Goal: Task Accomplishment & Management: Manage account settings

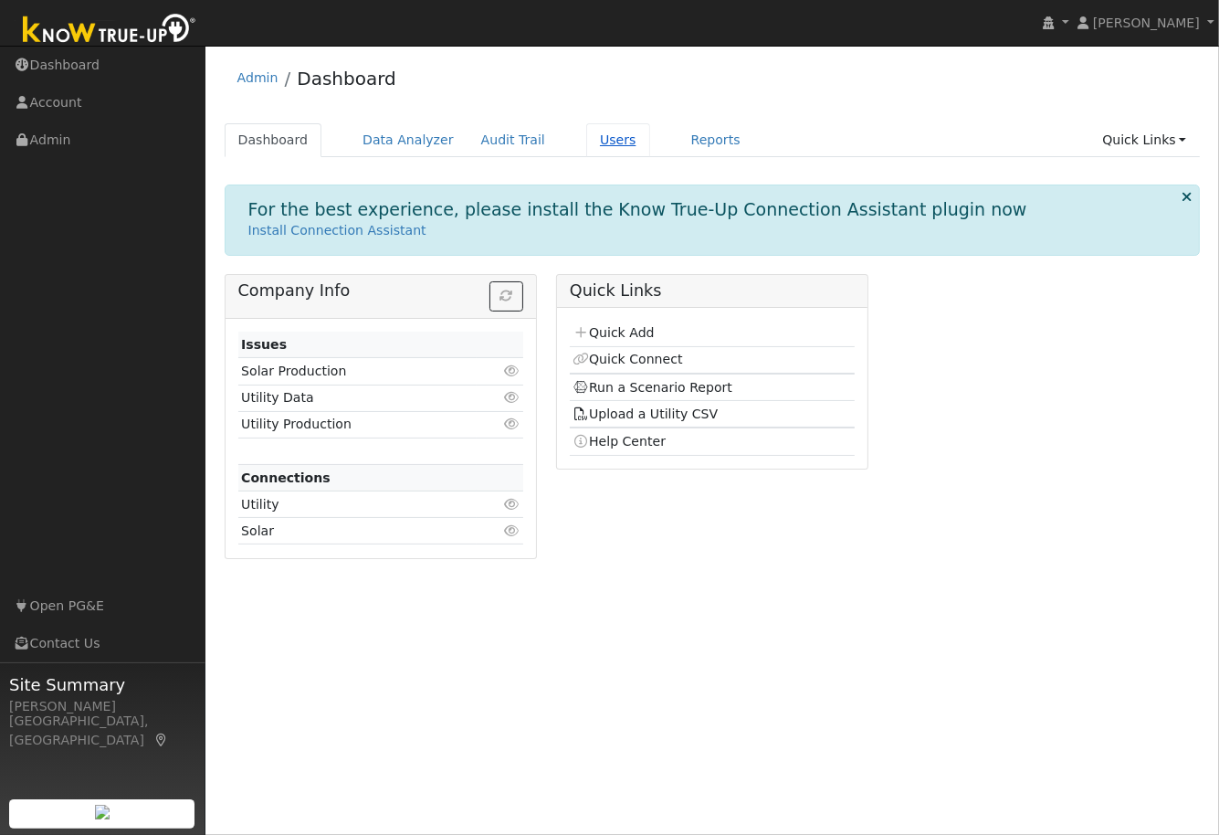
click at [590, 137] on link "Users" at bounding box center [618, 140] width 64 height 34
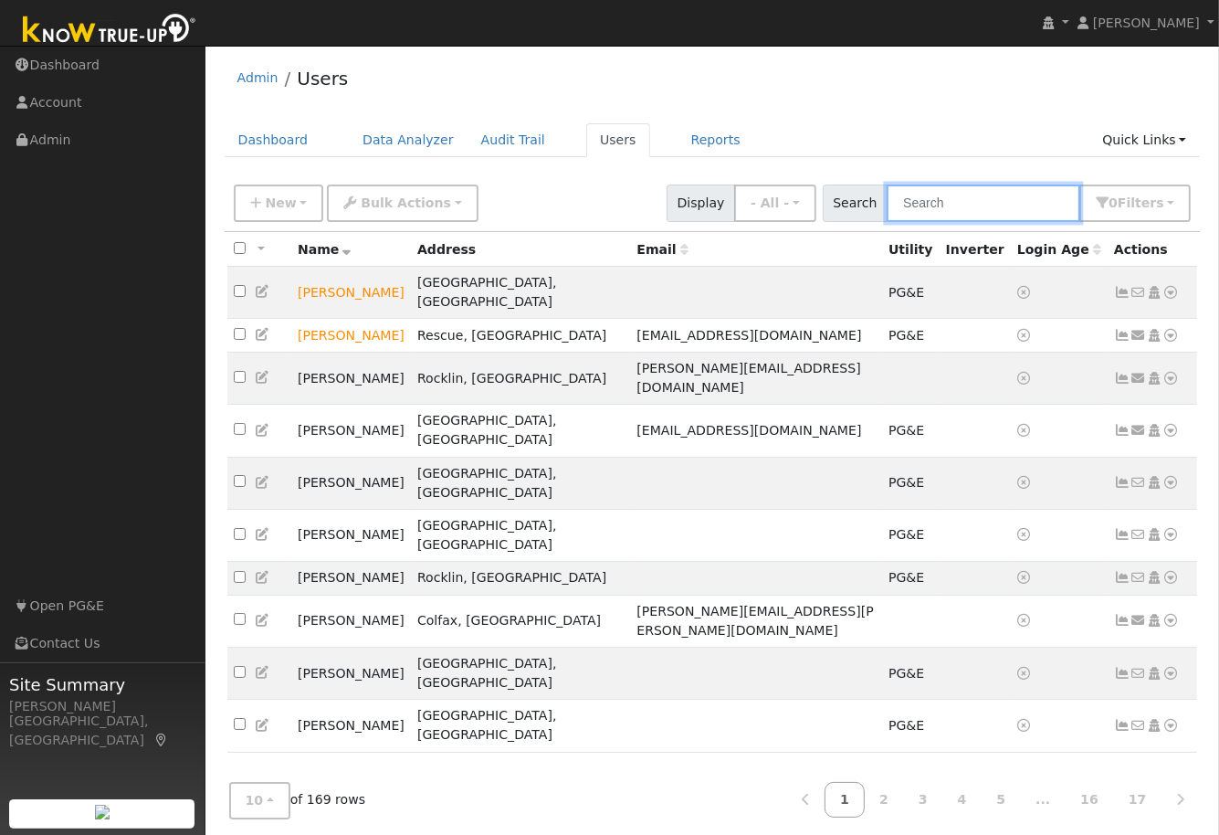
click at [956, 208] on input "text" at bounding box center [984, 202] width 194 height 37
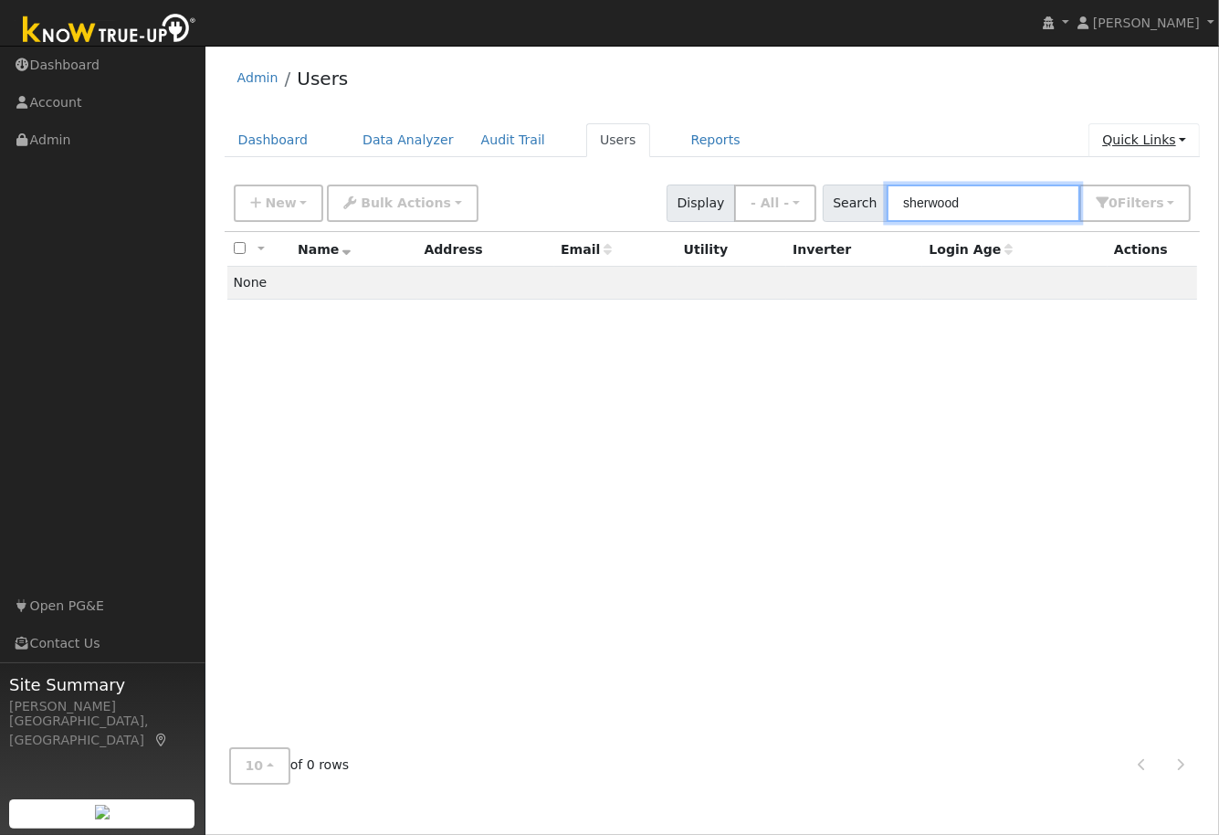
type input "sherwood"
click at [1158, 137] on link "Quick Links" at bounding box center [1144, 140] width 111 height 34
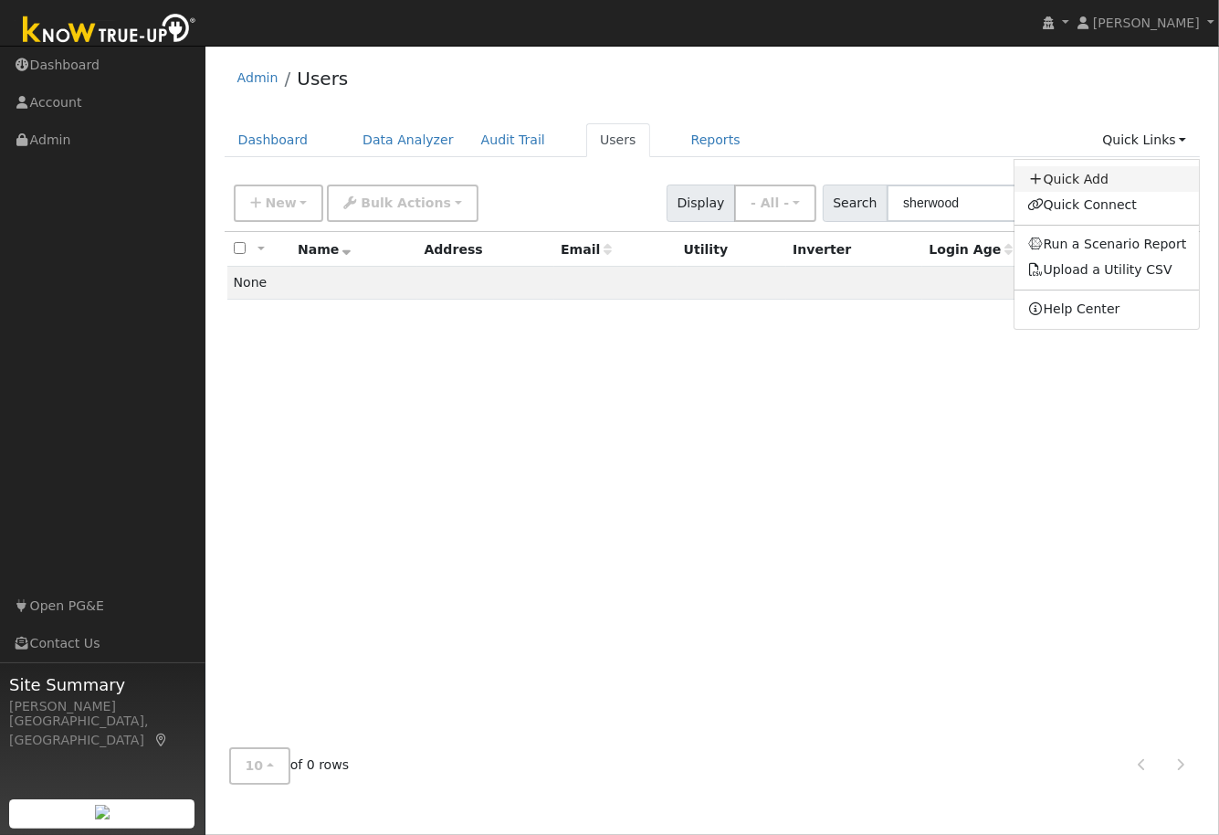
click at [1070, 177] on link "Quick Add" at bounding box center [1107, 179] width 185 height 26
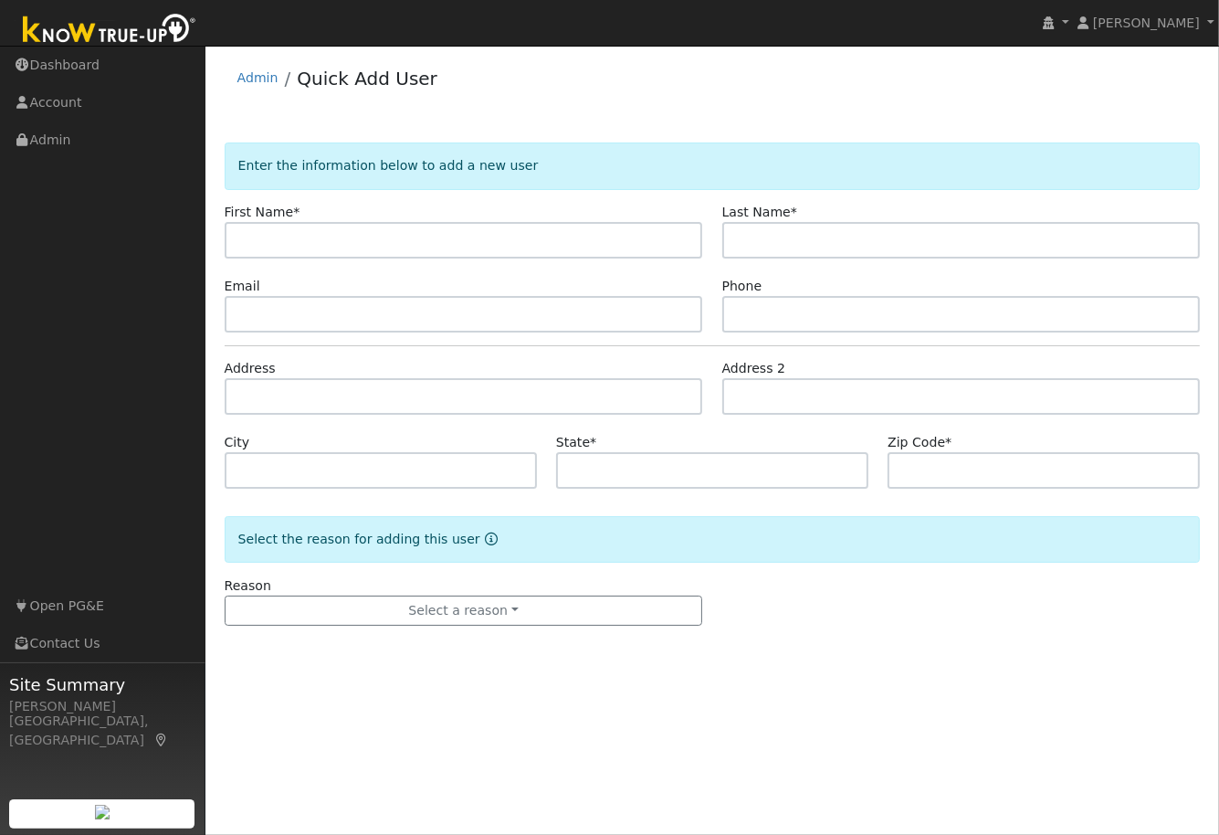
click at [366, 240] on input "text" at bounding box center [464, 240] width 479 height 37
type input "[PERSON_NAME]"
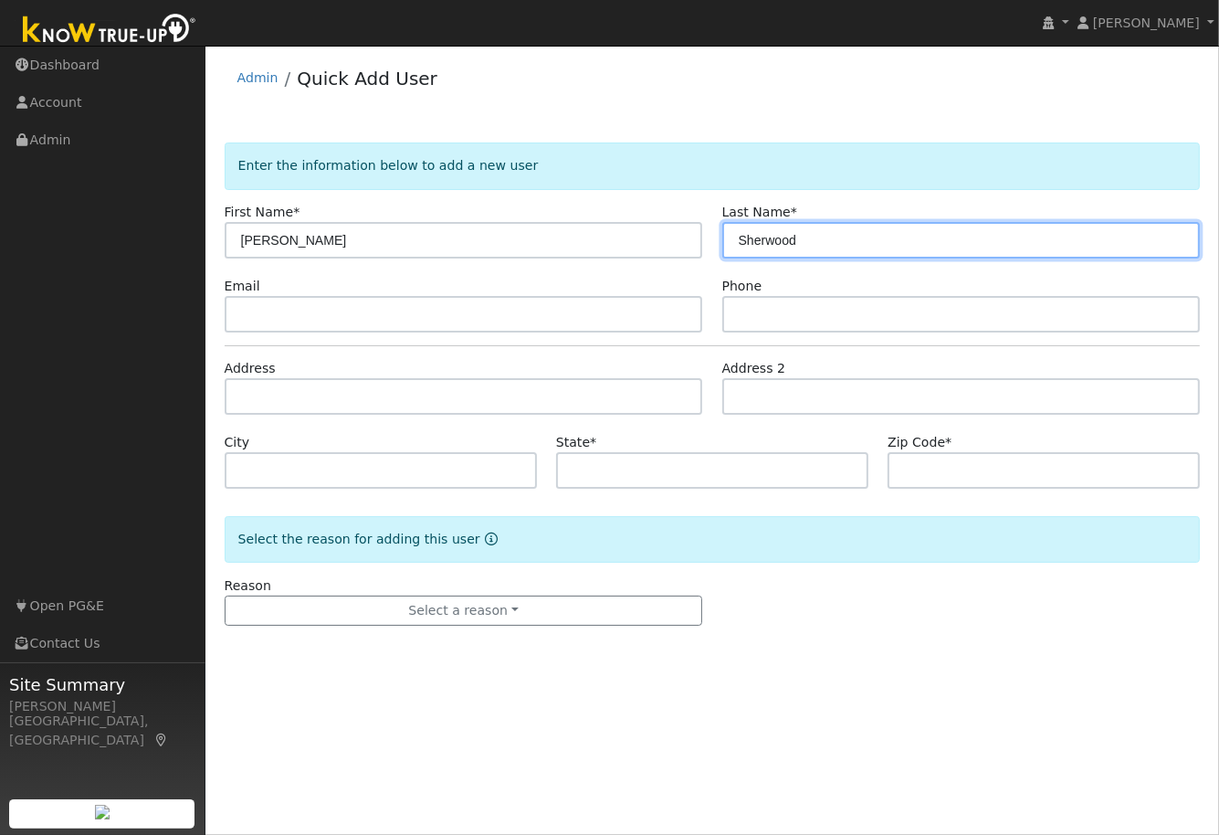
type input "Sherwood"
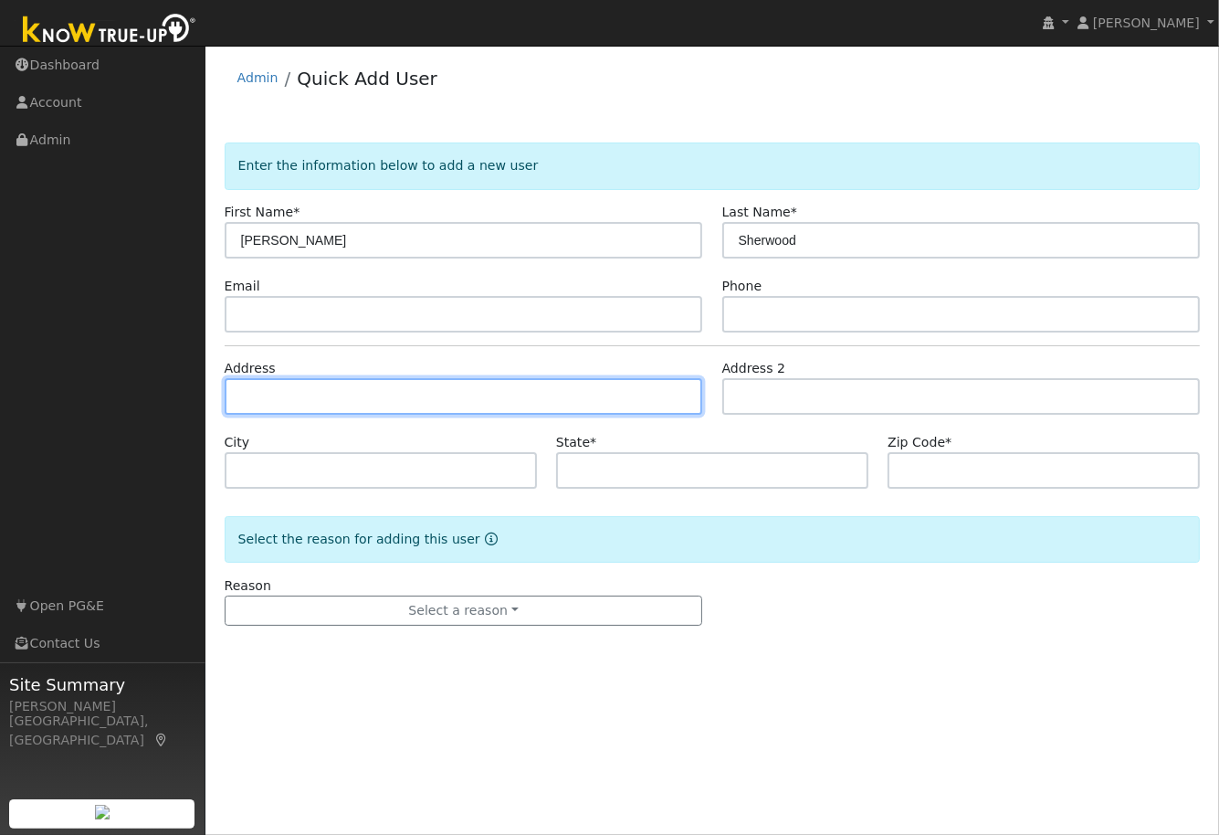
click at [293, 397] on input "text" at bounding box center [464, 396] width 479 height 37
type input "2523 Villanella Court"
type input "Auburn"
type input "CA"
type input "95603"
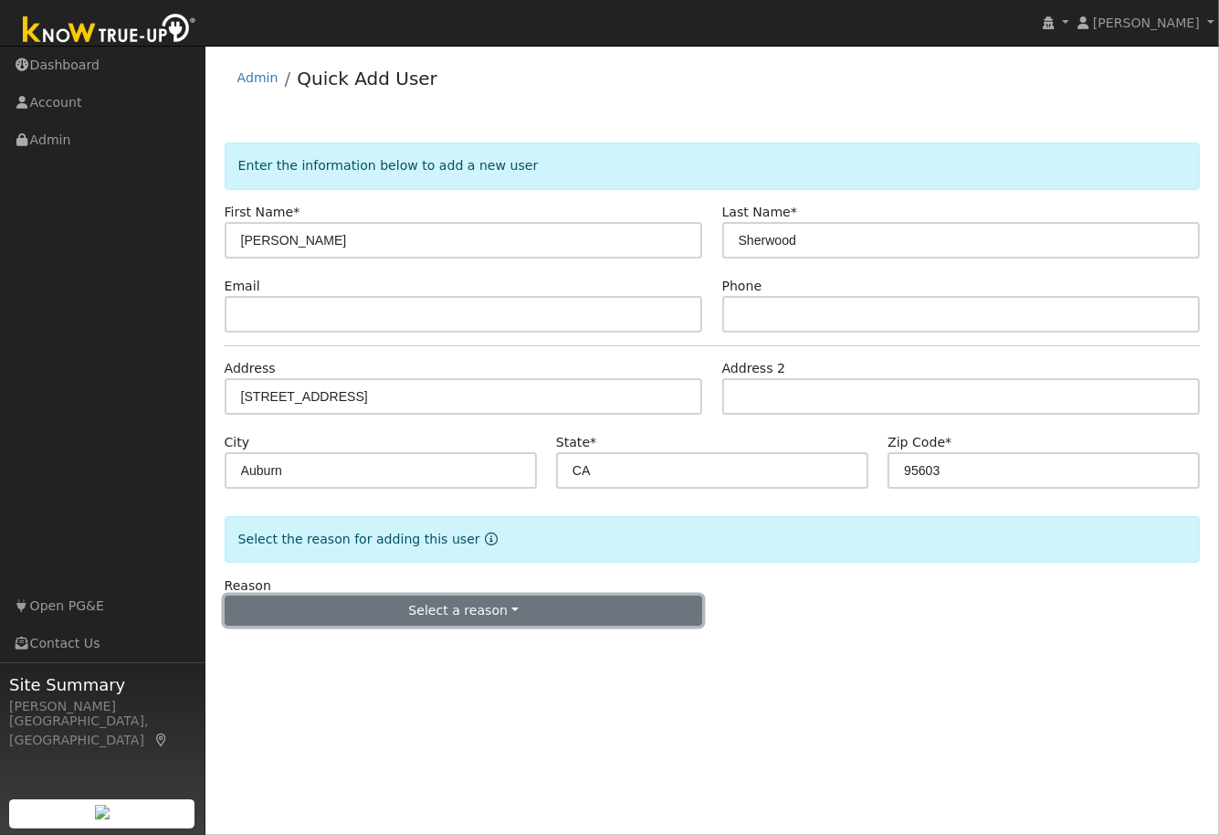
click at [482, 612] on button "Select a reason" at bounding box center [464, 610] width 479 height 31
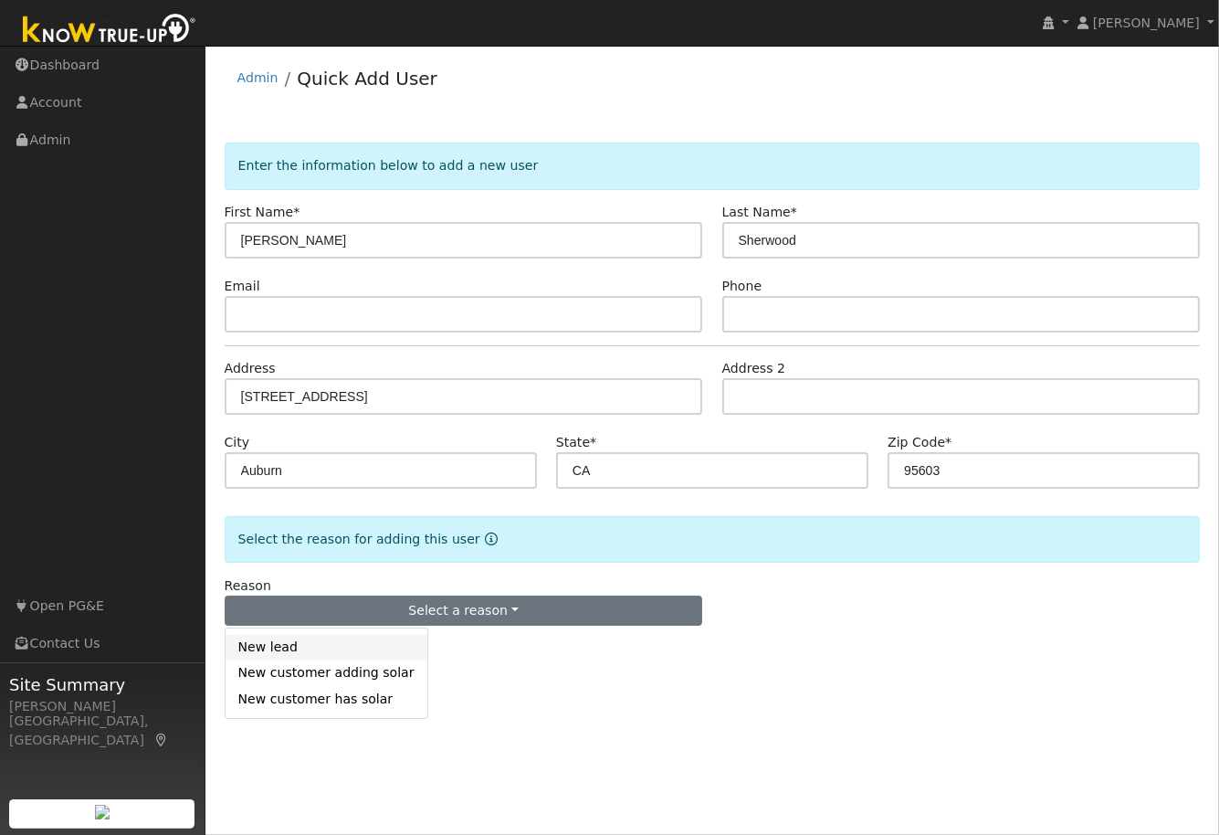
click at [279, 645] on link "New lead" at bounding box center [327, 648] width 202 height 26
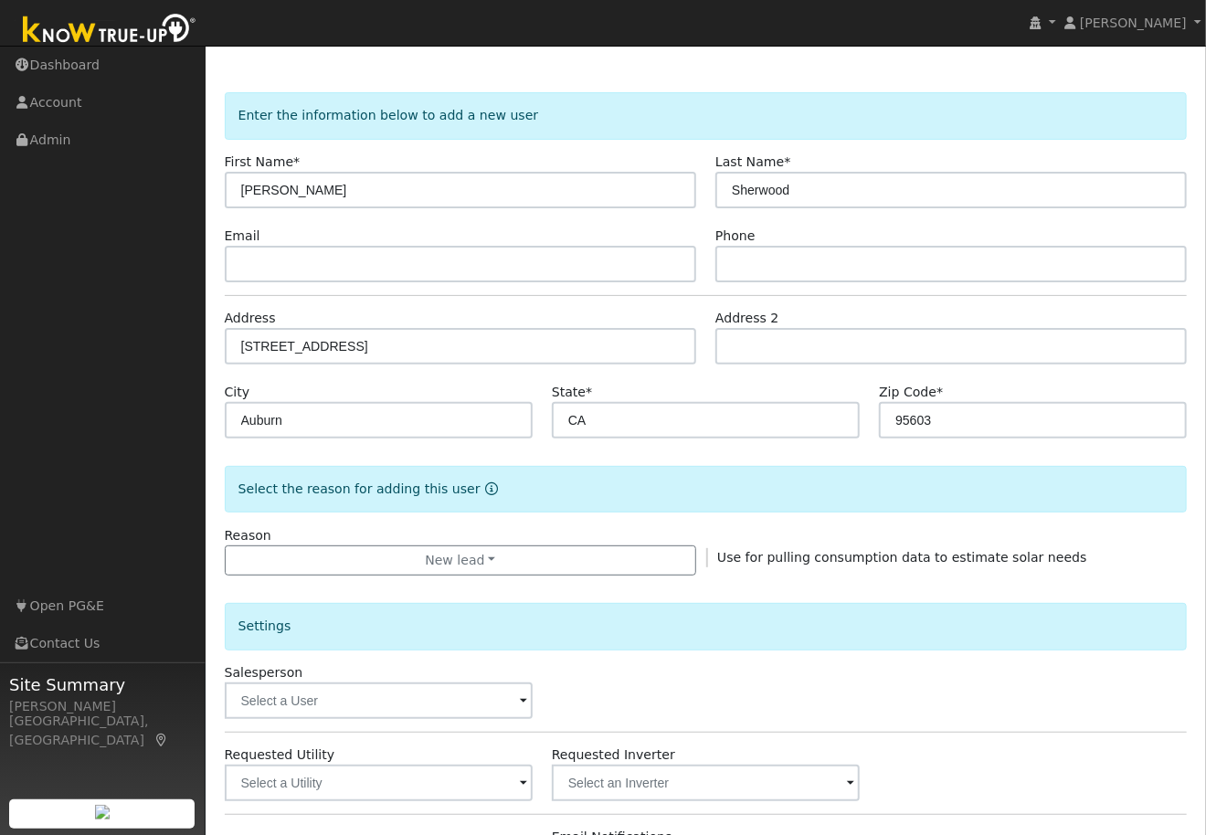
scroll to position [90, 0]
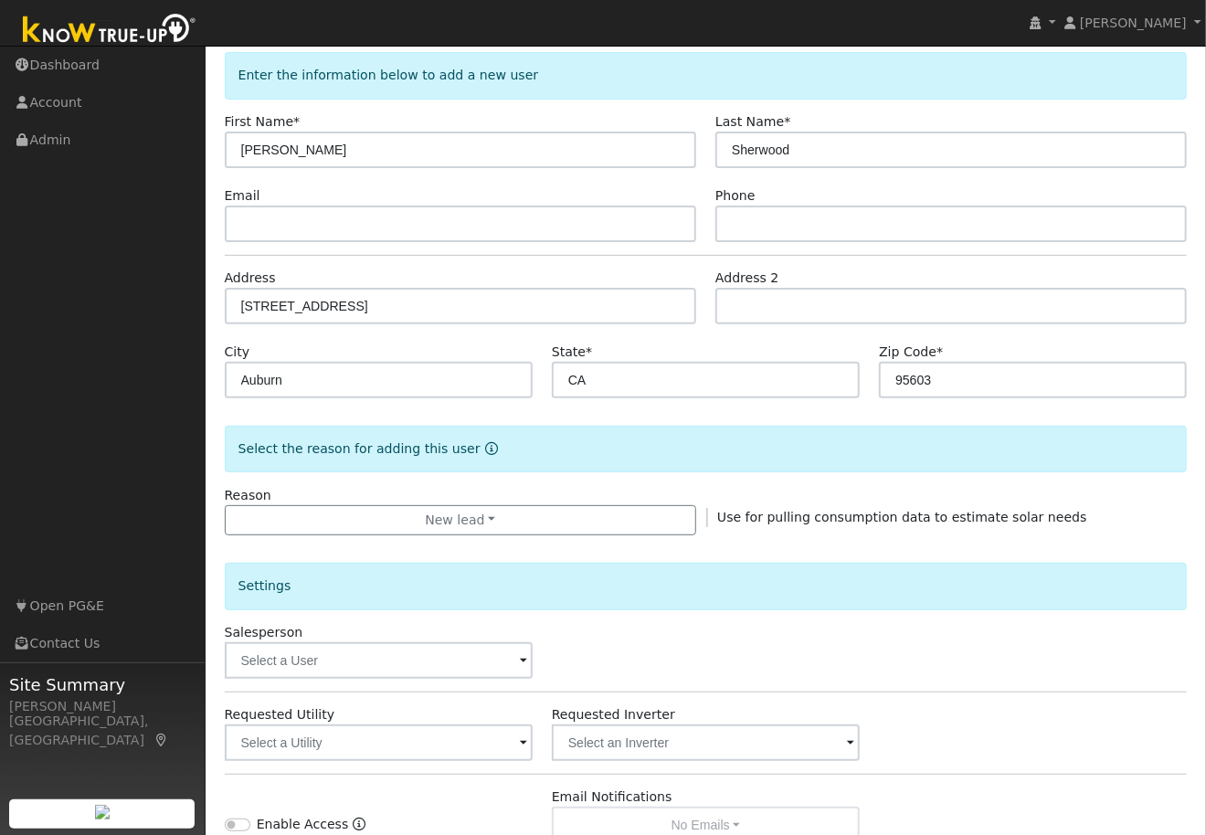
click at [522, 655] on span at bounding box center [523, 661] width 7 height 21
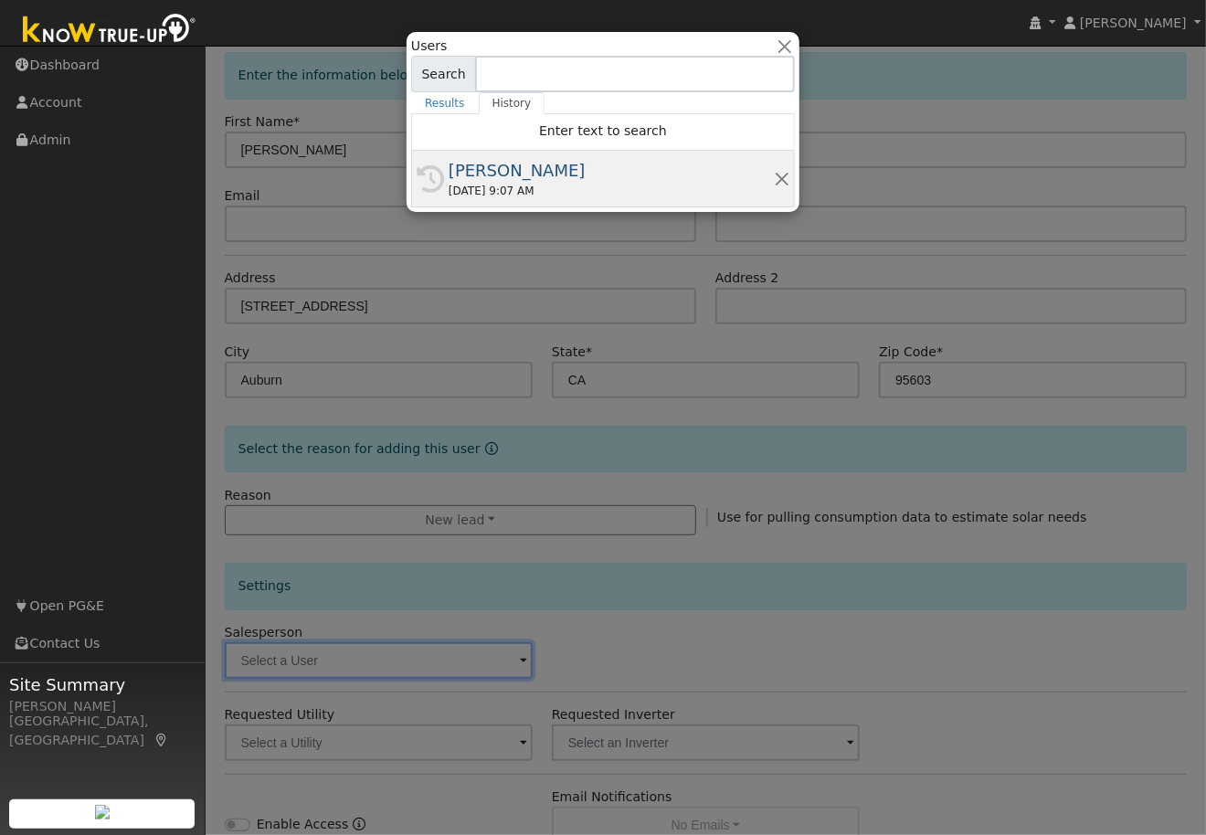
click at [529, 181] on div "[PERSON_NAME]" at bounding box center [610, 170] width 325 height 25
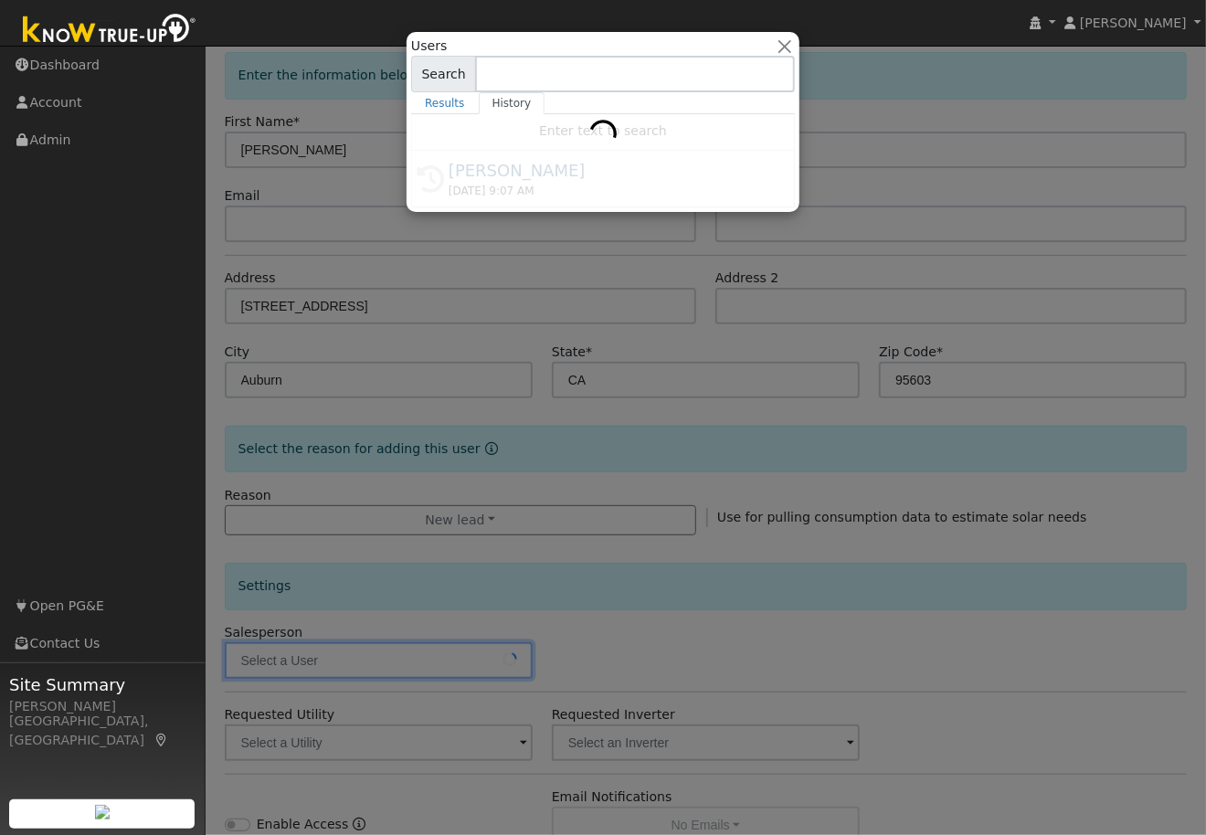
type input "[PERSON_NAME]"
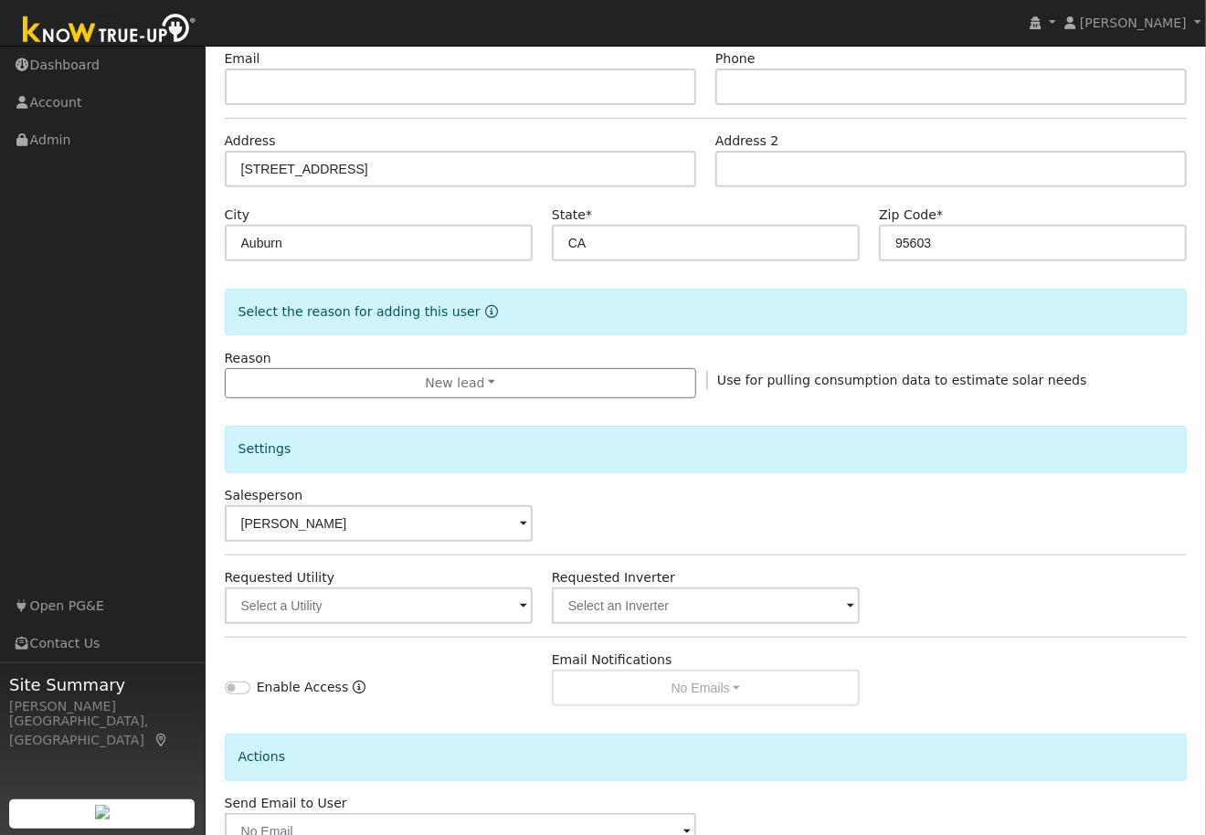
scroll to position [274, 0]
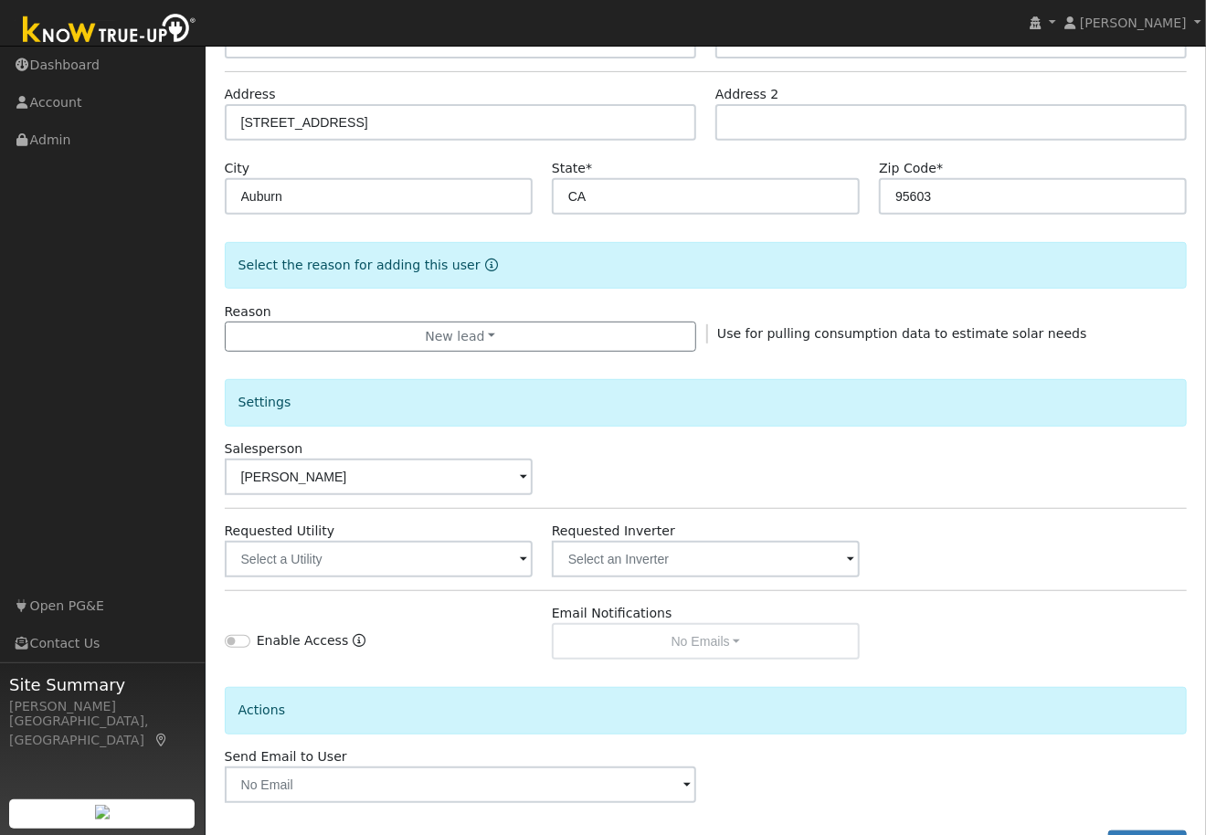
click at [522, 556] on span at bounding box center [523, 560] width 7 height 21
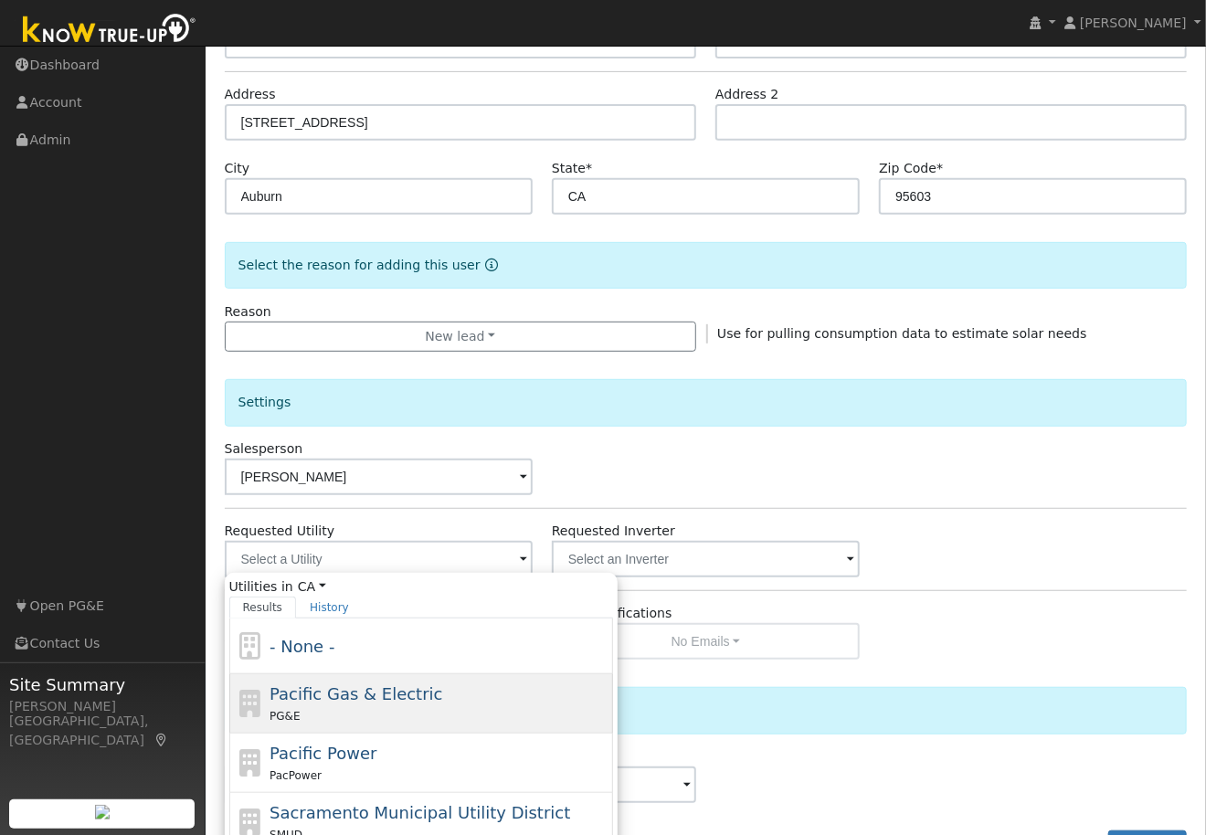
click at [308, 691] on span "Pacific Gas & Electric" at bounding box center [355, 693] width 173 height 19
type input "Pacific Gas & Electric"
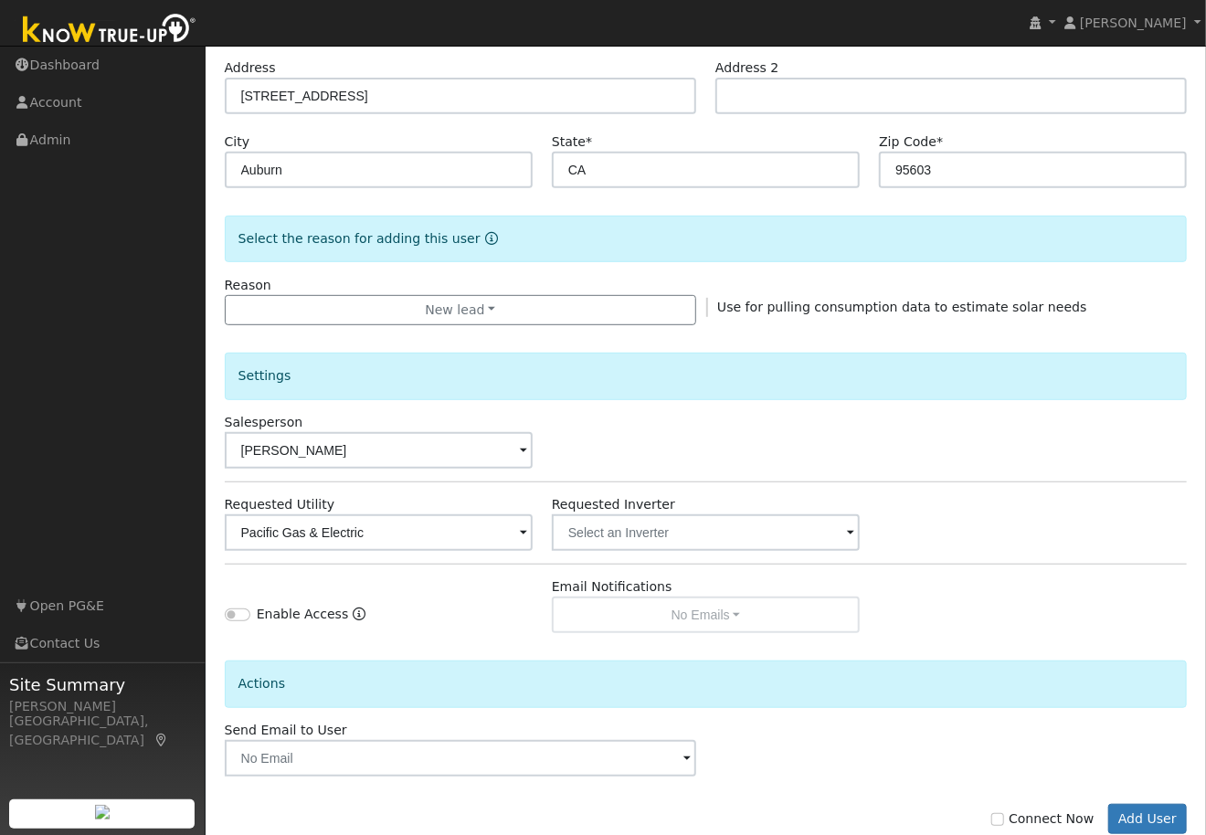
scroll to position [344, 0]
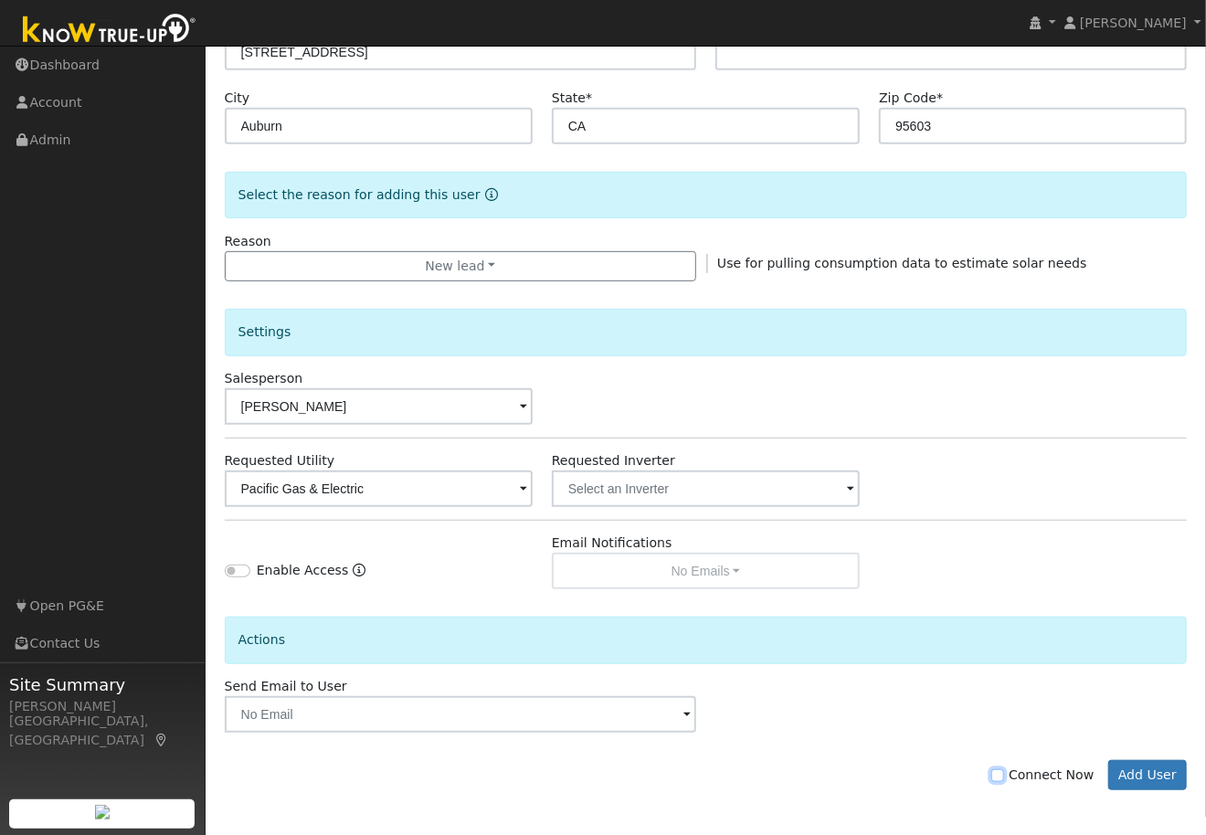
click at [1004, 775] on input "Connect Now" at bounding box center [997, 775] width 13 height 13
checkbox input "true"
click at [1158, 770] on button "Add User" at bounding box center [1147, 775] width 79 height 31
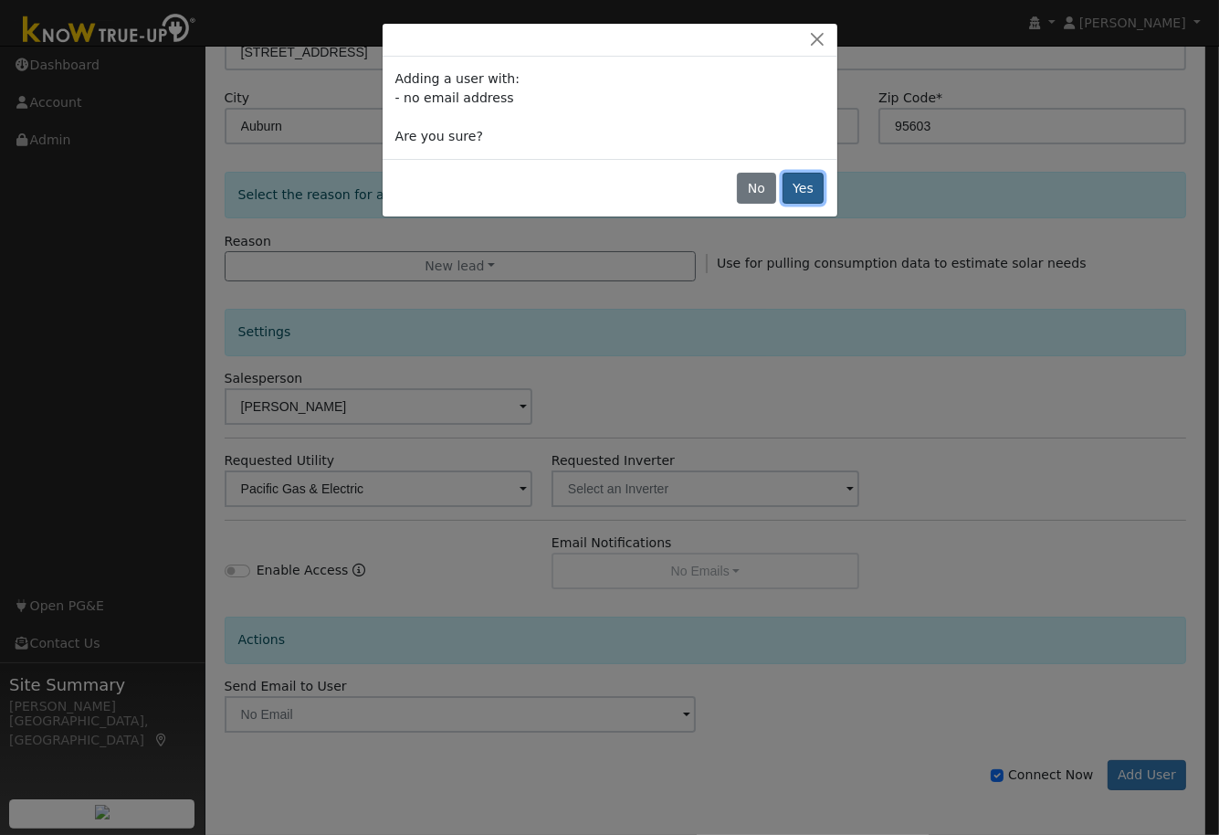
click at [808, 190] on button "Yes" at bounding box center [804, 188] width 42 height 31
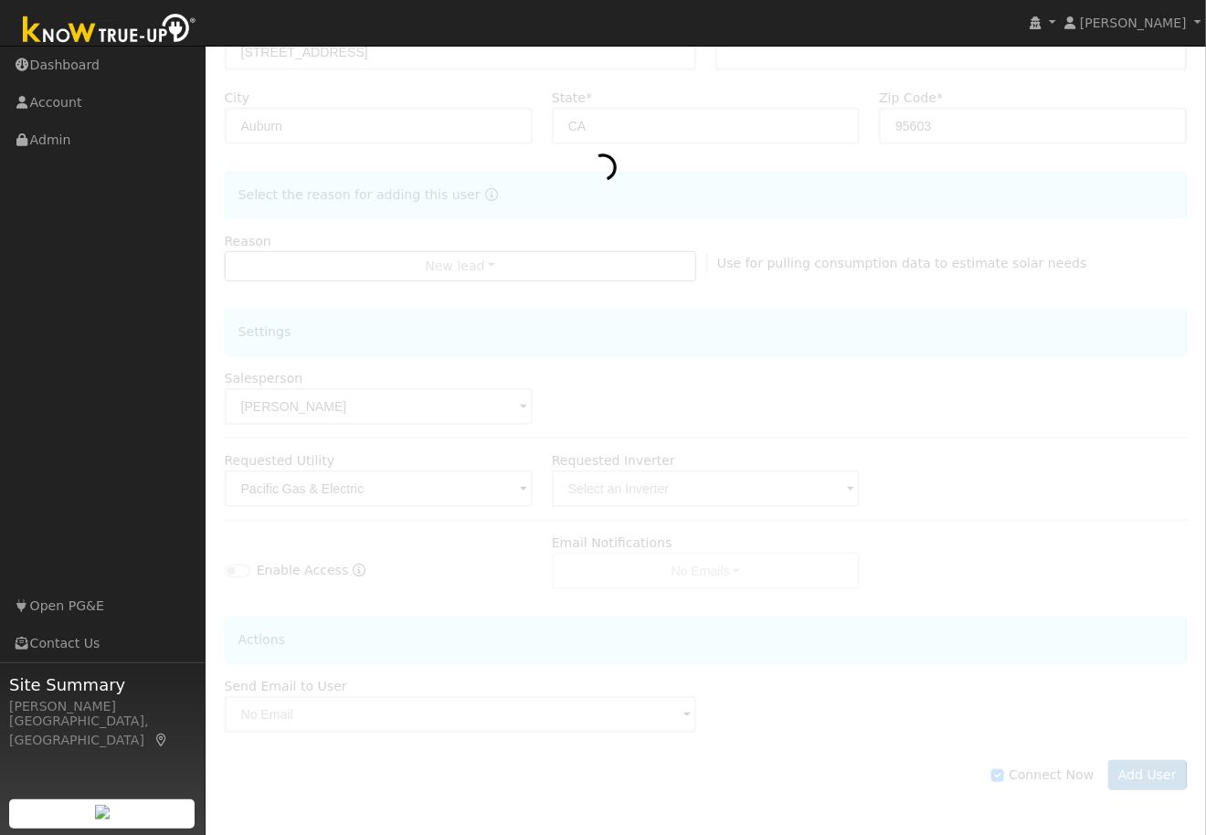
click at [400, 564] on div at bounding box center [706, 312] width 963 height 1028
click at [1139, 775] on div at bounding box center [706, 312] width 963 height 1028
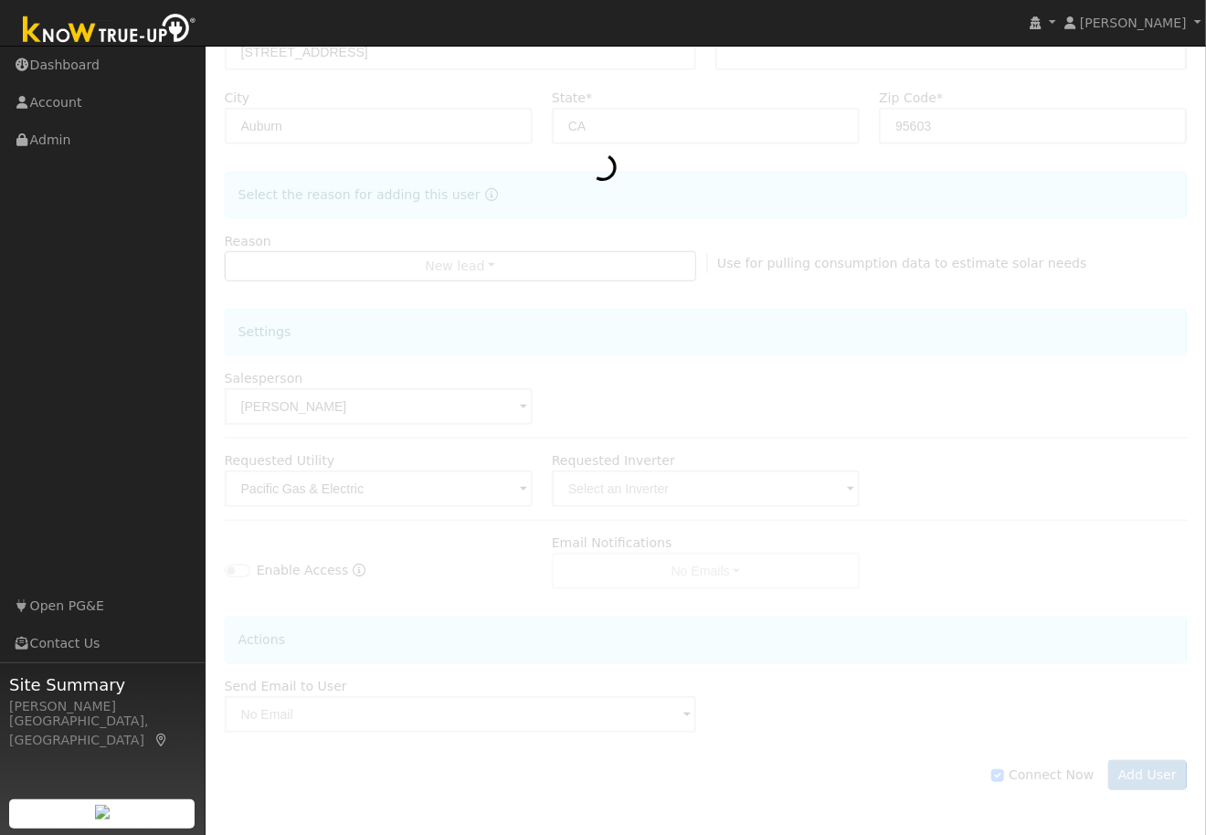
click at [1139, 775] on div at bounding box center [706, 312] width 963 height 1028
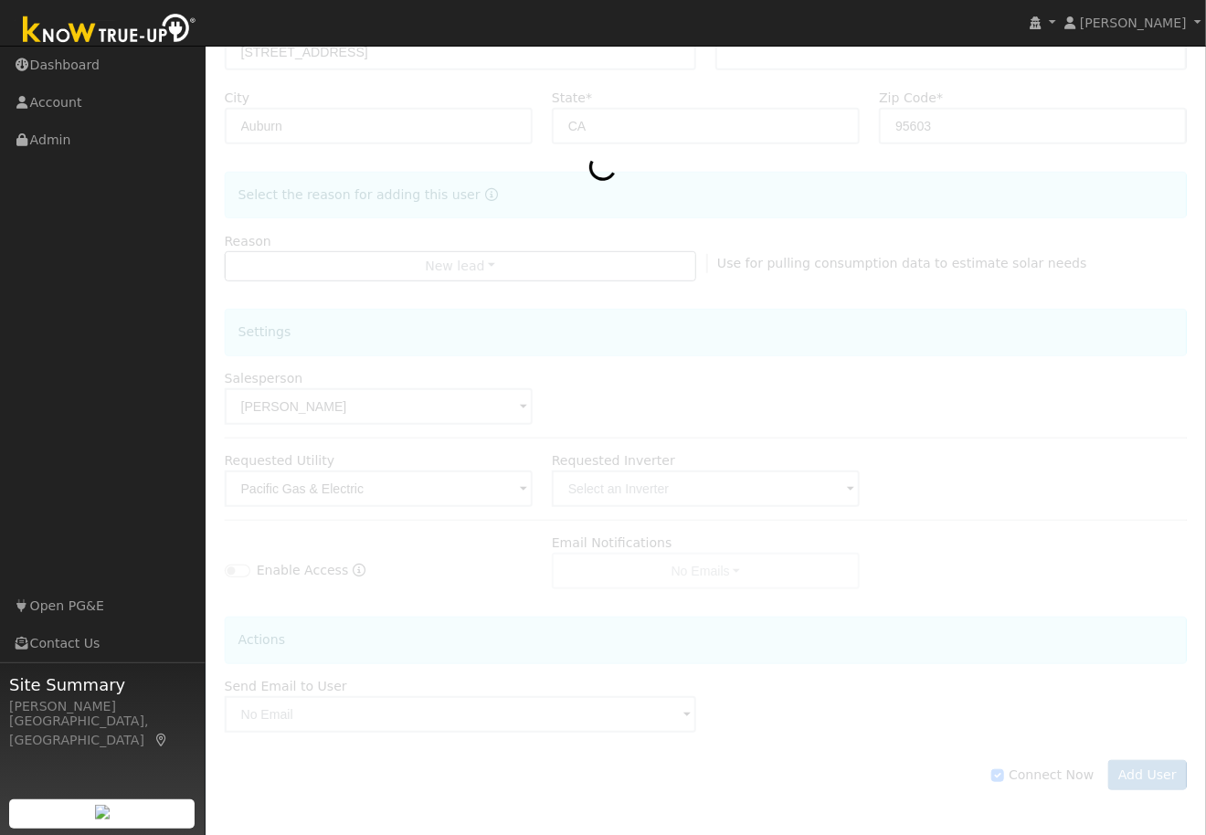
click at [1095, 693] on div at bounding box center [706, 312] width 963 height 1028
click at [1150, 771] on div at bounding box center [706, 312] width 963 height 1028
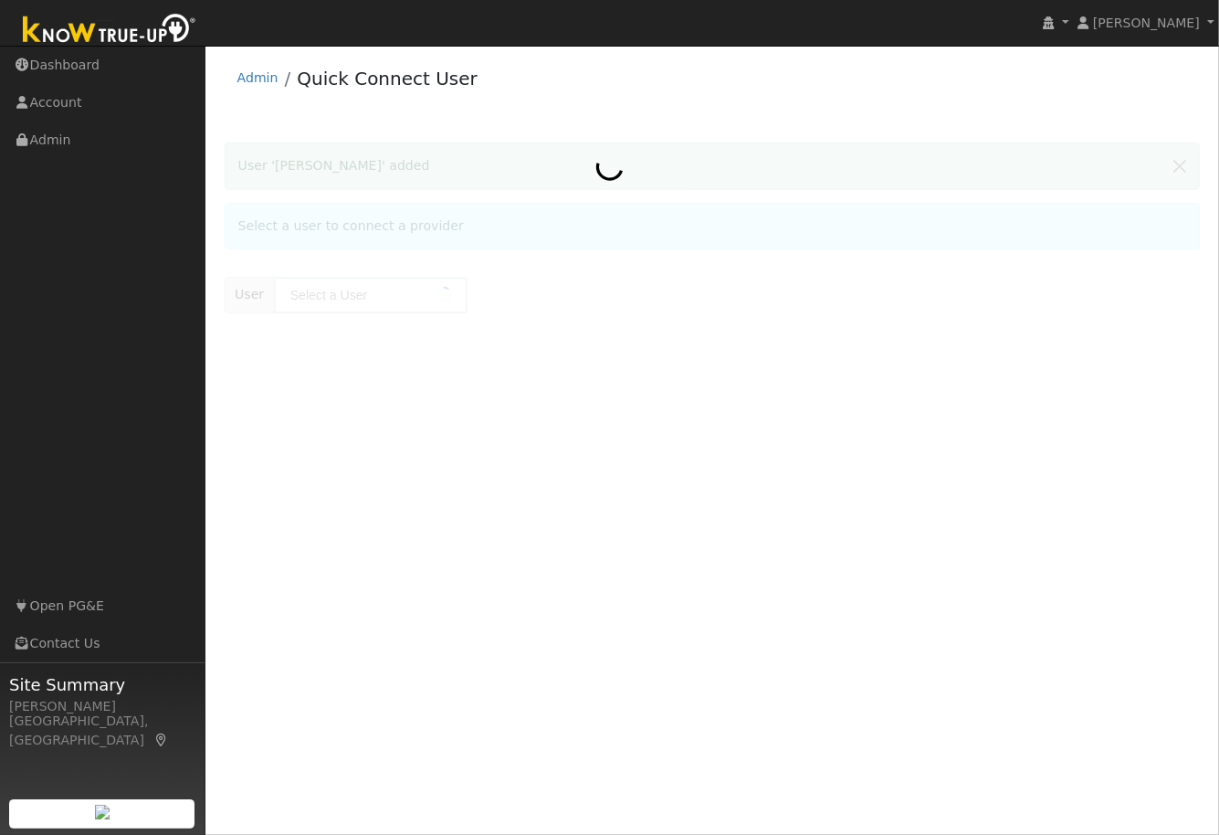
type input "[PERSON_NAME]"
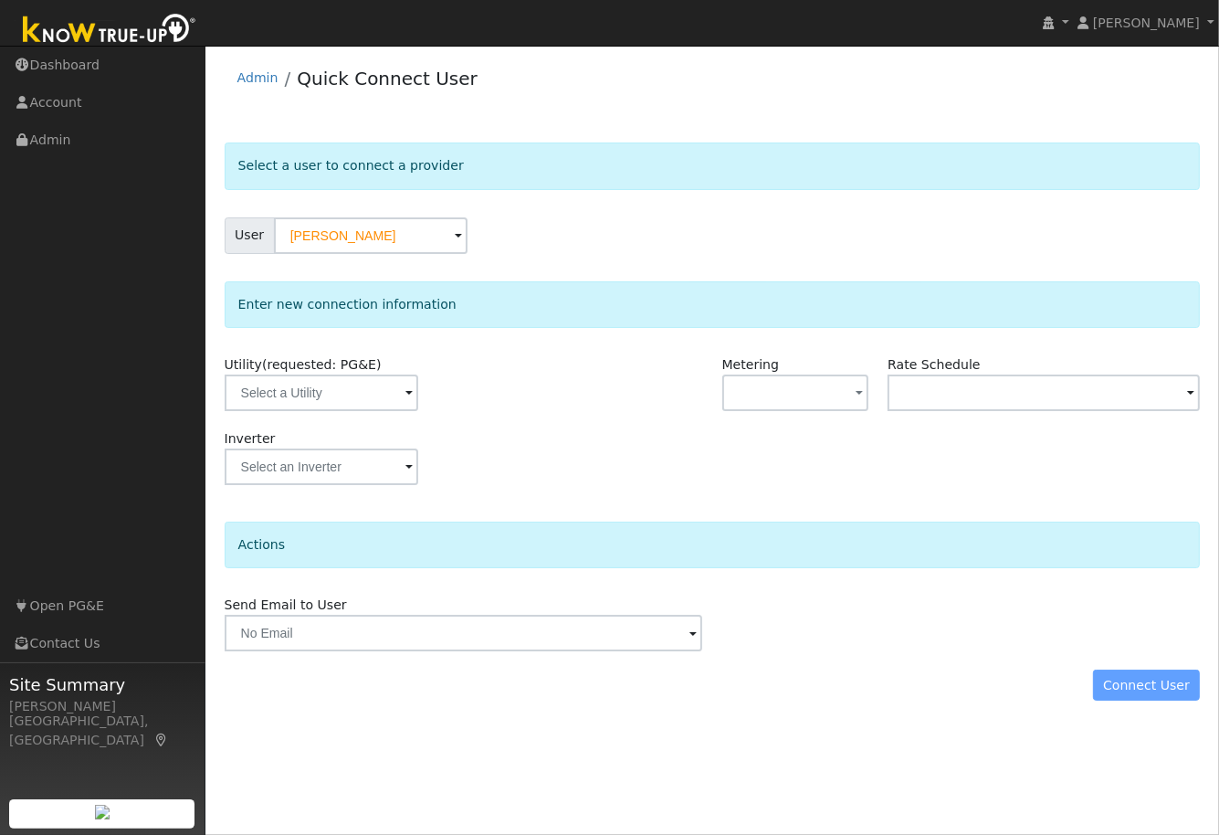
click at [413, 389] on span at bounding box center [409, 394] width 7 height 21
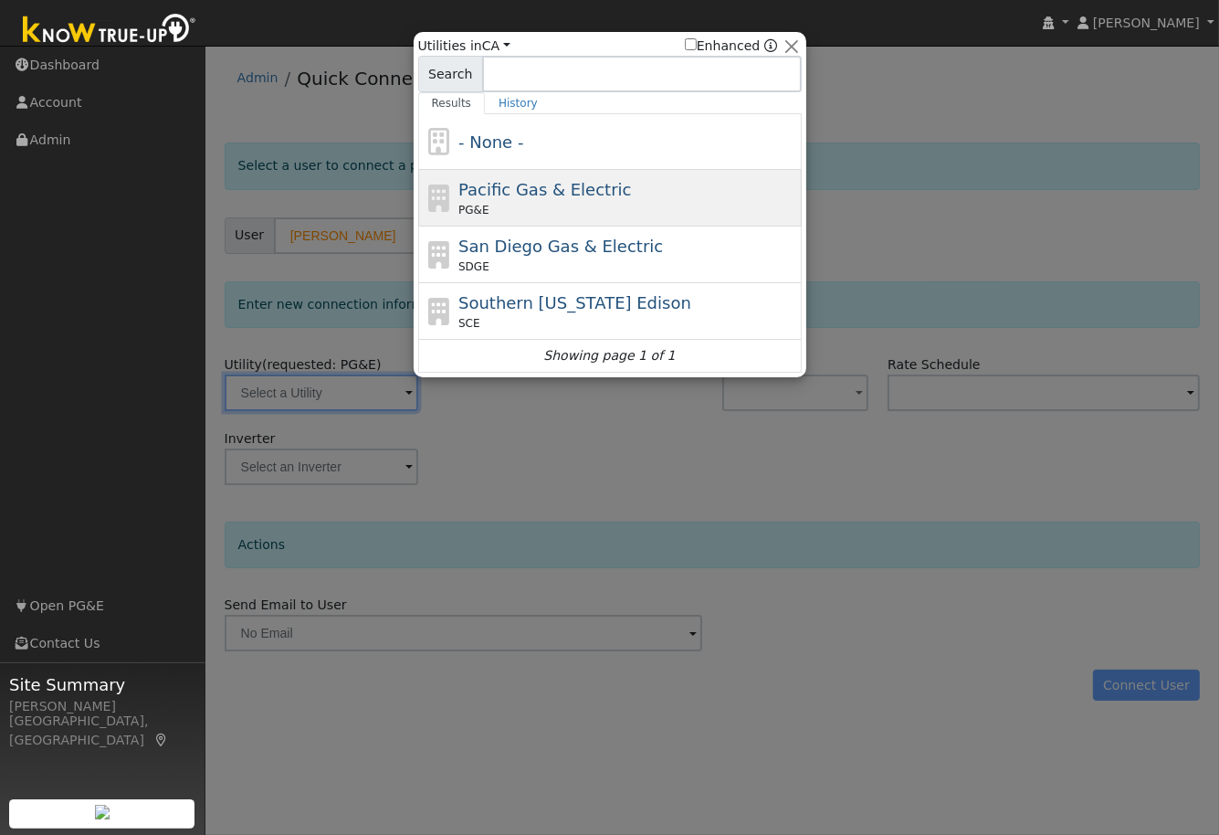
click at [478, 183] on span "Pacific Gas & Electric" at bounding box center [544, 189] width 173 height 19
type input "PG&E"
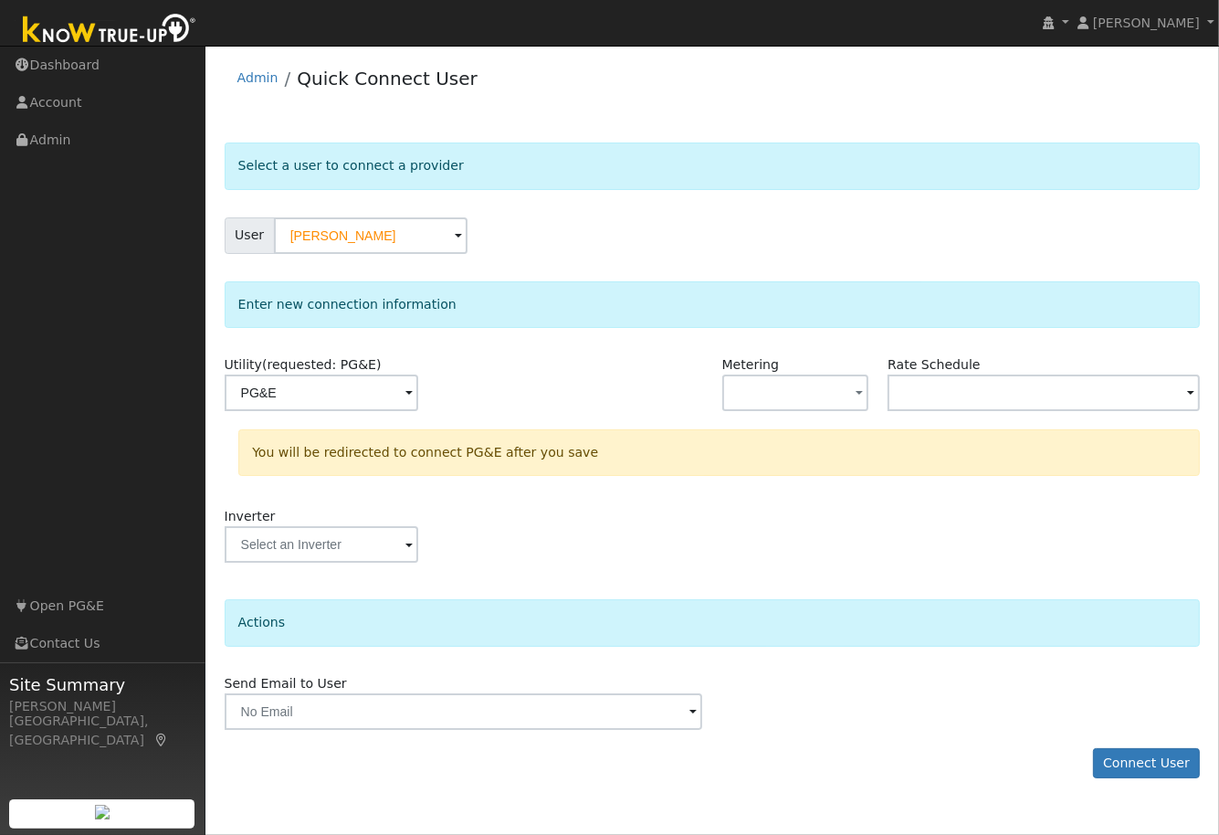
click at [411, 544] on span at bounding box center [409, 545] width 7 height 21
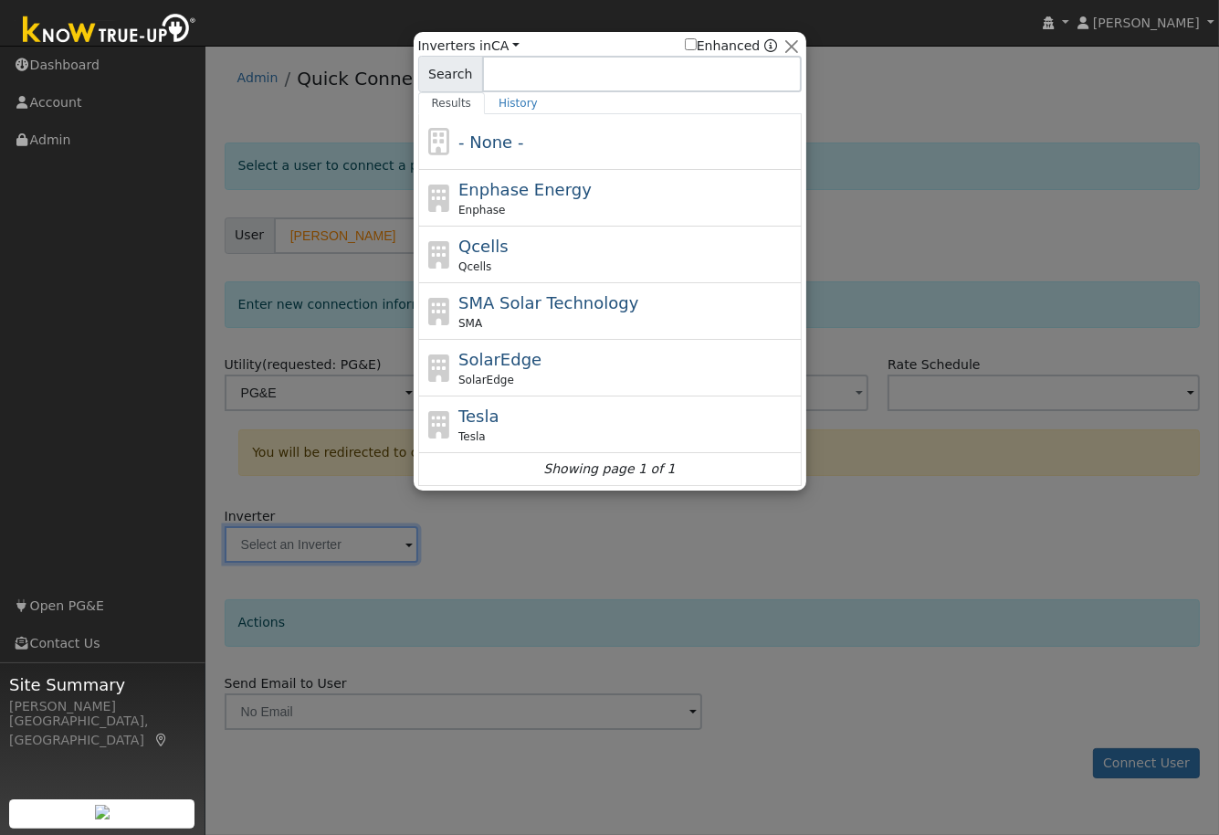
click at [815, 543] on div at bounding box center [609, 417] width 1219 height 835
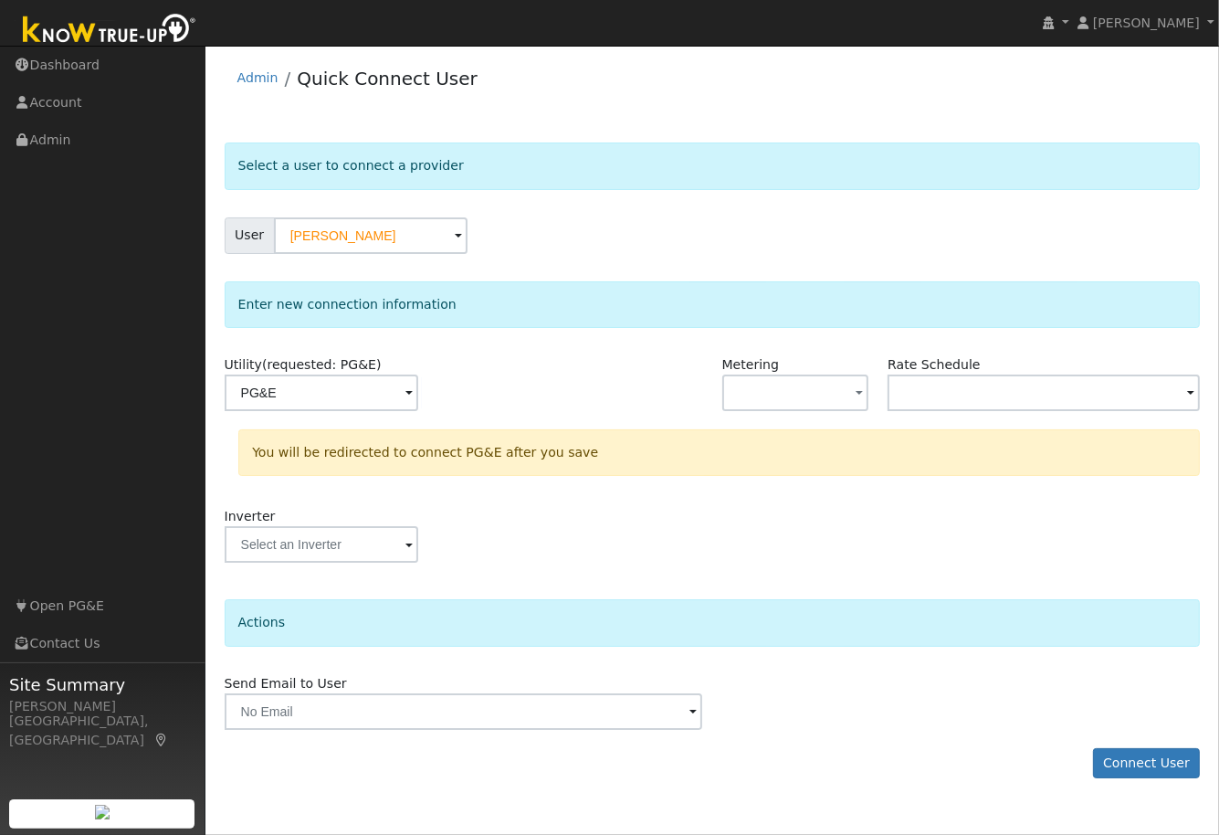
click at [411, 544] on span at bounding box center [409, 545] width 7 height 21
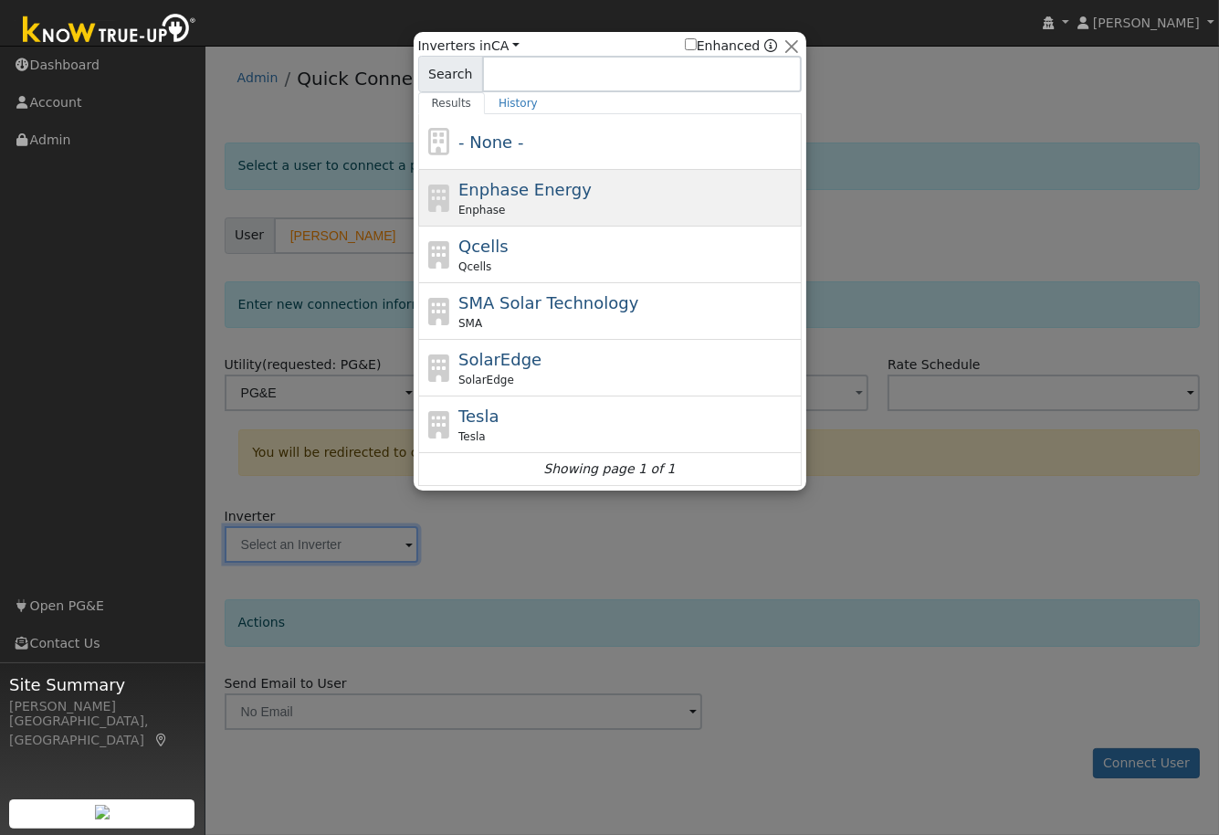
click at [542, 196] on span "Enphase Energy" at bounding box center [524, 189] width 133 height 19
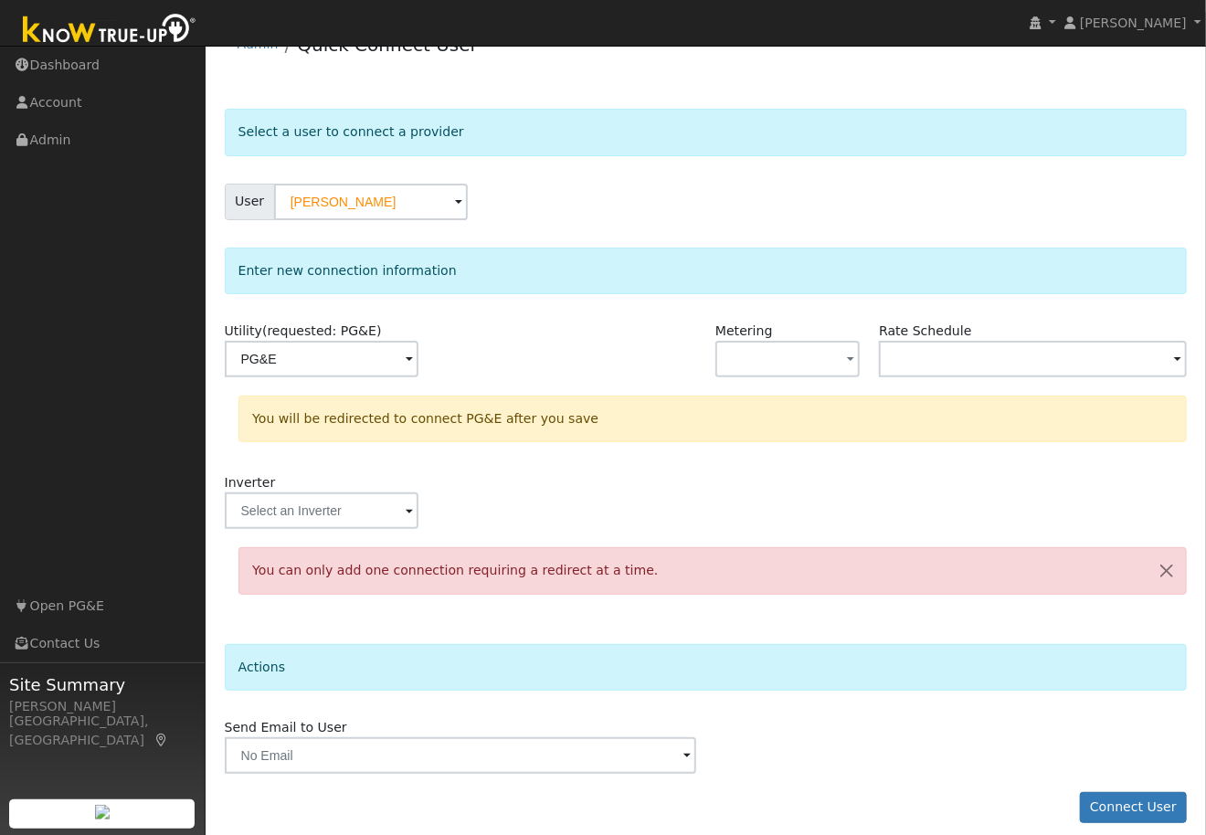
scroll to position [47, 0]
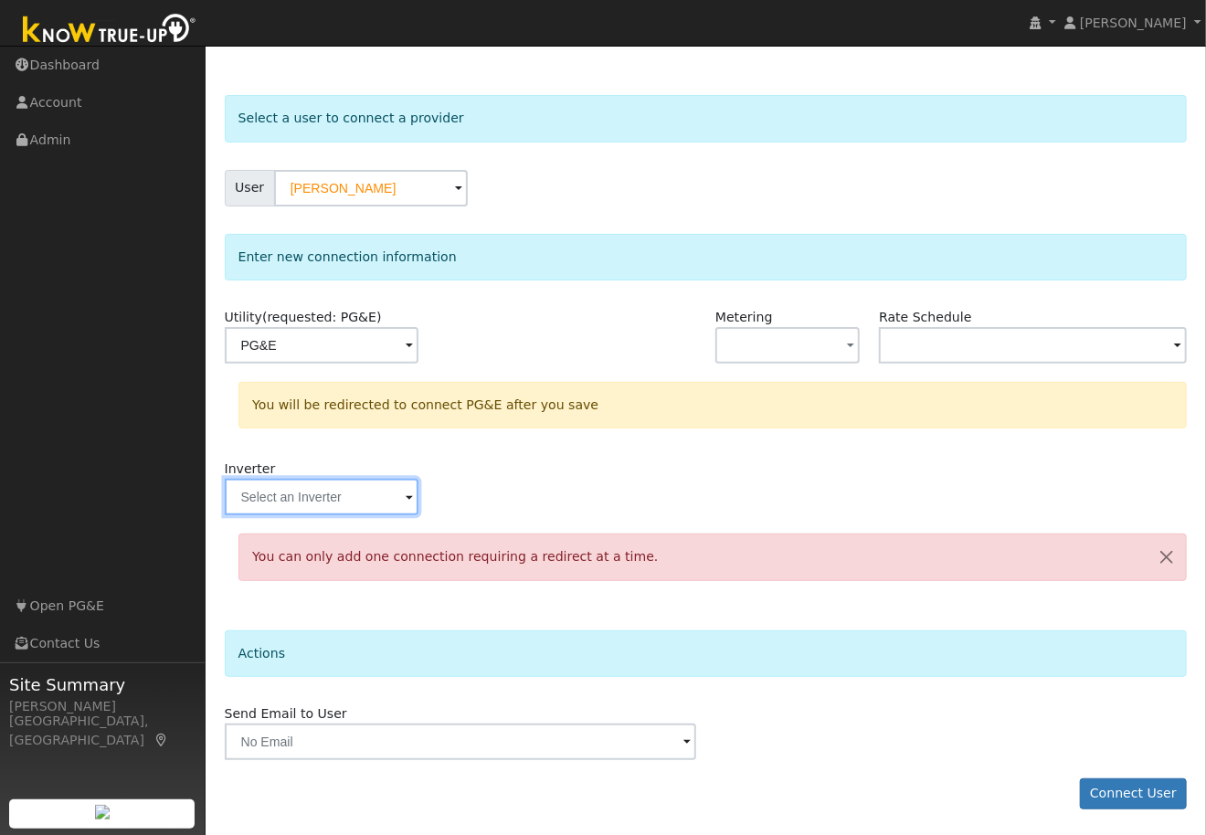
click at [406, 491] on input "text" at bounding box center [322, 497] width 194 height 37
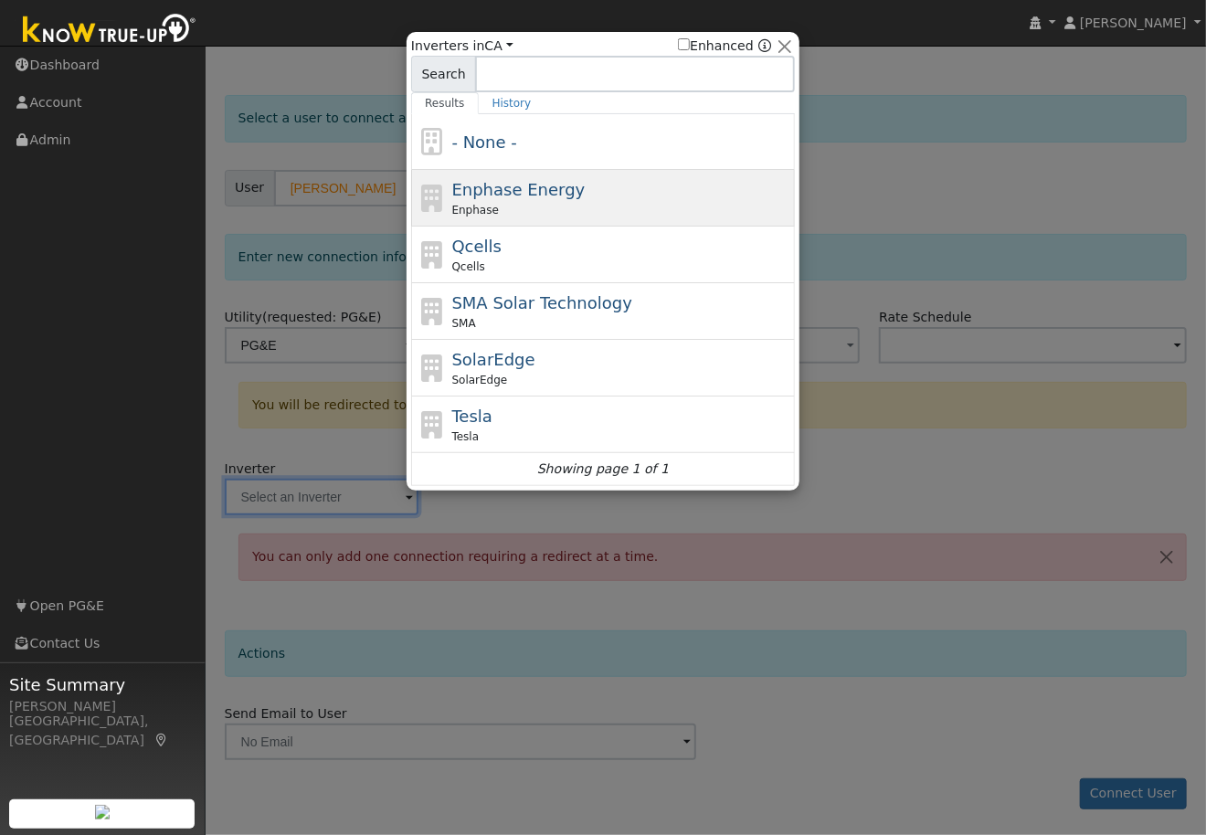
click at [535, 198] on span "Enphase Energy" at bounding box center [518, 189] width 133 height 19
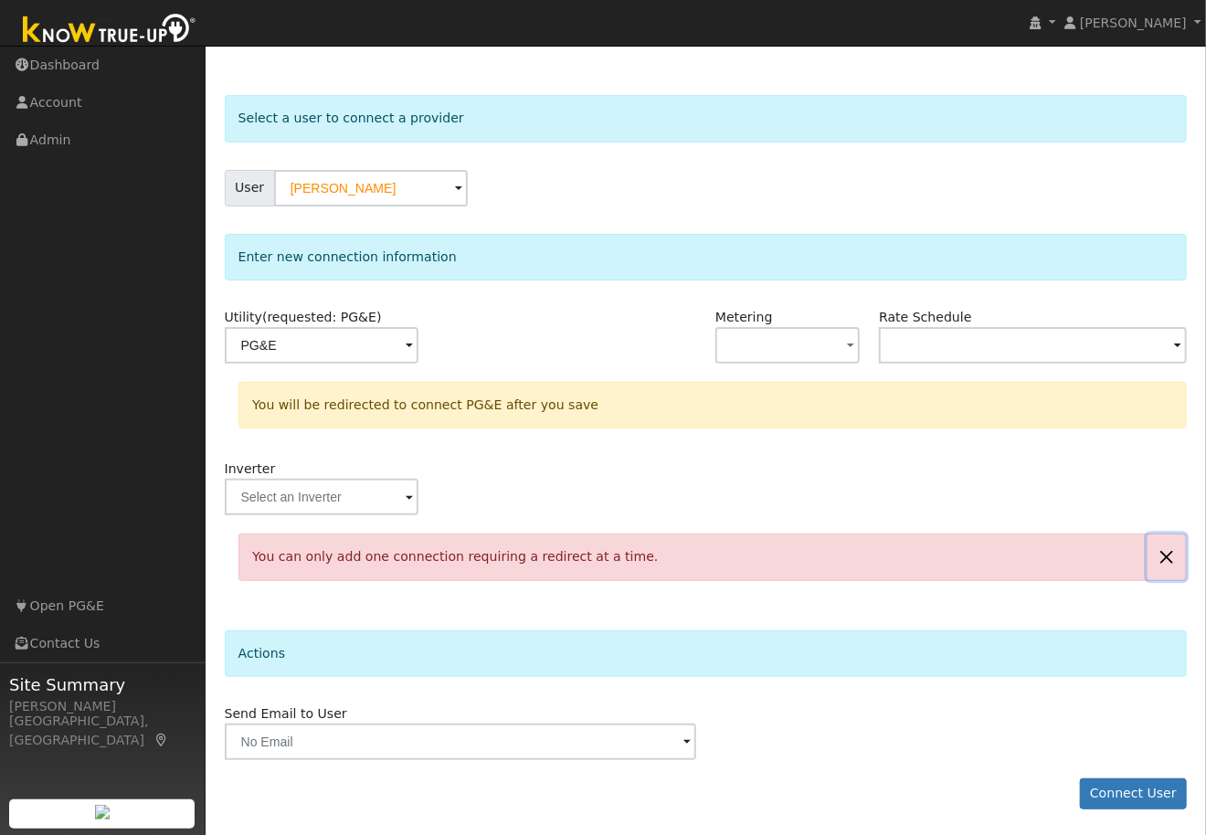
click at [1172, 556] on button "button" at bounding box center [1166, 556] width 38 height 45
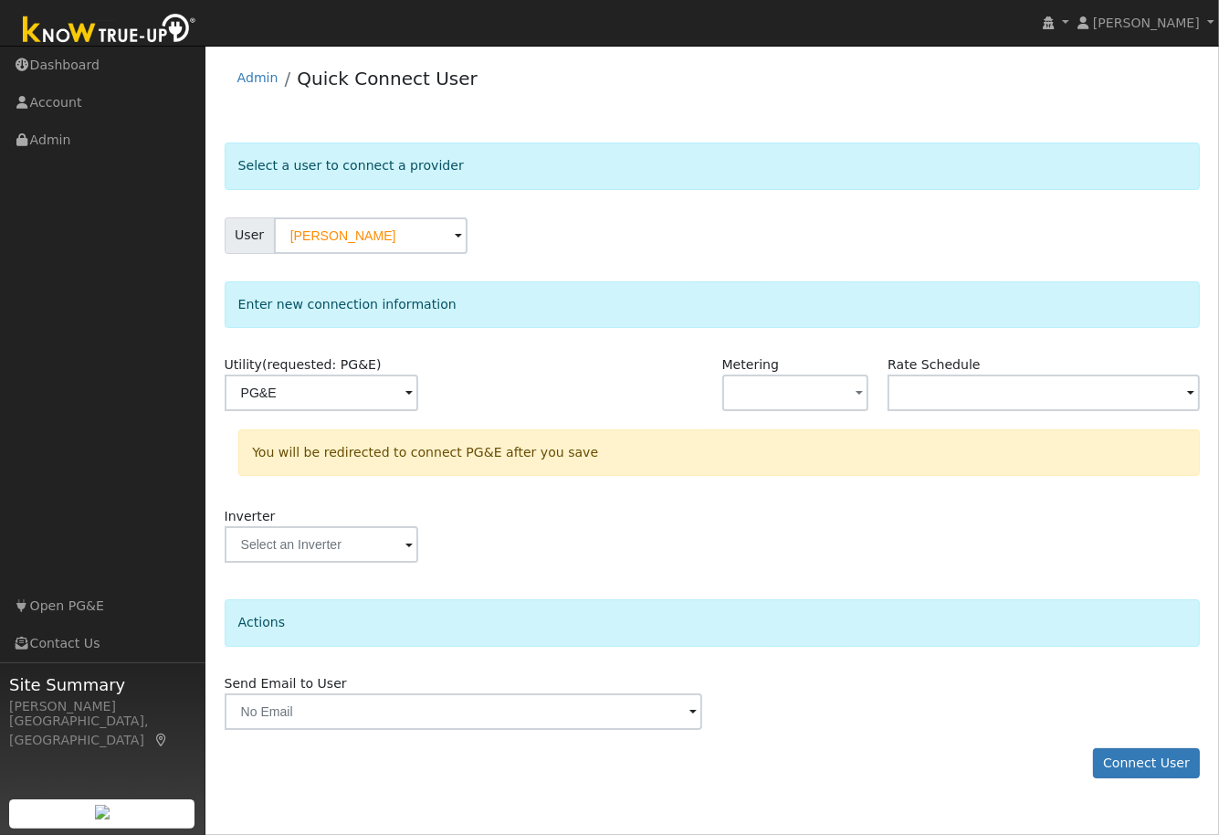
click at [410, 392] on span at bounding box center [409, 394] width 7 height 21
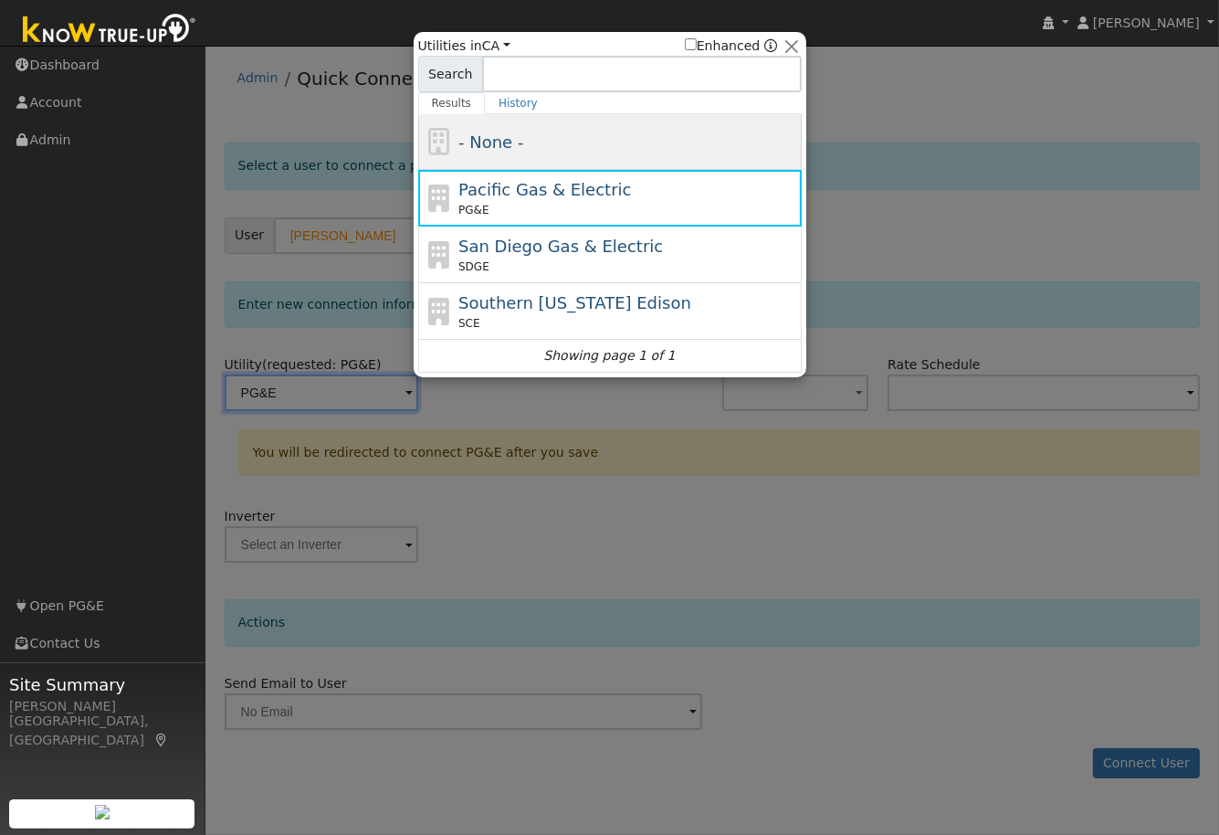
click at [549, 153] on div "- None -" at bounding box center [627, 142] width 339 height 25
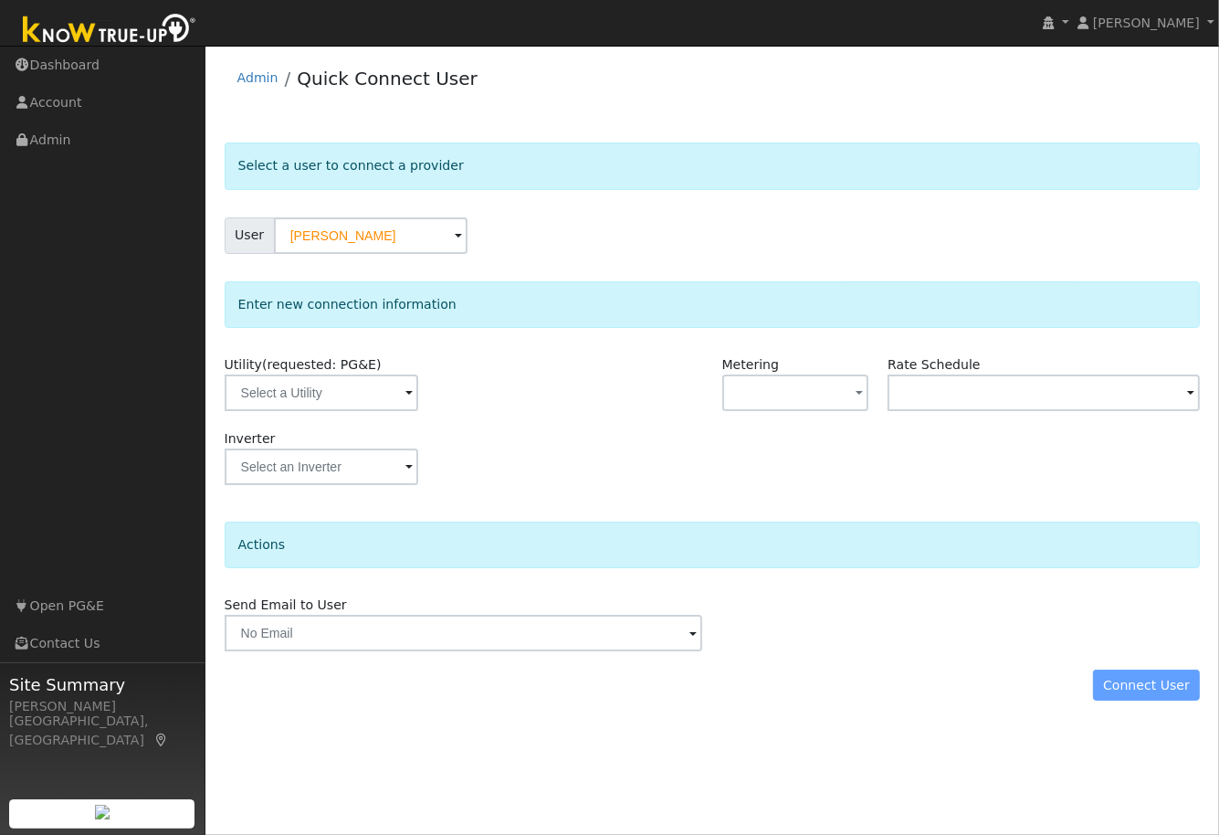
click at [409, 466] on span at bounding box center [409, 468] width 7 height 21
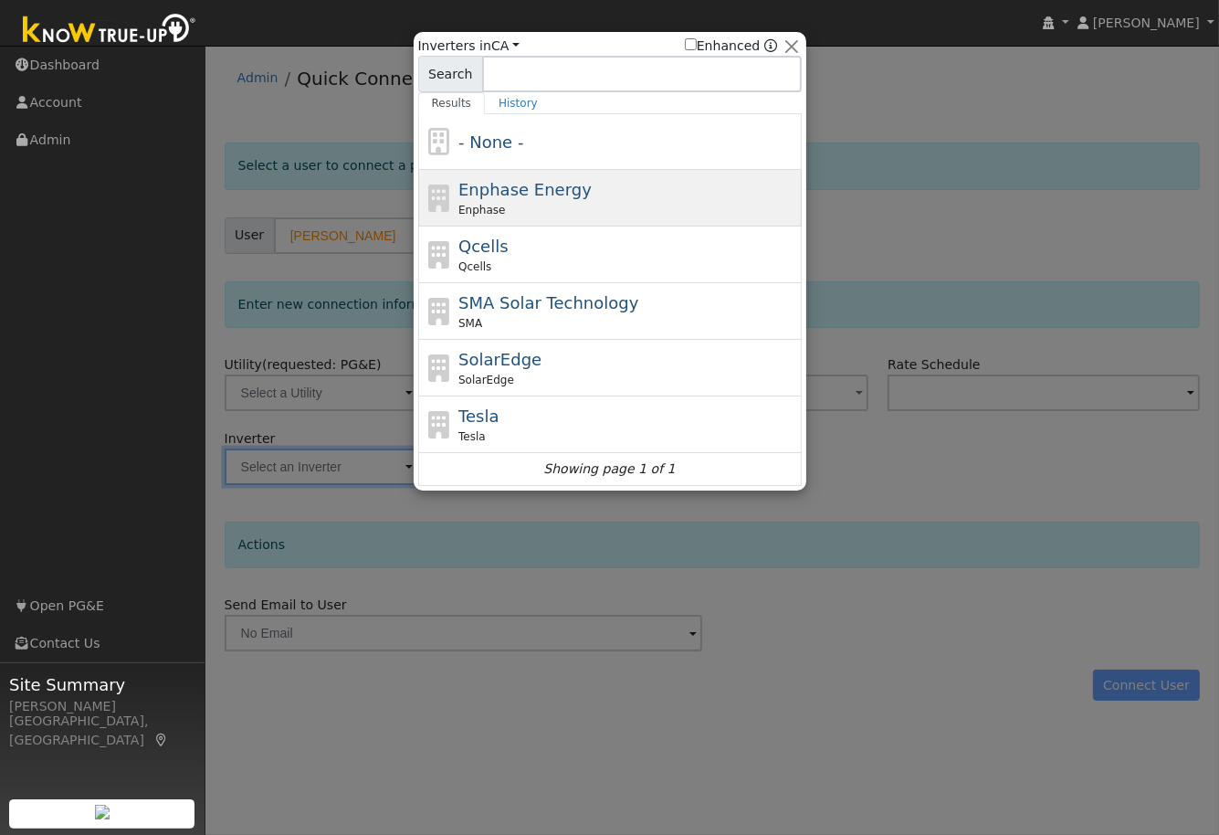
click at [522, 192] on span "Enphase Energy" at bounding box center [524, 189] width 133 height 19
type input "Enphase"
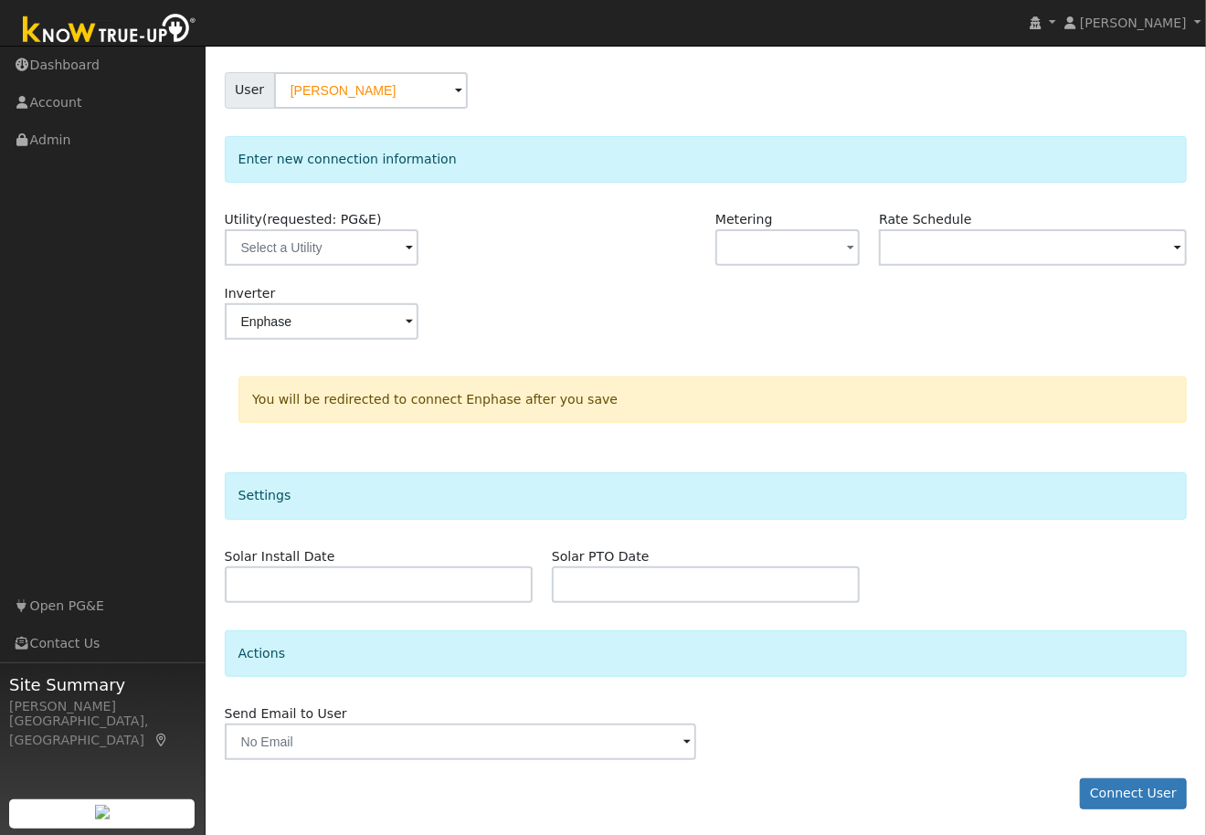
scroll to position [146, 0]
click at [407, 244] on span at bounding box center [409, 247] width 7 height 21
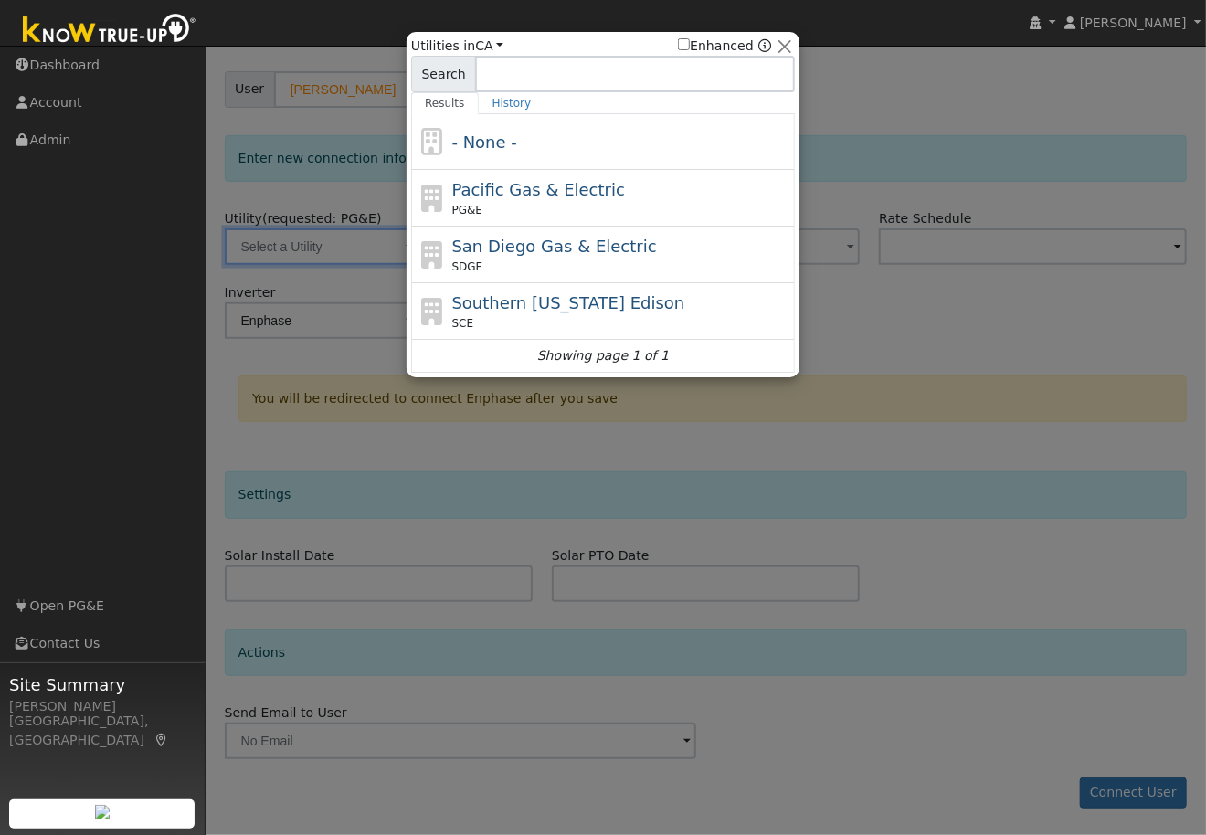
click at [509, 200] on div "Pacific Gas & Electric PG&E" at bounding box center [621, 197] width 339 height 41
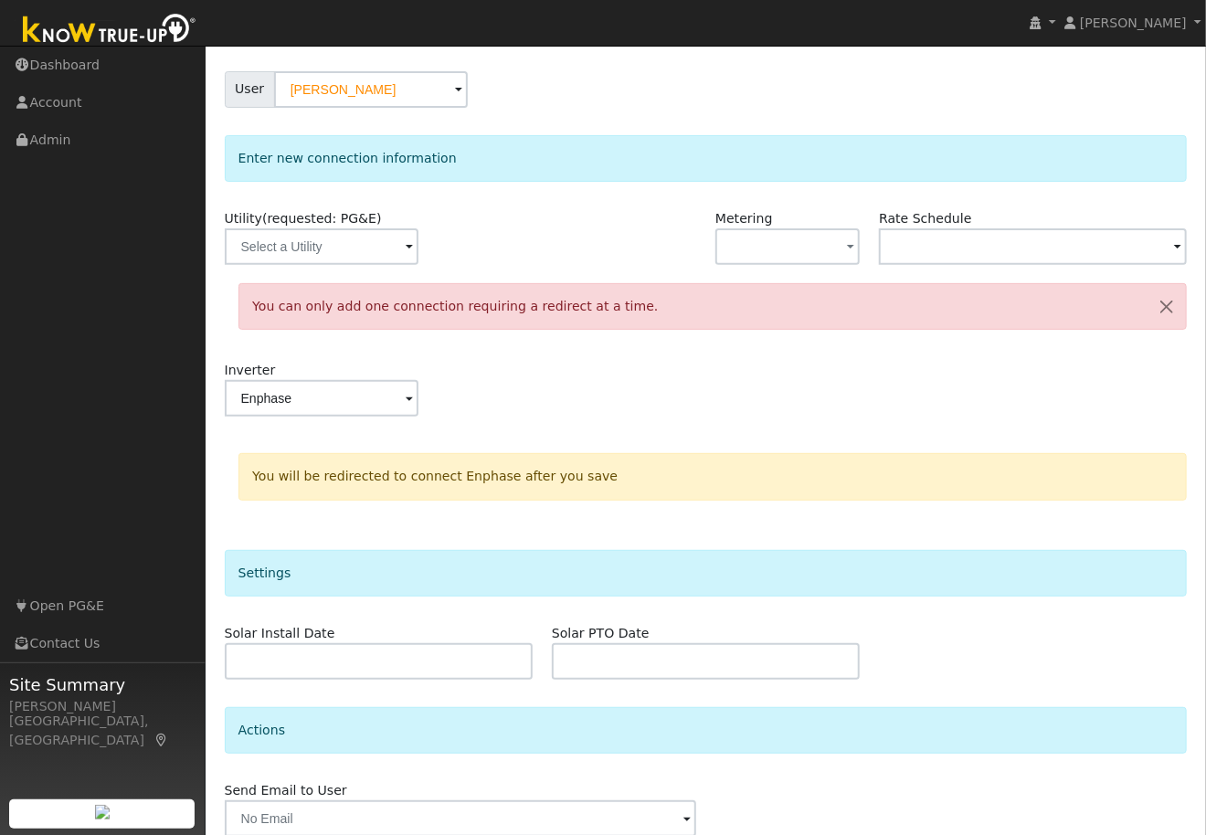
click at [1147, 773] on div "Actions Send Email to User Delete Email Template Are you sure you want to delet…" at bounding box center [706, 772] width 963 height 130
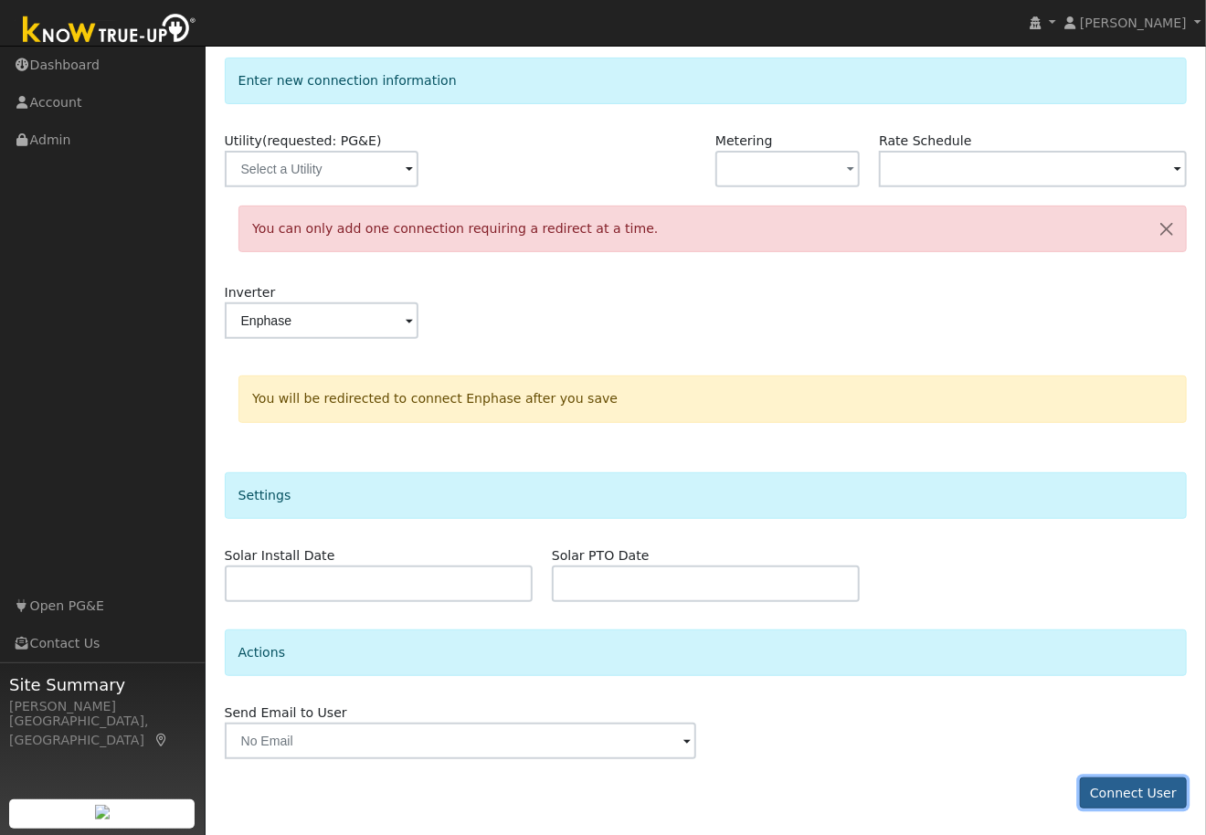
click at [1120, 787] on button "Connect User" at bounding box center [1134, 792] width 108 height 31
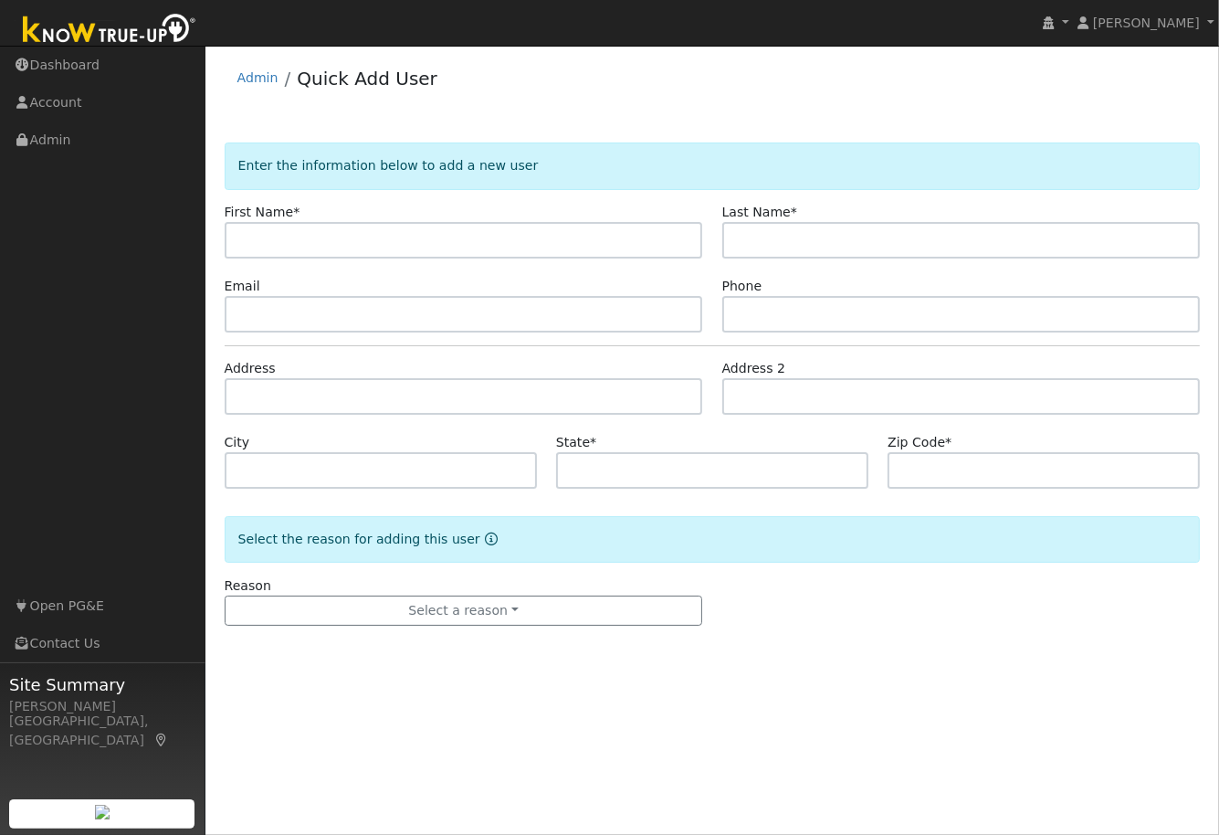
click at [770, 128] on div "Enter the information below to add a new user First Name * Last Name * Email Ph…" at bounding box center [713, 392] width 996 height 539
click at [67, 100] on link "Account" at bounding box center [102, 102] width 205 height 37
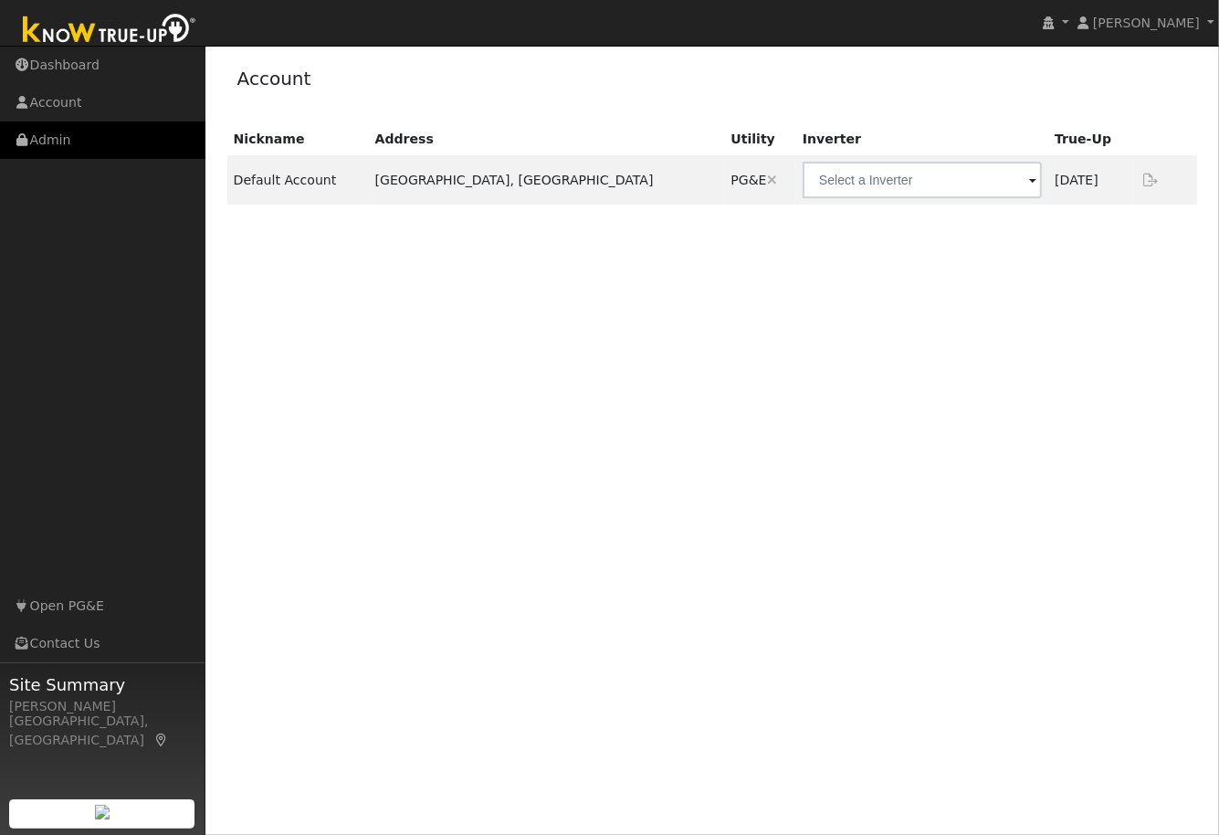
click at [60, 141] on link "Admin" at bounding box center [102, 139] width 205 height 37
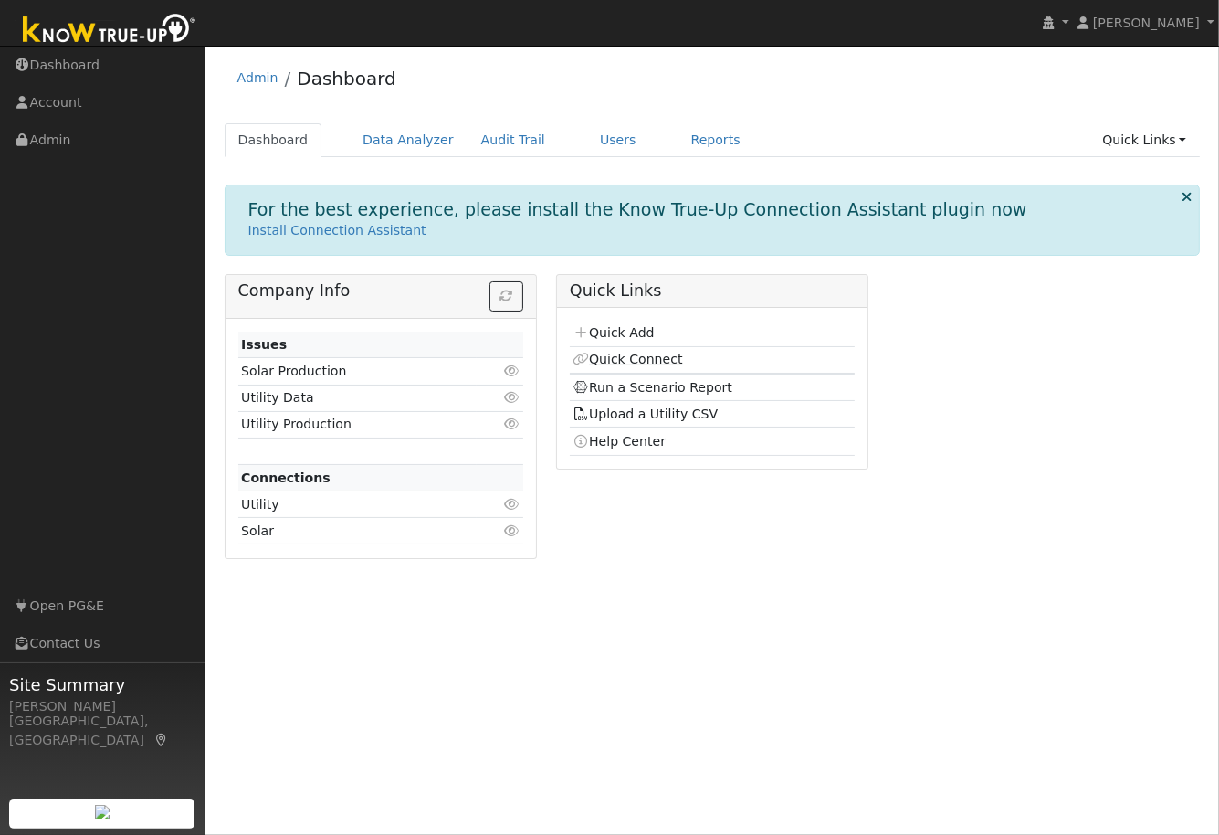
click at [611, 357] on link "Quick Connect" at bounding box center [628, 359] width 110 height 15
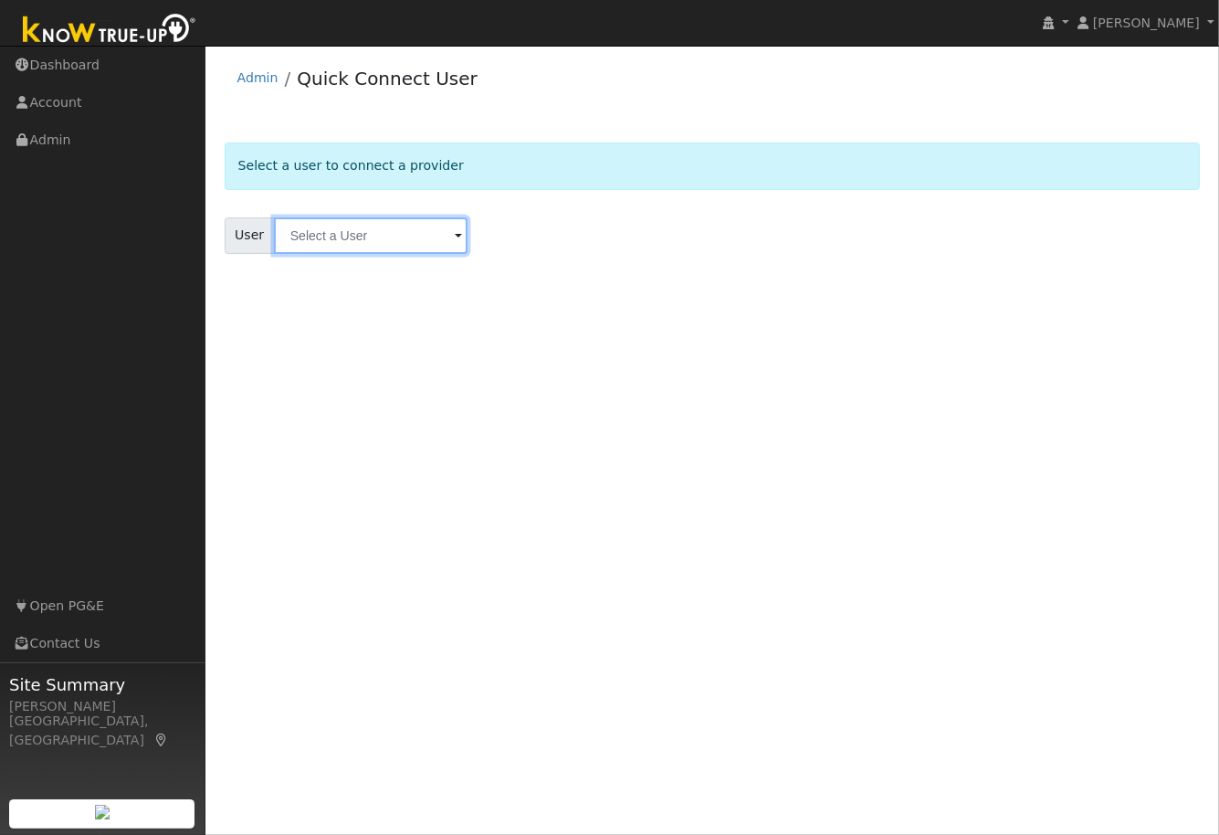
click at [401, 242] on input "text" at bounding box center [371, 235] width 194 height 37
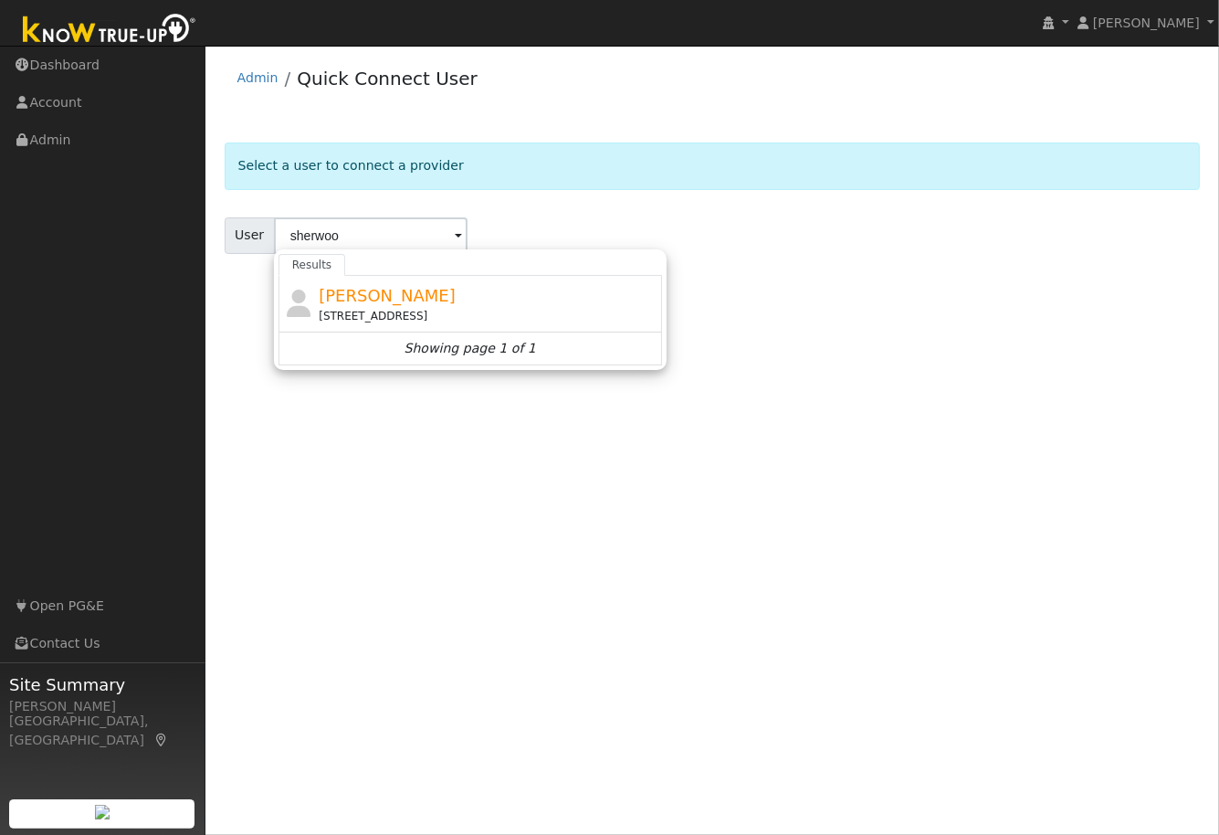
click at [415, 300] on div at bounding box center [471, 321] width 384 height 90
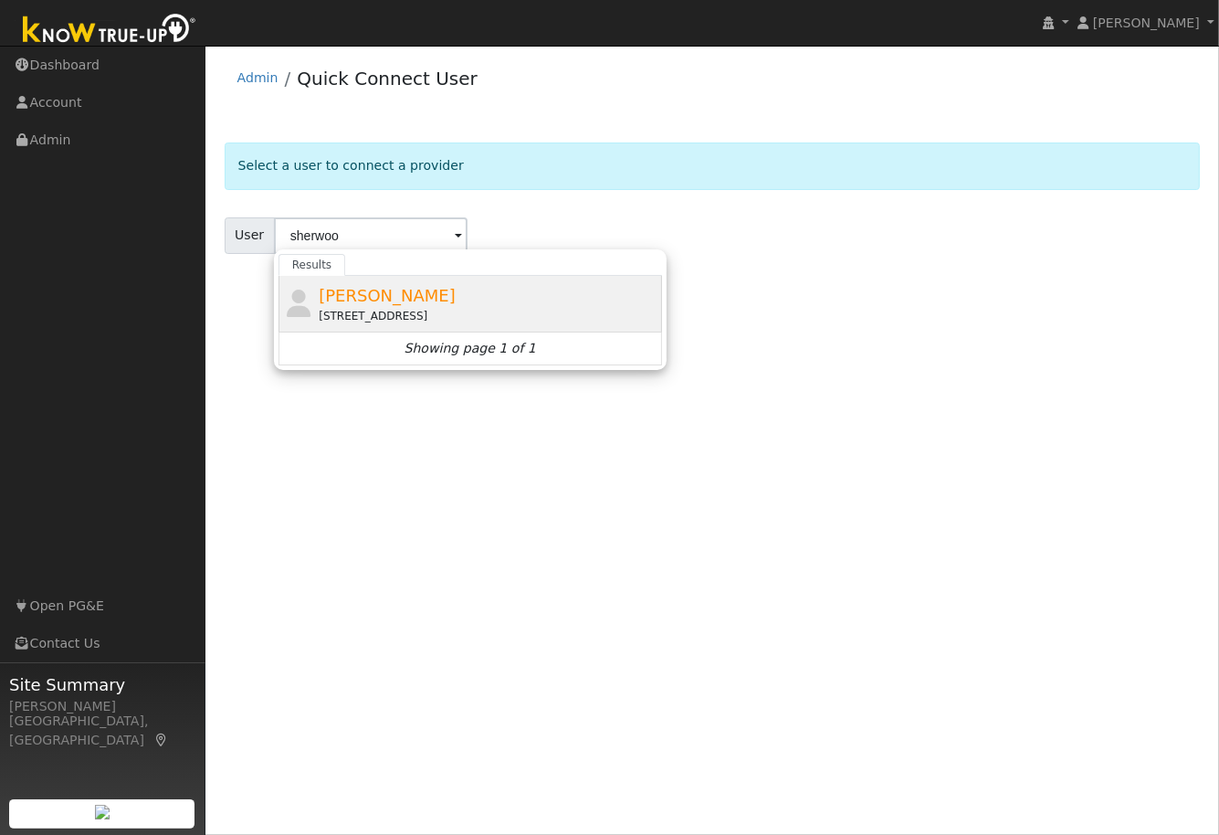
click at [375, 304] on span "[PERSON_NAME]" at bounding box center [387, 295] width 137 height 19
type input "Patrick Sherwood"
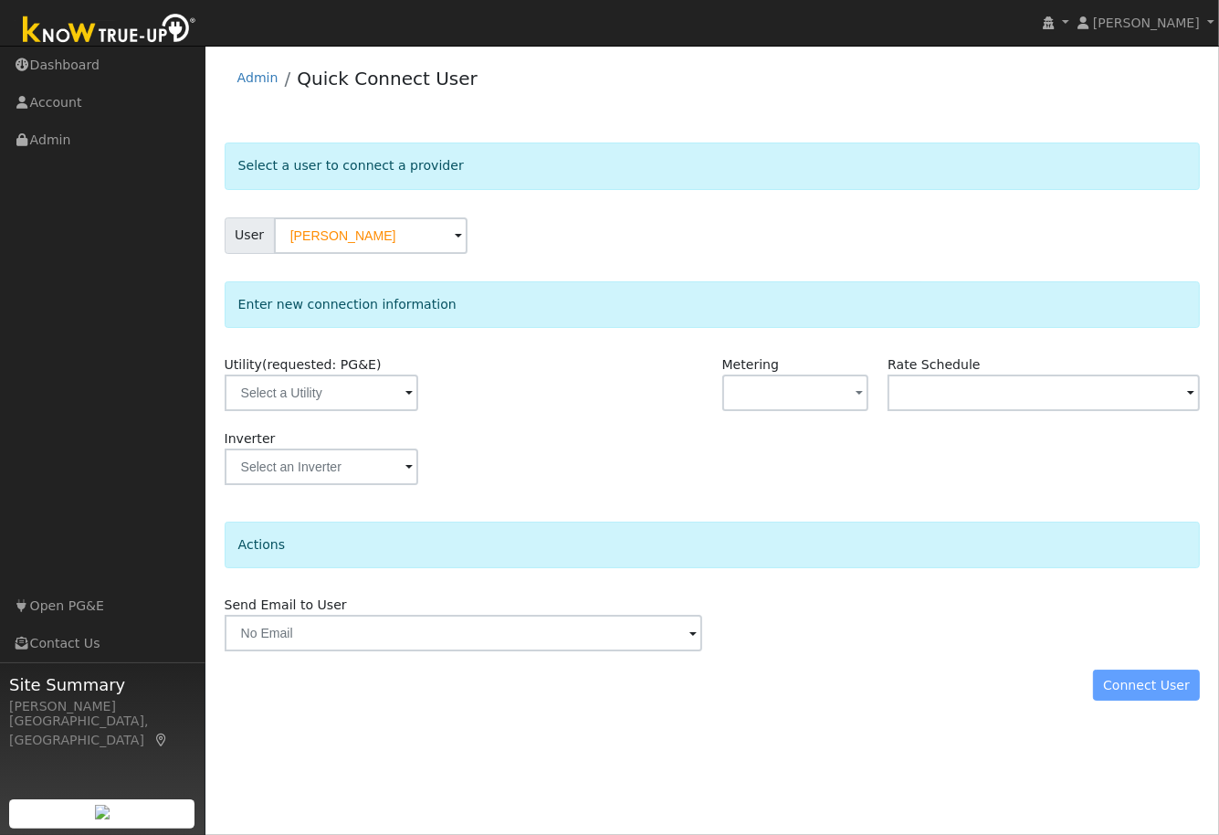
click at [410, 392] on span at bounding box center [409, 394] width 7 height 21
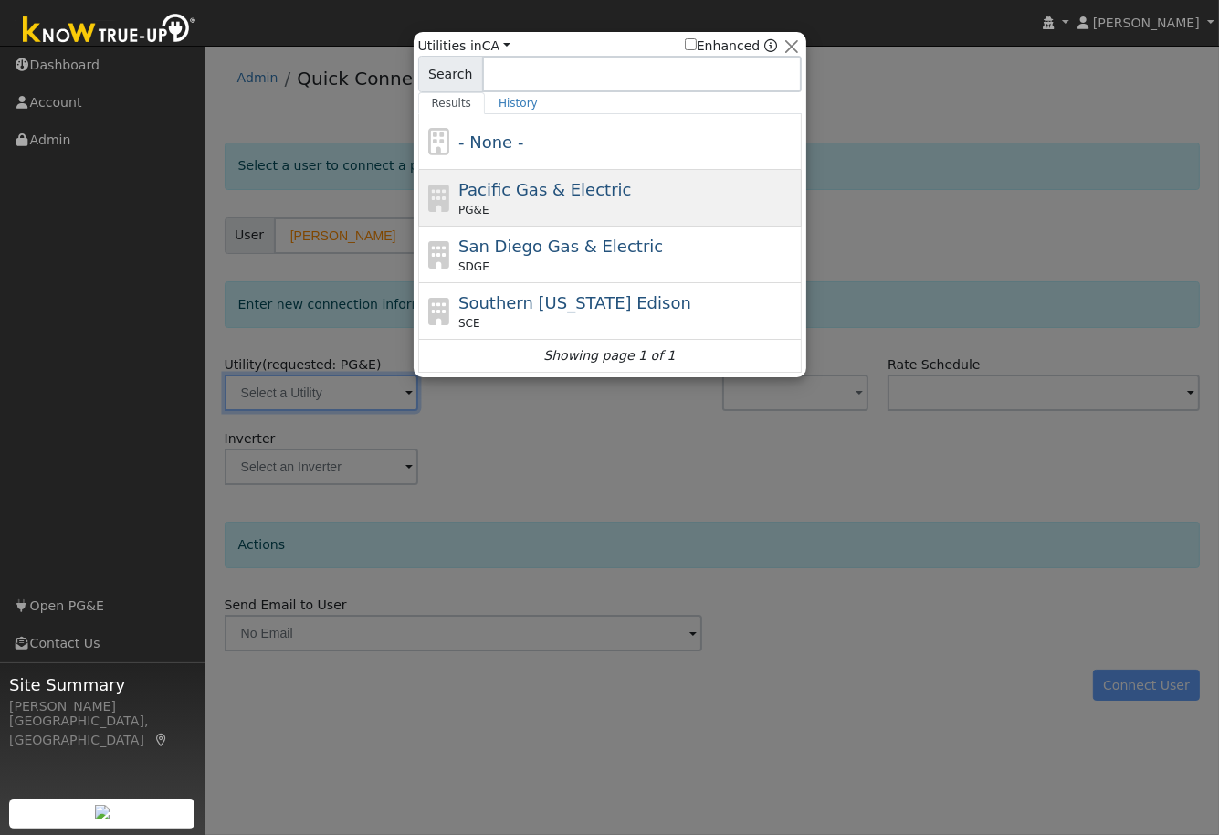
click at [532, 202] on div "PG&E" at bounding box center [627, 210] width 339 height 16
type input "PG&E"
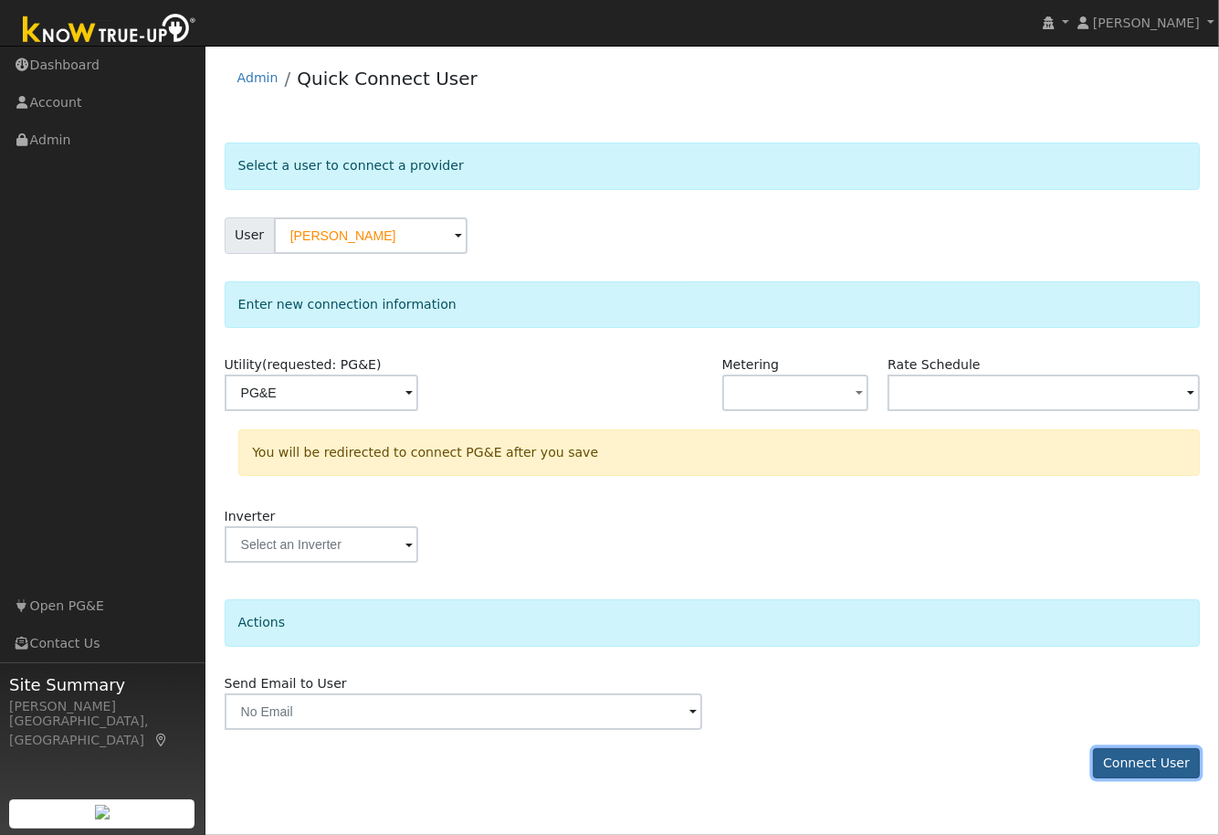
click at [1153, 761] on button "Connect User" at bounding box center [1147, 763] width 108 height 31
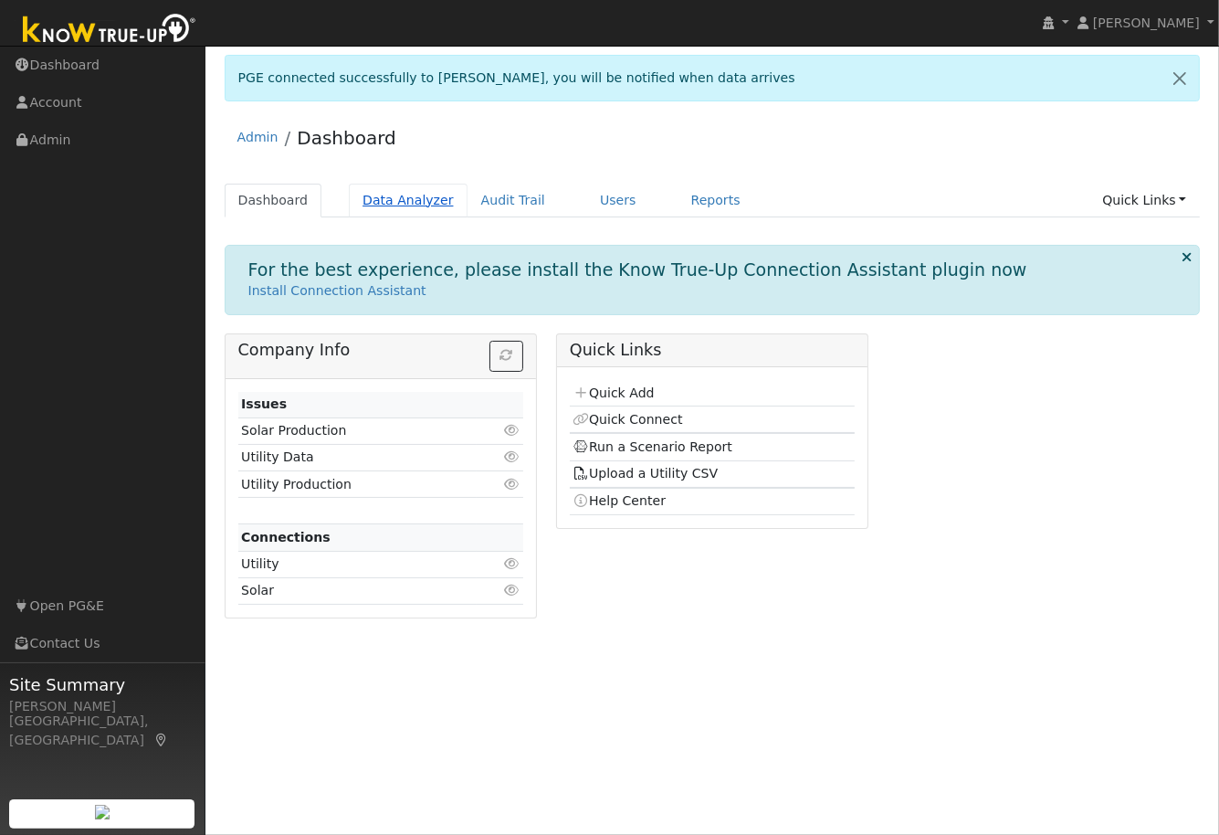
click at [395, 201] on link "Data Analyzer" at bounding box center [408, 201] width 119 height 34
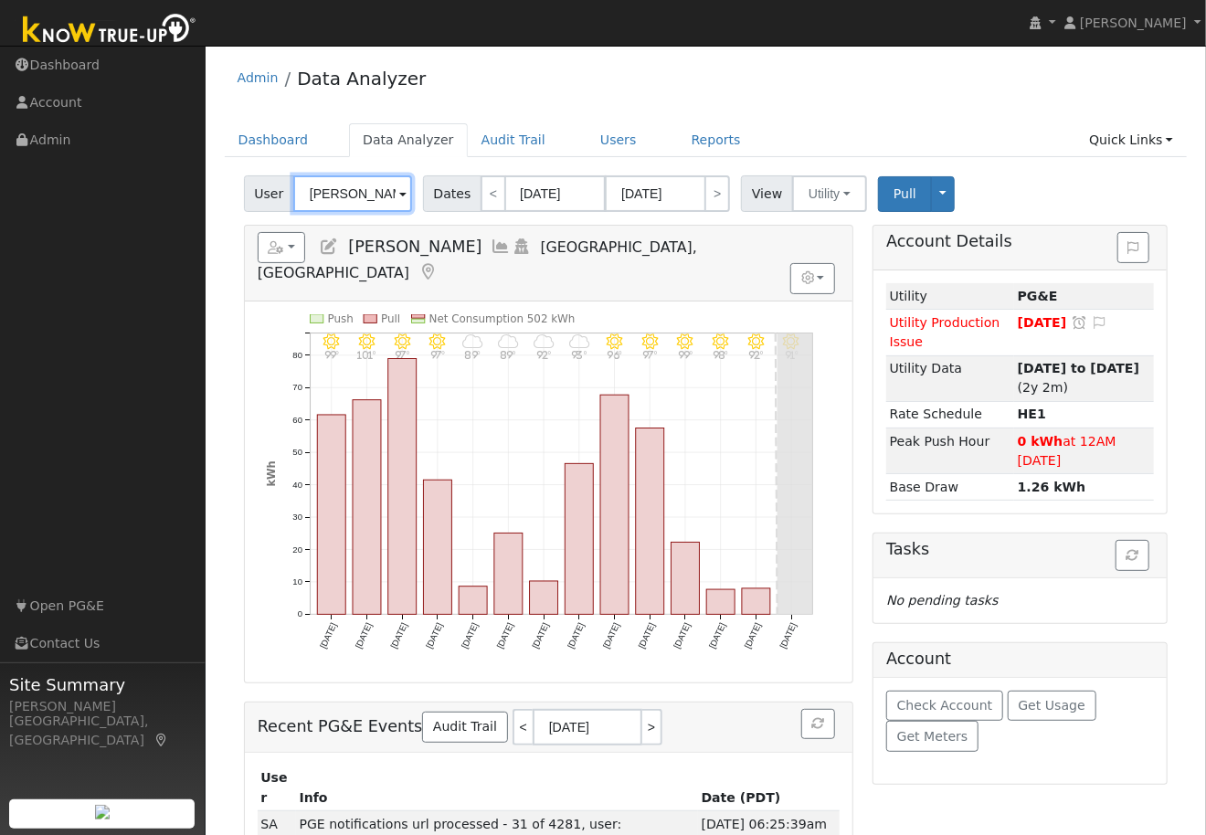
drag, startPoint x: 382, startPoint y: 195, endPoint x: 286, endPoint y: 207, distance: 96.7
click at [286, 207] on div "User [PERSON_NAME]" at bounding box center [330, 193] width 173 height 37
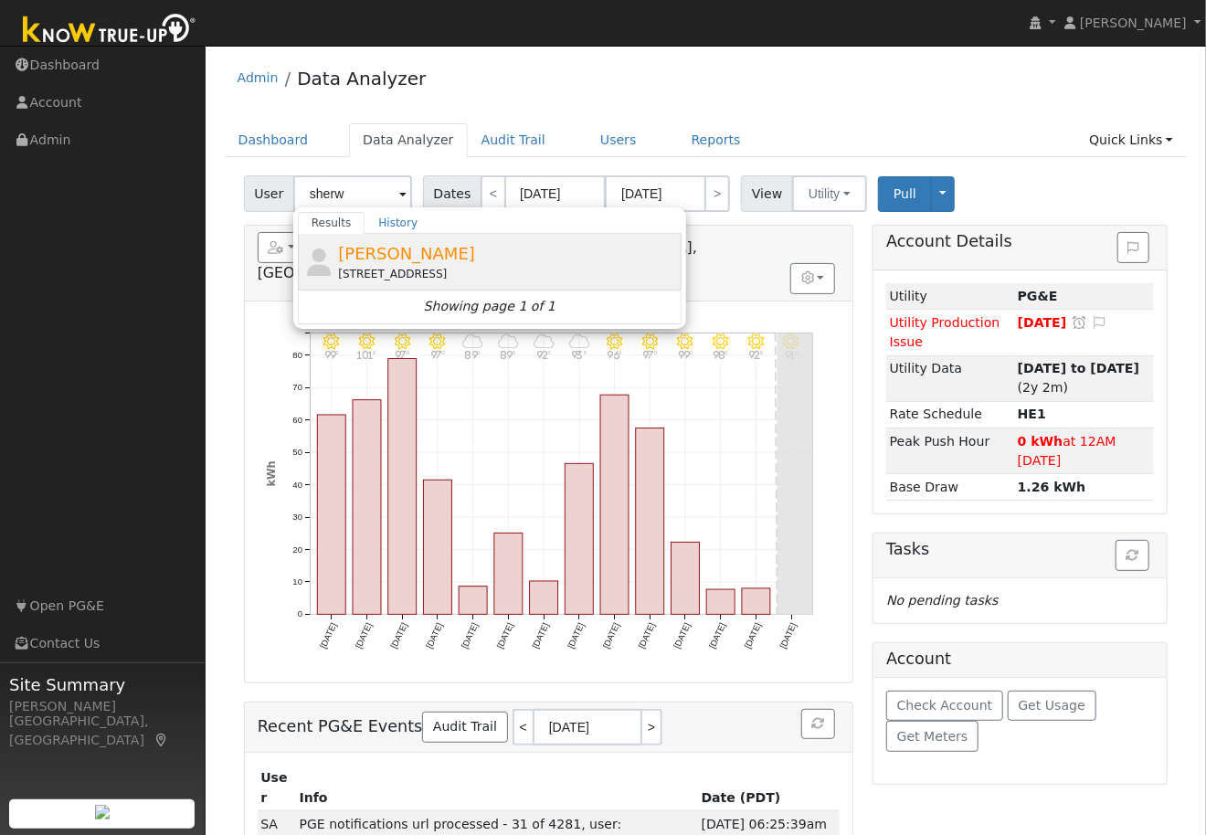
click at [366, 256] on span "Patrick Sherwood" at bounding box center [406, 253] width 137 height 19
type input "Patrick Sherwood"
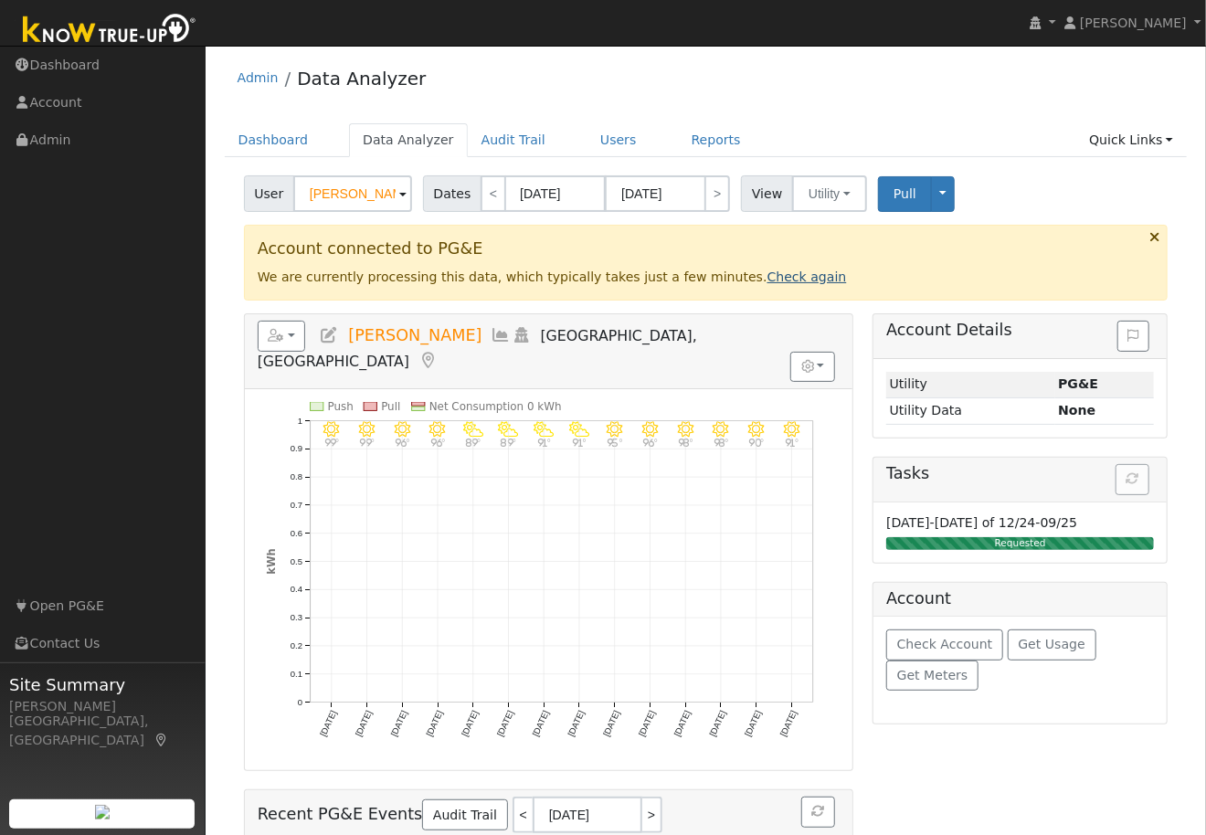
click at [767, 277] on link "Check again" at bounding box center [806, 276] width 79 height 15
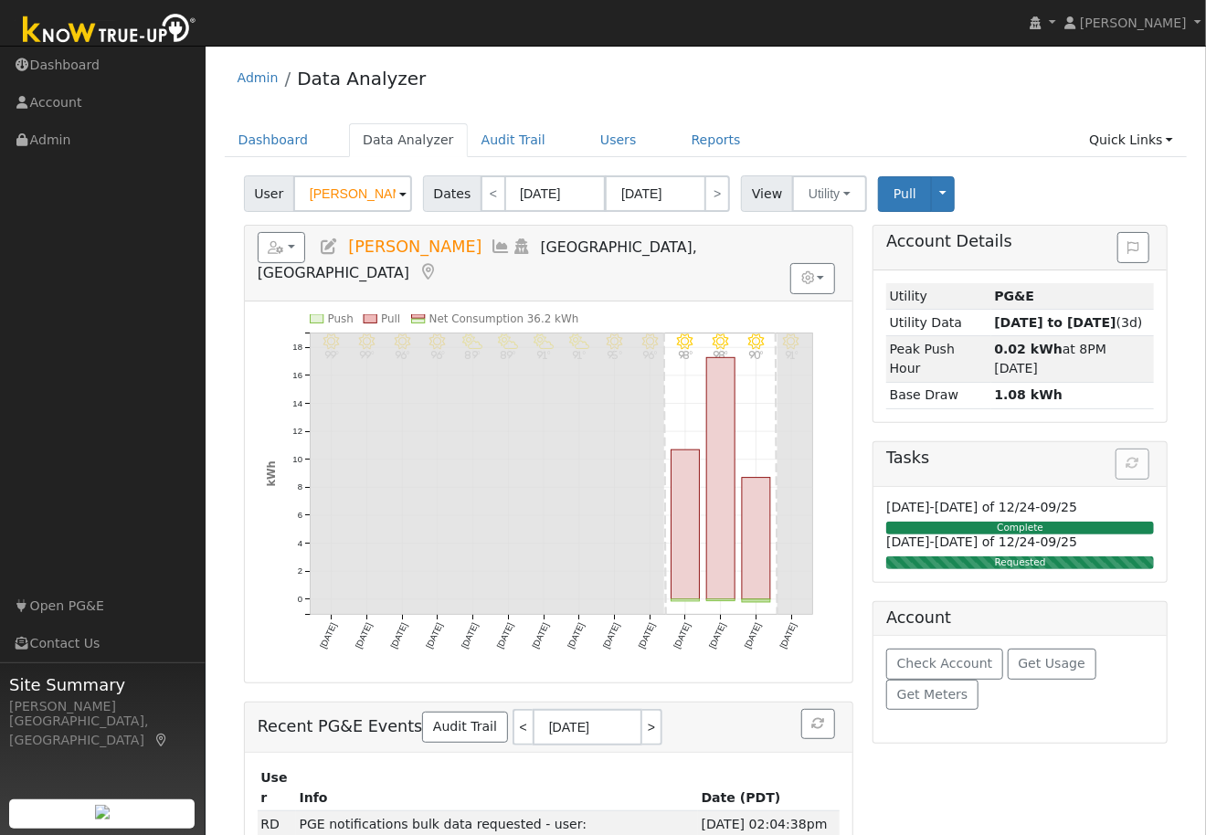
click at [702, 245] on h5 "Reports Scenario Health Check Energy Audit Account Timeline User Audit Trail In…" at bounding box center [549, 257] width 582 height 50
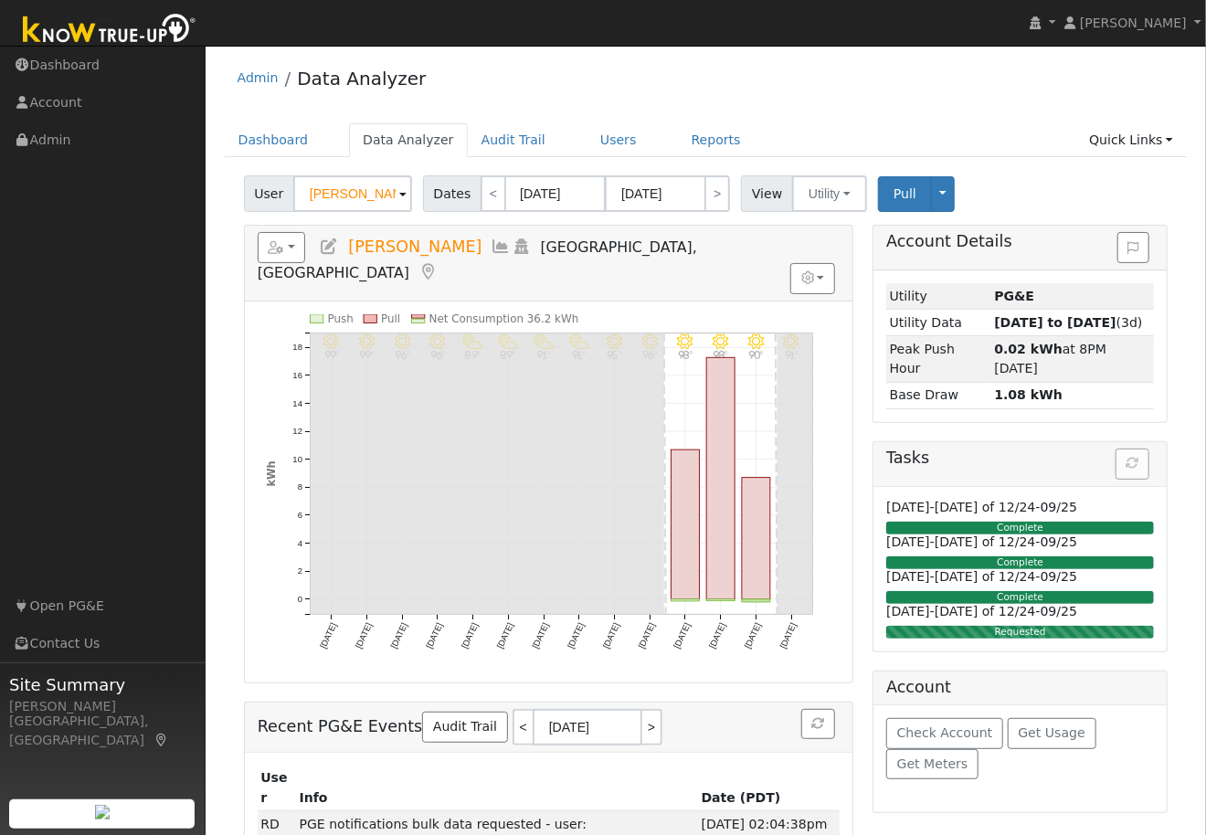
click at [400, 193] on span at bounding box center [402, 194] width 7 height 21
click at [353, 200] on input "[PERSON_NAME]" at bounding box center [352, 193] width 119 height 37
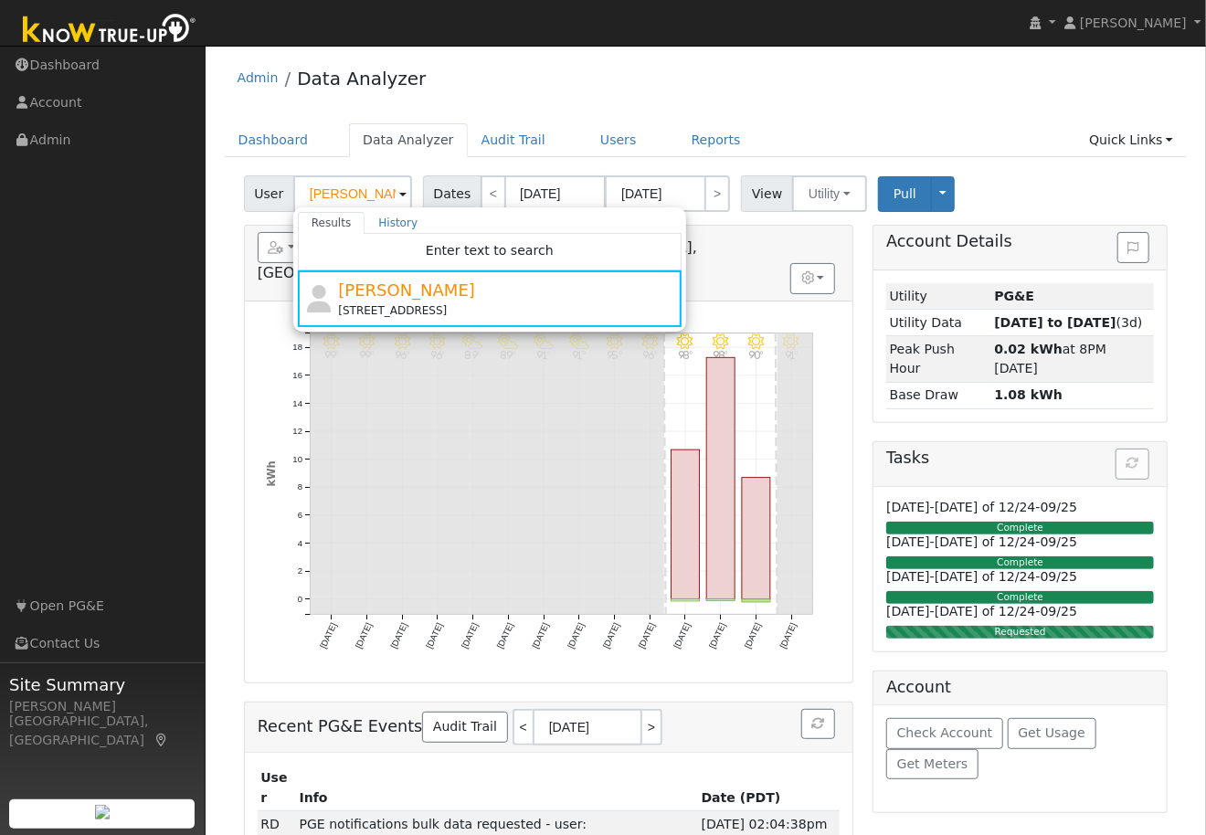
click at [709, 239] on h5 "Reports Scenario Health Check Energy Audit Account Timeline User Audit Trail In…" at bounding box center [549, 257] width 582 height 50
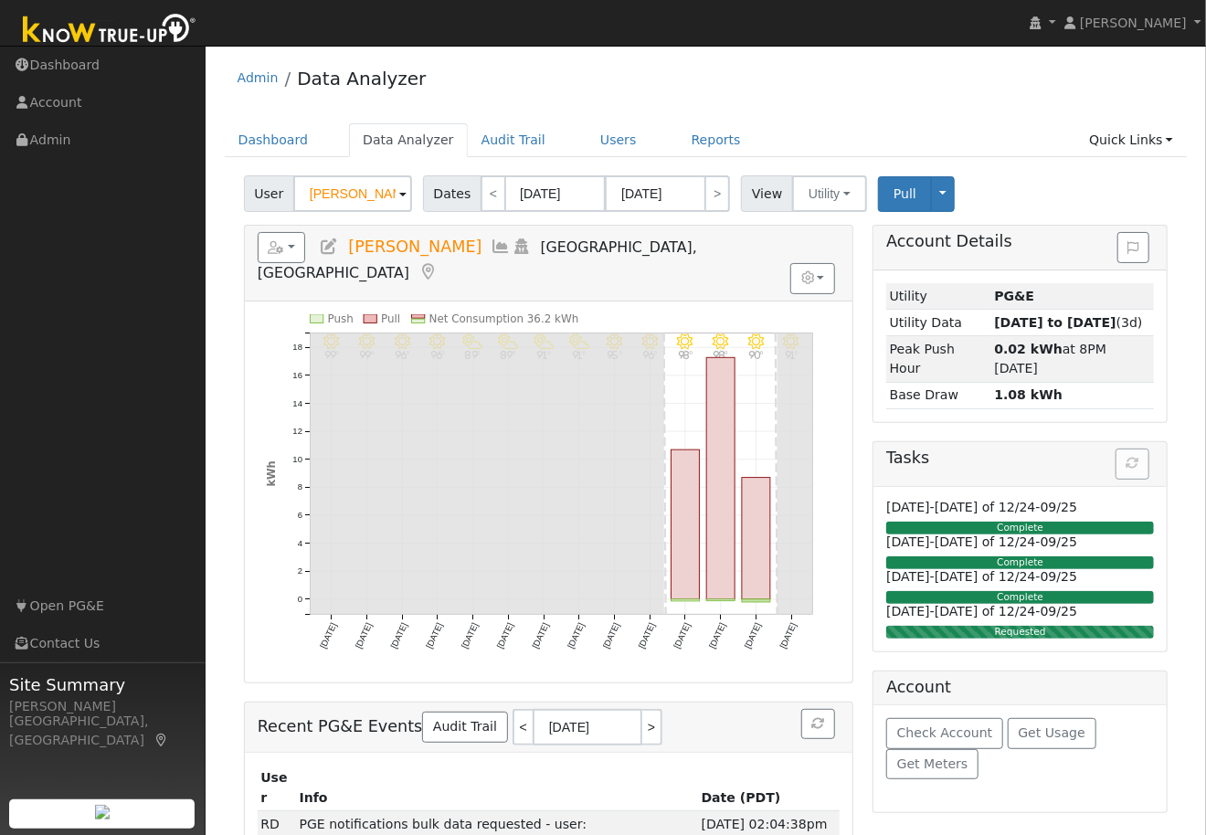
click at [491, 242] on icon at bounding box center [501, 246] width 20 height 16
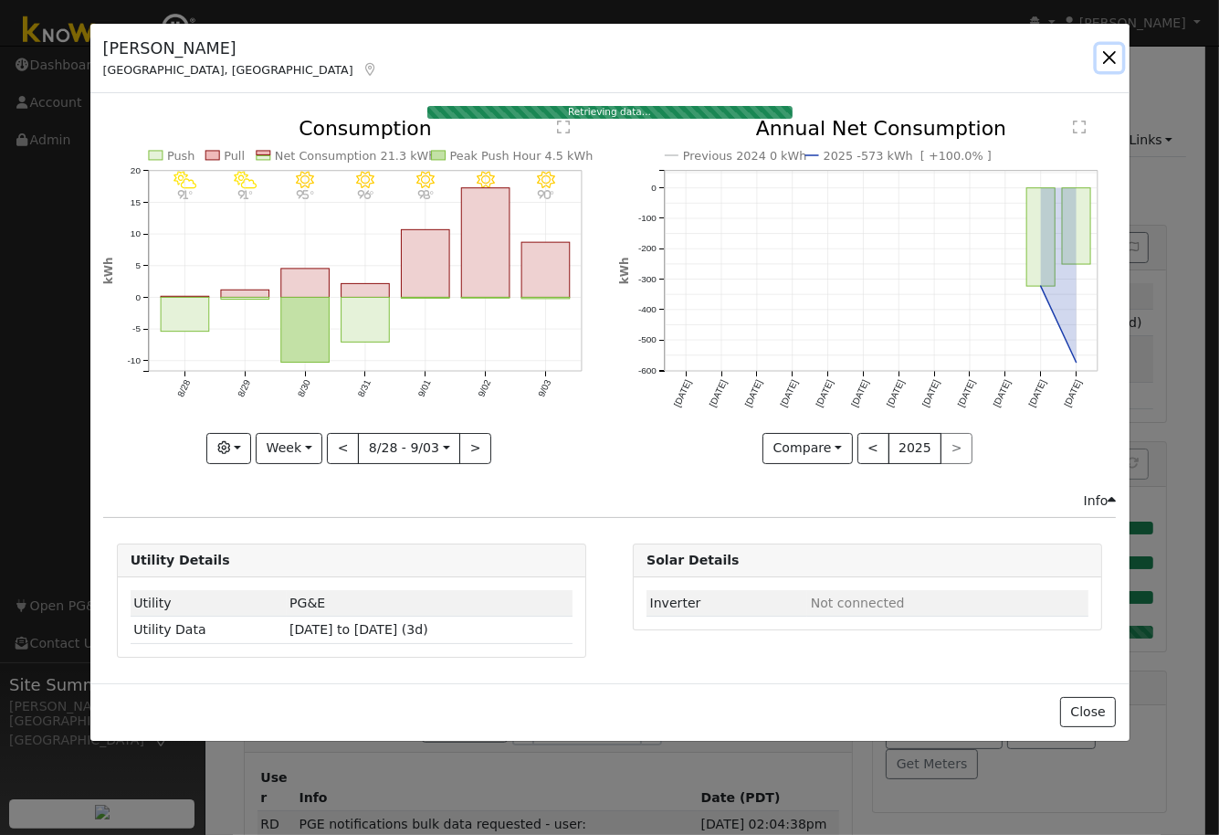
click at [1112, 58] on button "button" at bounding box center [1110, 58] width 26 height 26
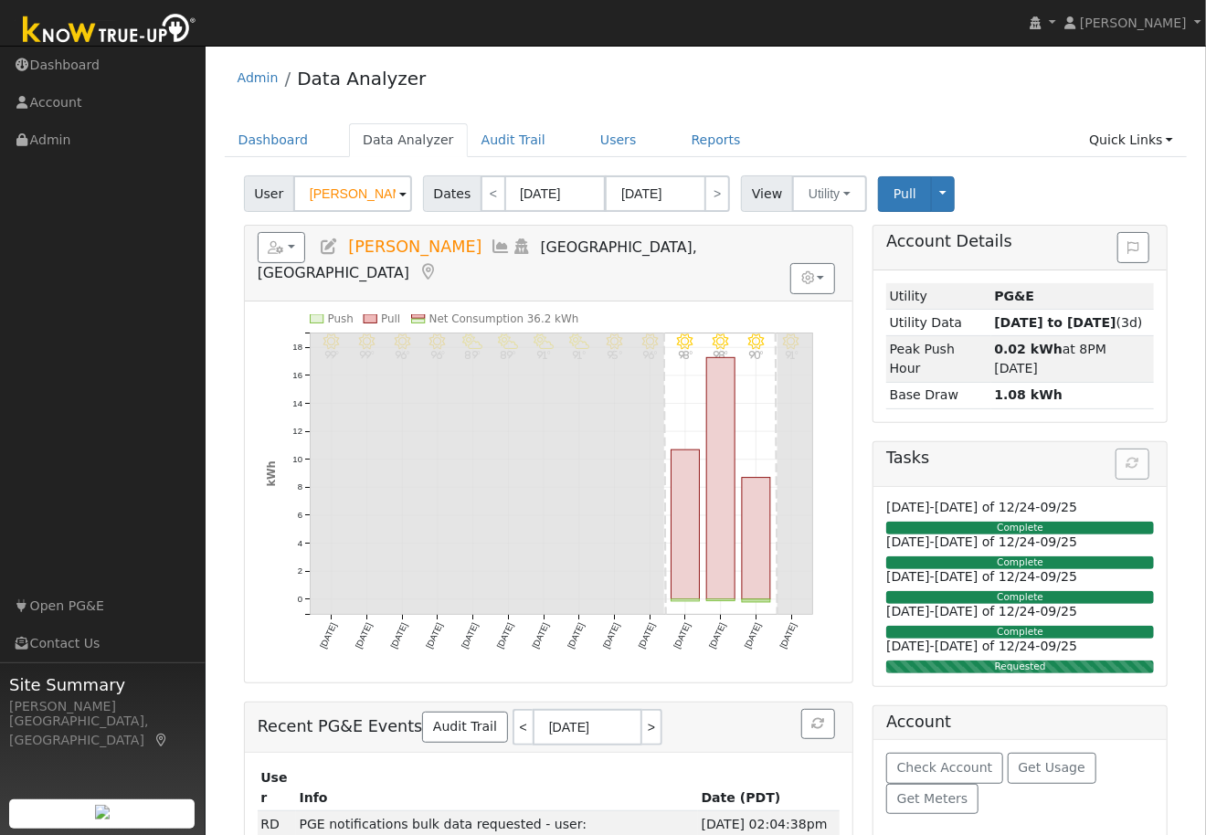
click at [859, 377] on div "Reports Scenario Health Check Energy Audit Account Timeline User Audit Trail In…" at bounding box center [548, 596] width 629 height 743
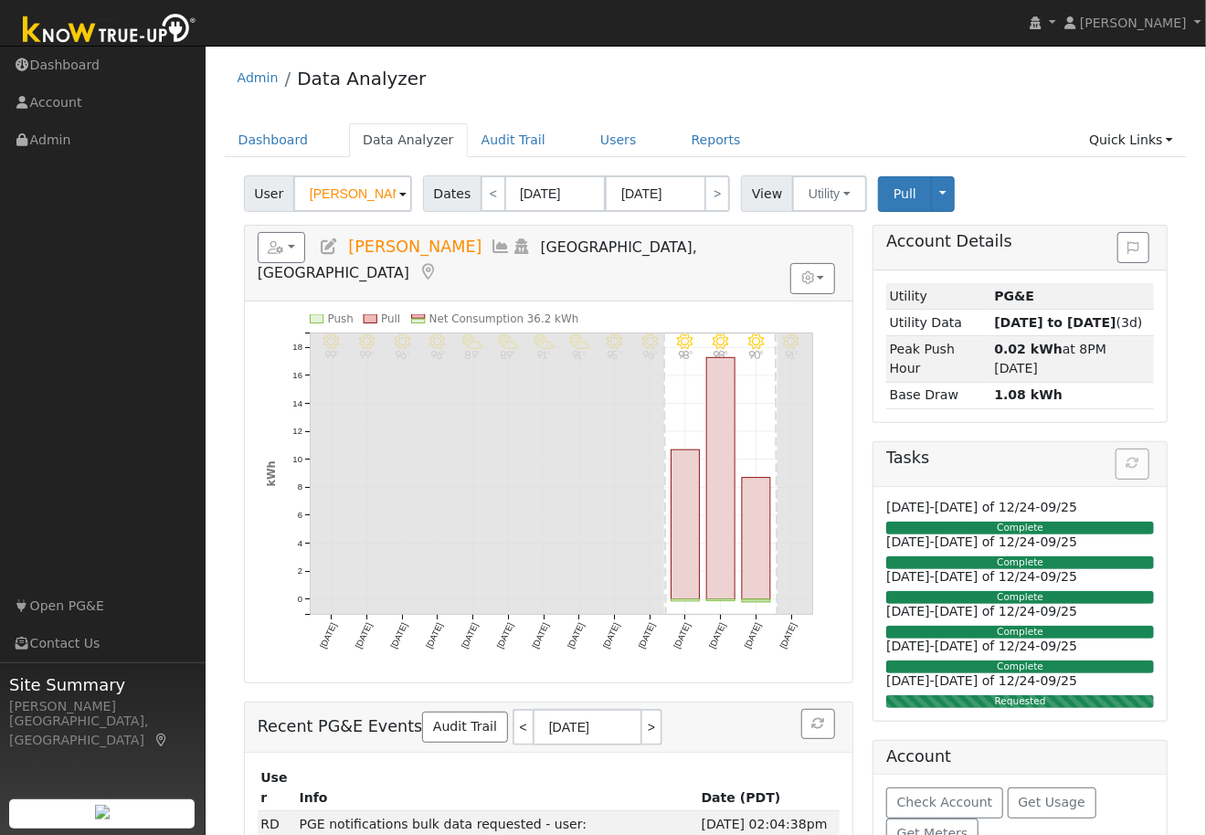
click at [859, 377] on div "Reports Scenario Health Check Energy Audit Account Timeline User Audit Trail In…" at bounding box center [548, 596] width 629 height 743
click at [399, 195] on span at bounding box center [402, 194] width 7 height 21
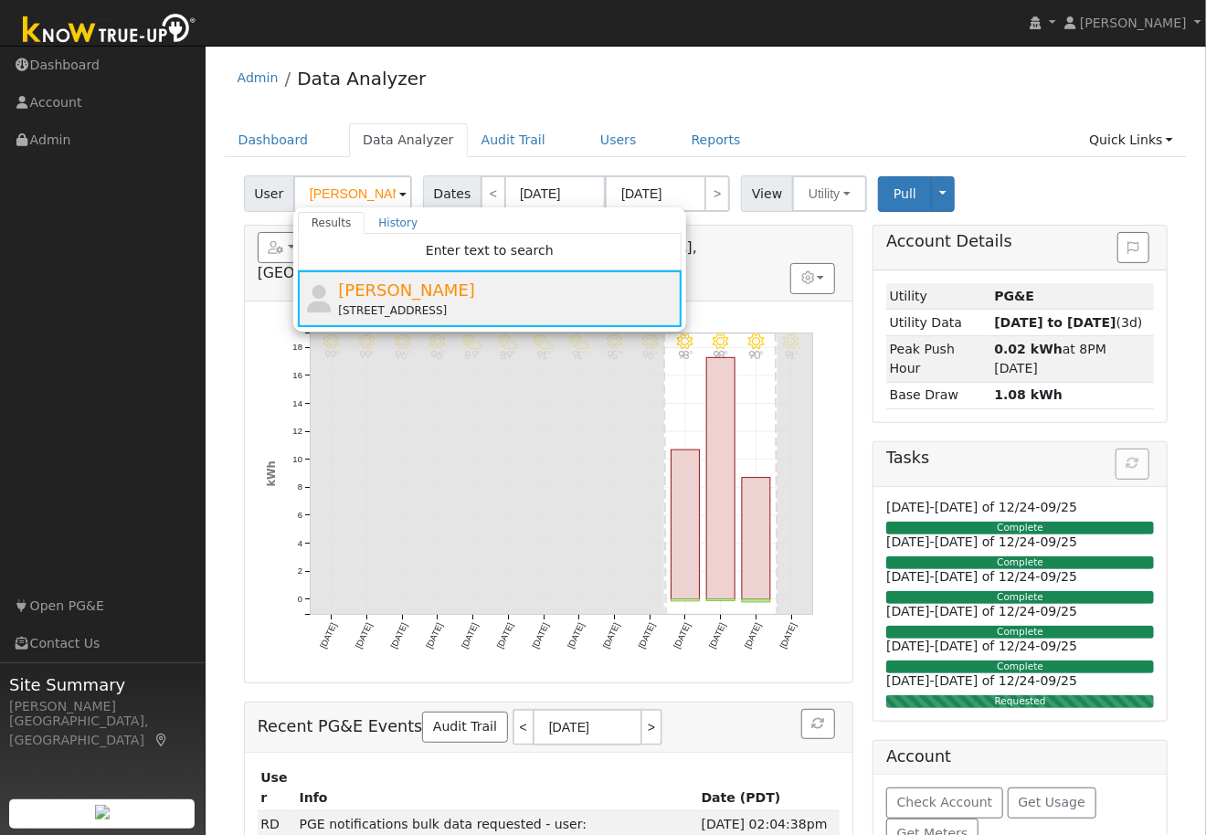
click at [371, 287] on span "[PERSON_NAME]" at bounding box center [406, 289] width 137 height 19
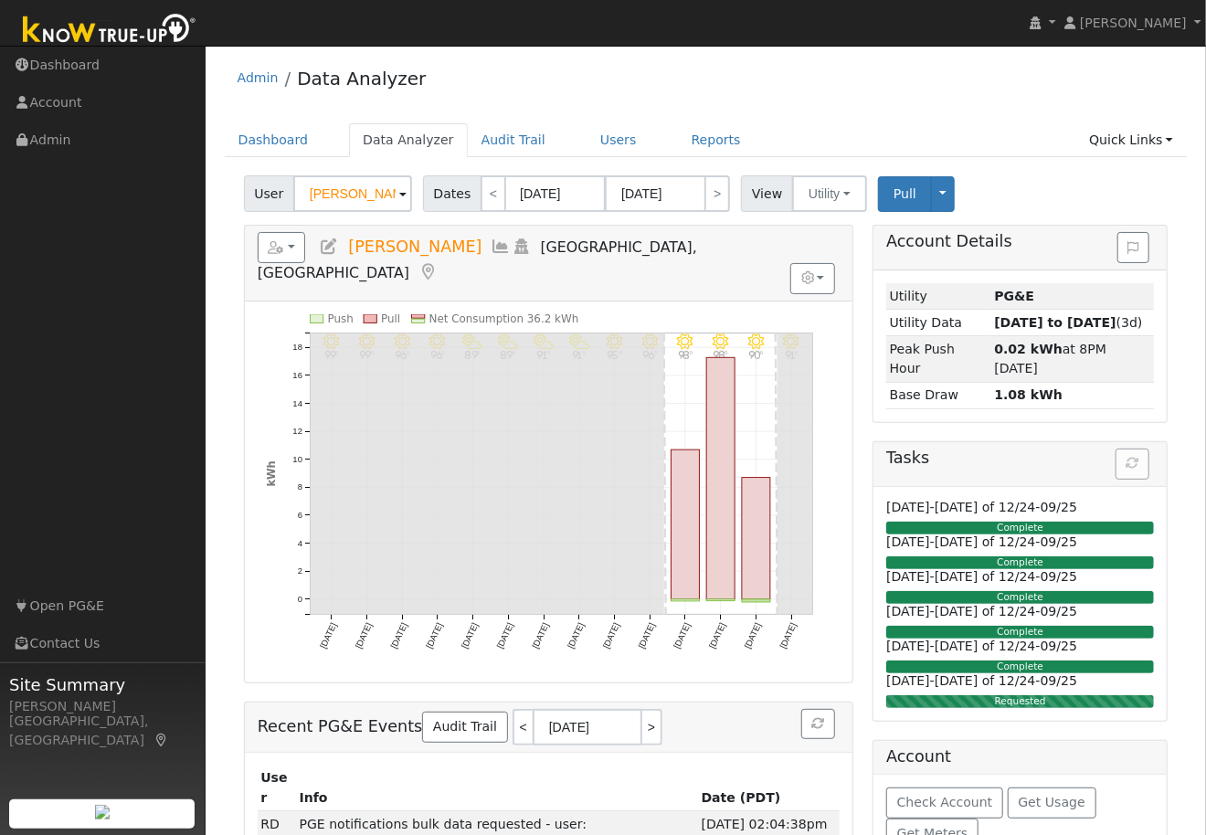
click at [131, 260] on ul "Navigation Dashboard Account Admin Links Open PG&E Contact Us" at bounding box center [102, 464] width 205 height 835
click at [491, 247] on icon at bounding box center [501, 246] width 20 height 16
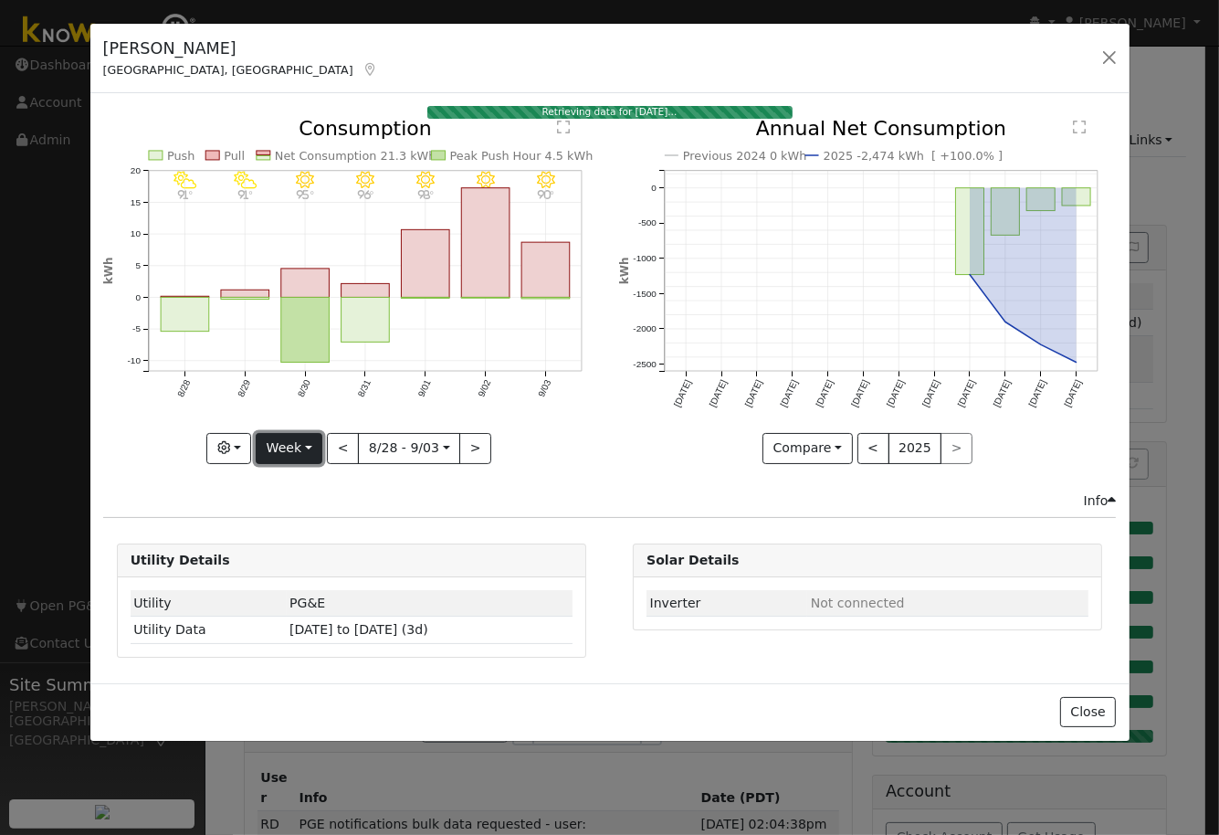
click at [309, 442] on button "Week" at bounding box center [289, 448] width 67 height 31
click at [311, 531] on link "Month" at bounding box center [320, 536] width 127 height 26
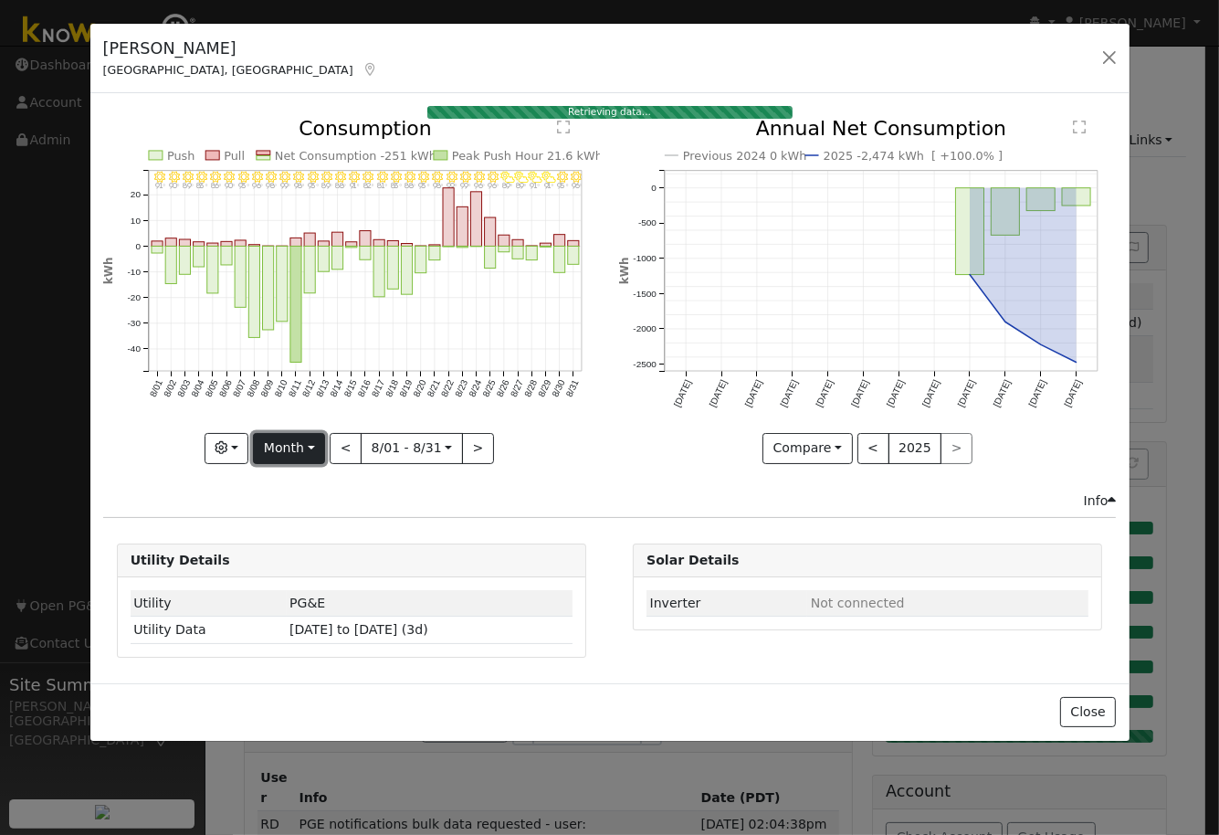
click at [313, 443] on button "Month" at bounding box center [289, 448] width 72 height 31
click at [303, 559] on link "Year" at bounding box center [317, 563] width 127 height 26
type input "[DATE]"
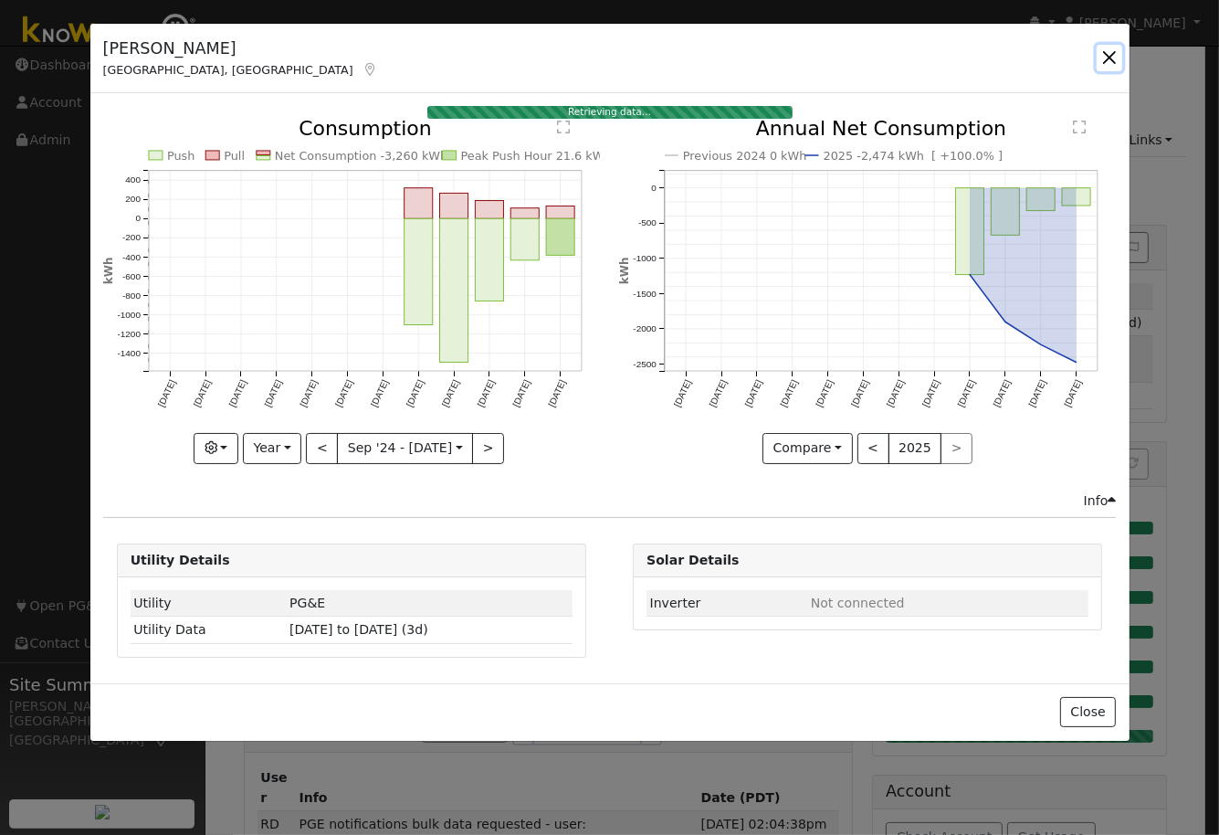
click at [1111, 58] on button "button" at bounding box center [1110, 58] width 26 height 26
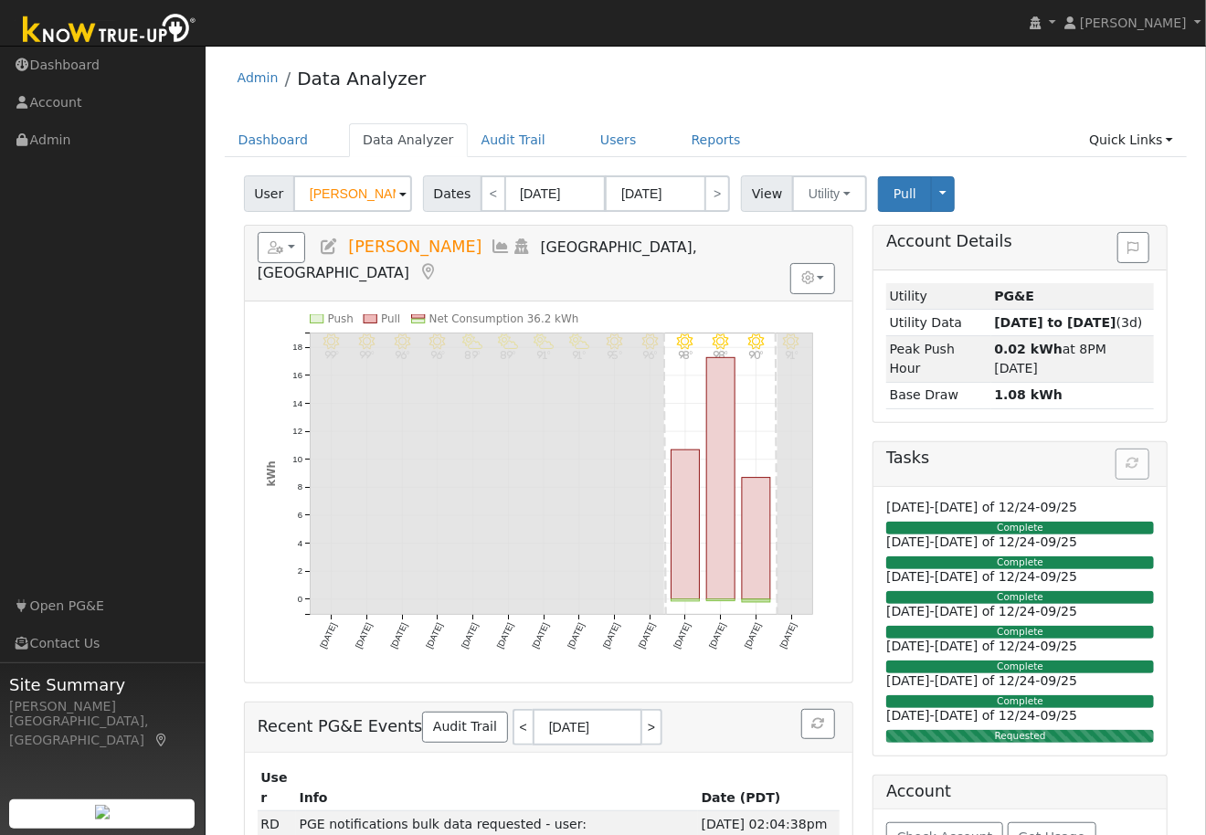
click at [105, 164] on ul "Navigation Dashboard Account Admin Links Open PG&E Contact Us" at bounding box center [102, 464] width 205 height 835
click at [283, 143] on link "Dashboard" at bounding box center [274, 140] width 98 height 34
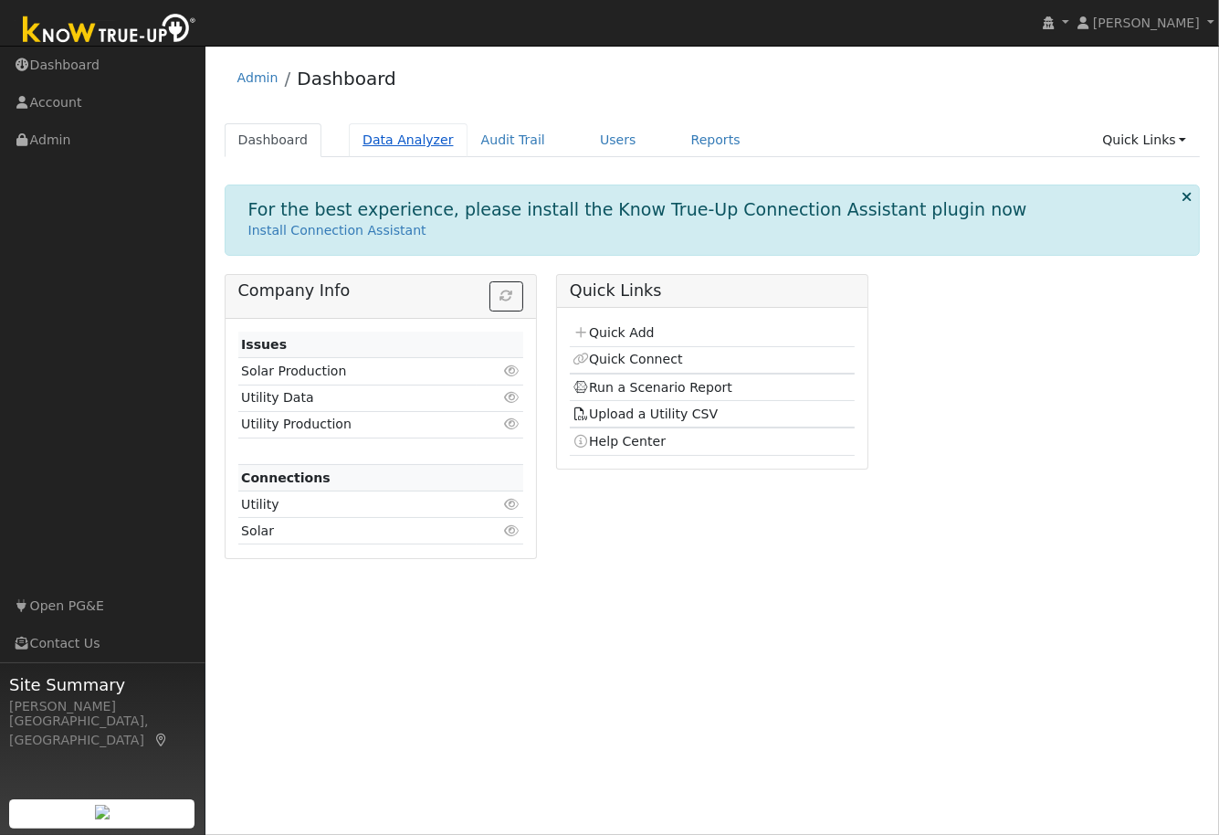
click at [361, 142] on link "Data Analyzer" at bounding box center [408, 140] width 119 height 34
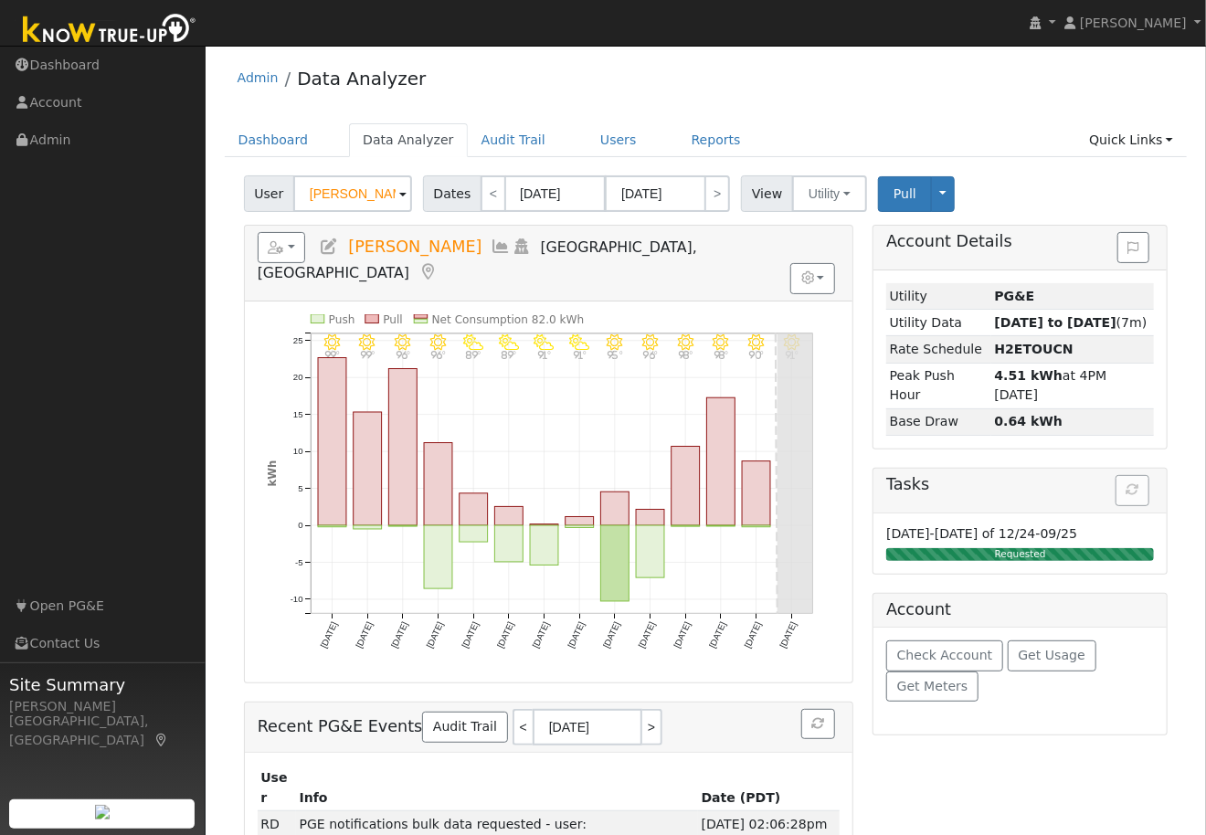
click at [328, 247] on icon at bounding box center [329, 246] width 20 height 16
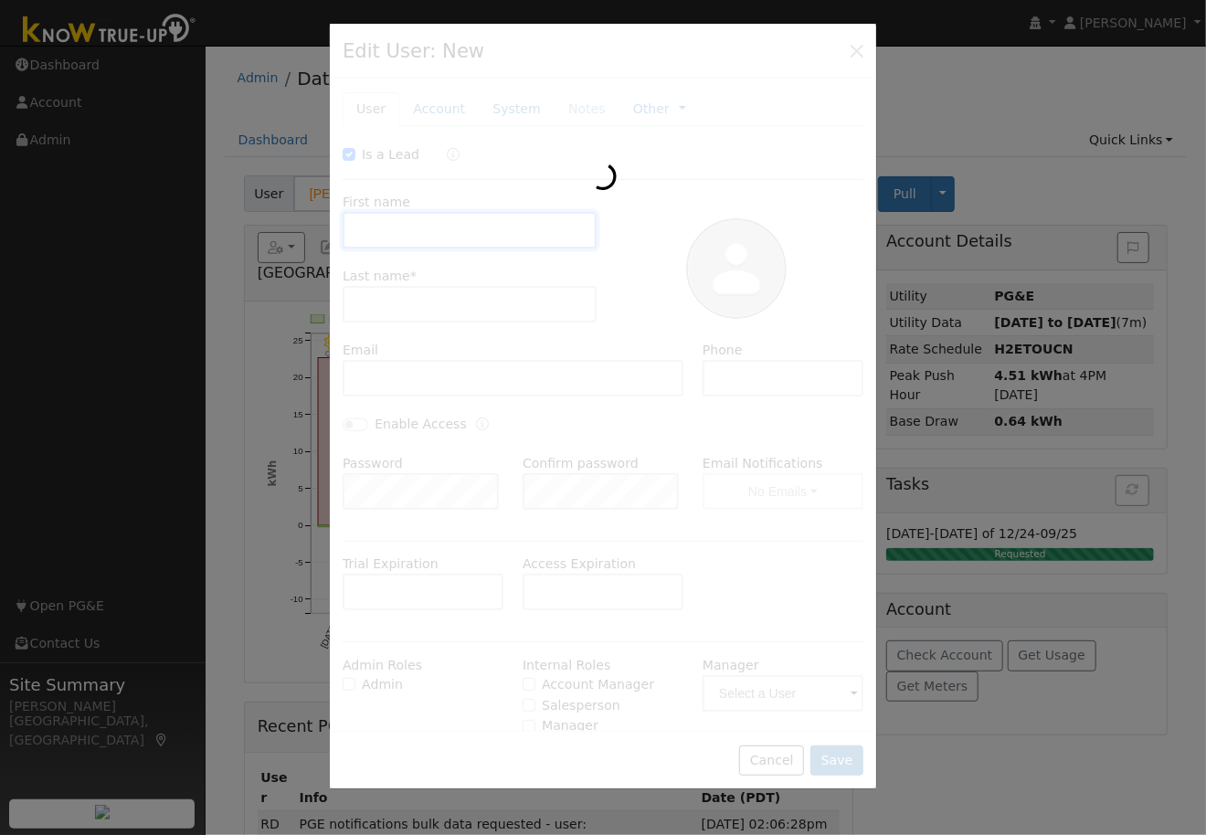
checkbox input "true"
type input "[PERSON_NAME]"
type input "Sherwood"
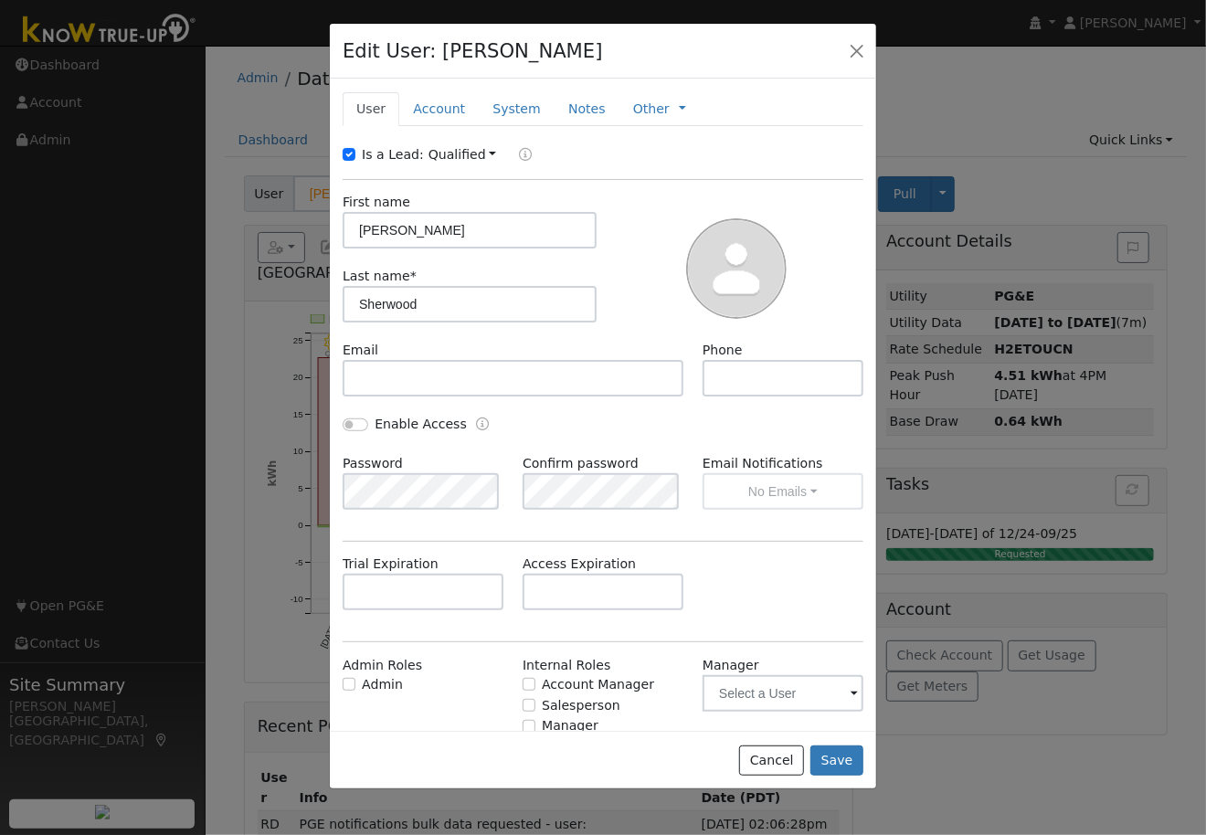
click at [76, 469] on div at bounding box center [603, 417] width 1206 height 835
click at [776, 758] on button "Cancel" at bounding box center [771, 760] width 65 height 31
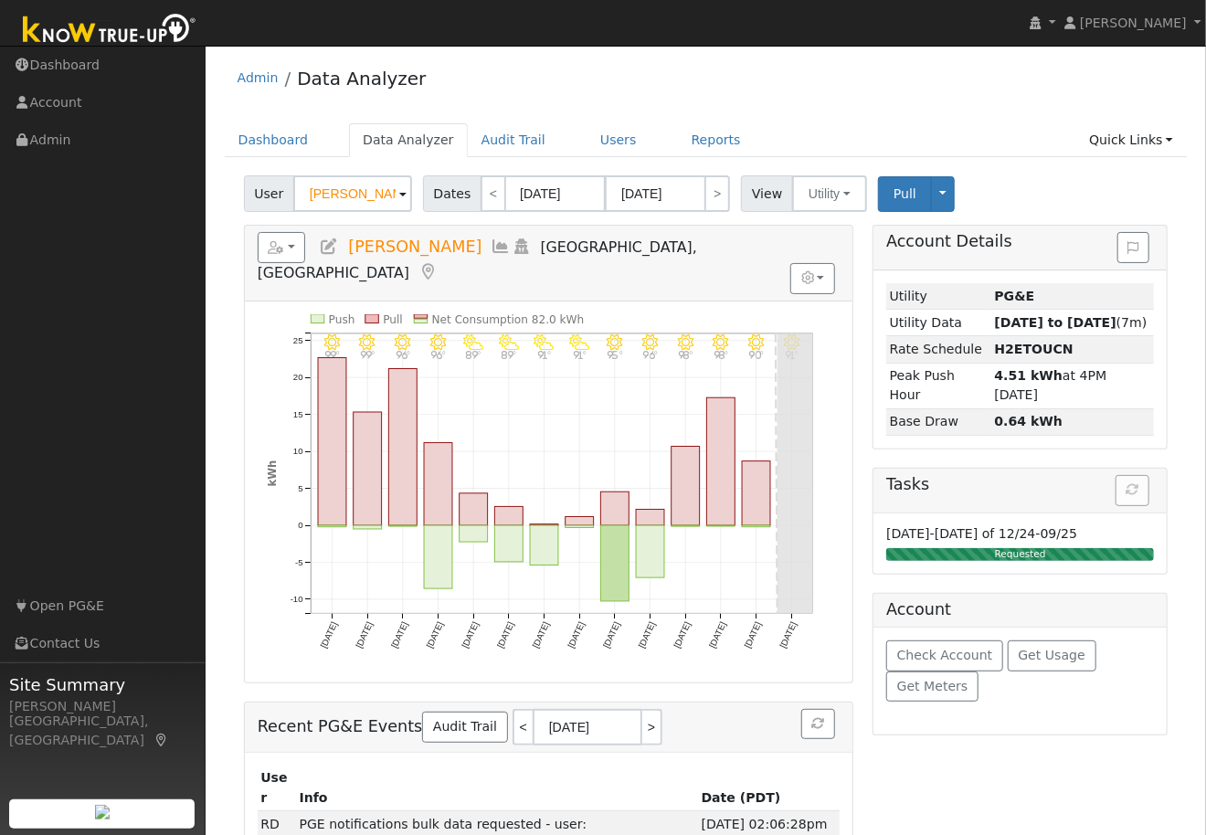
click at [495, 247] on icon at bounding box center [501, 246] width 20 height 16
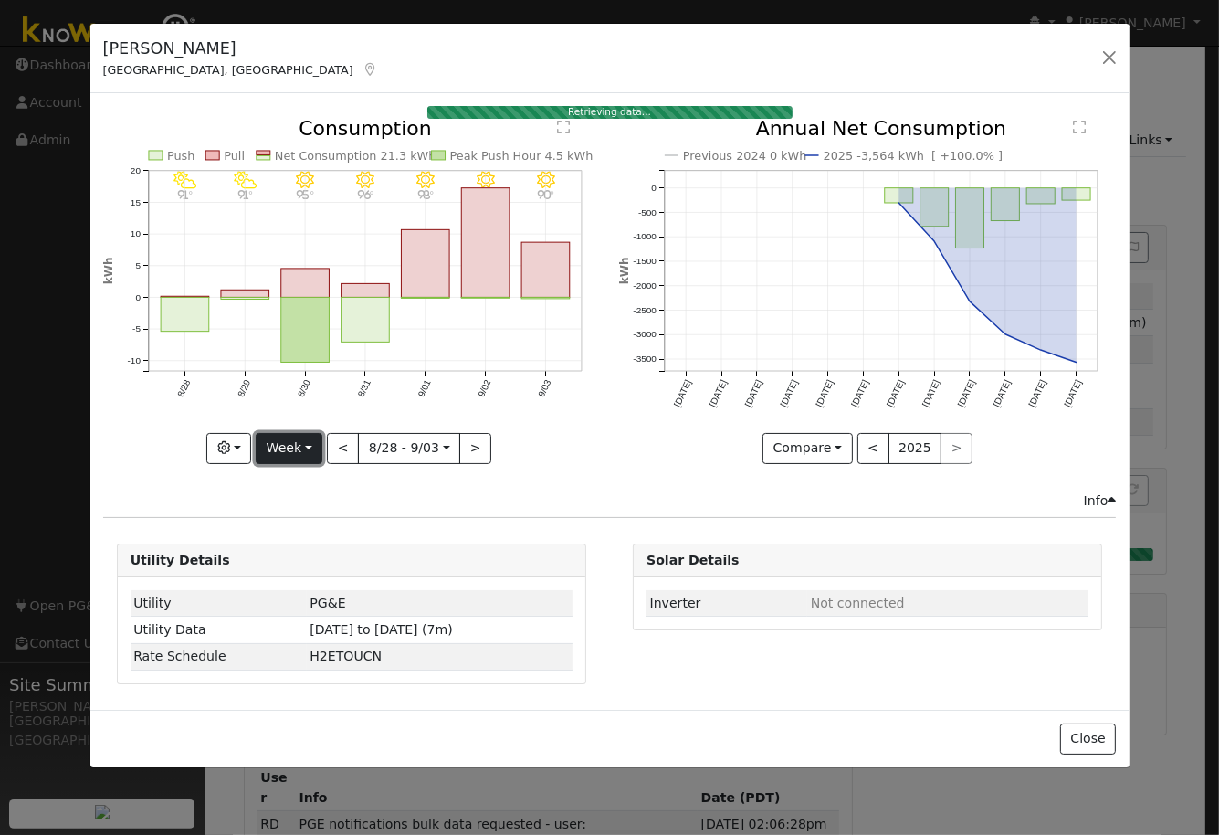
click at [311, 446] on button "Week" at bounding box center [289, 448] width 67 height 31
click at [295, 565] on link "Year" at bounding box center [320, 563] width 127 height 26
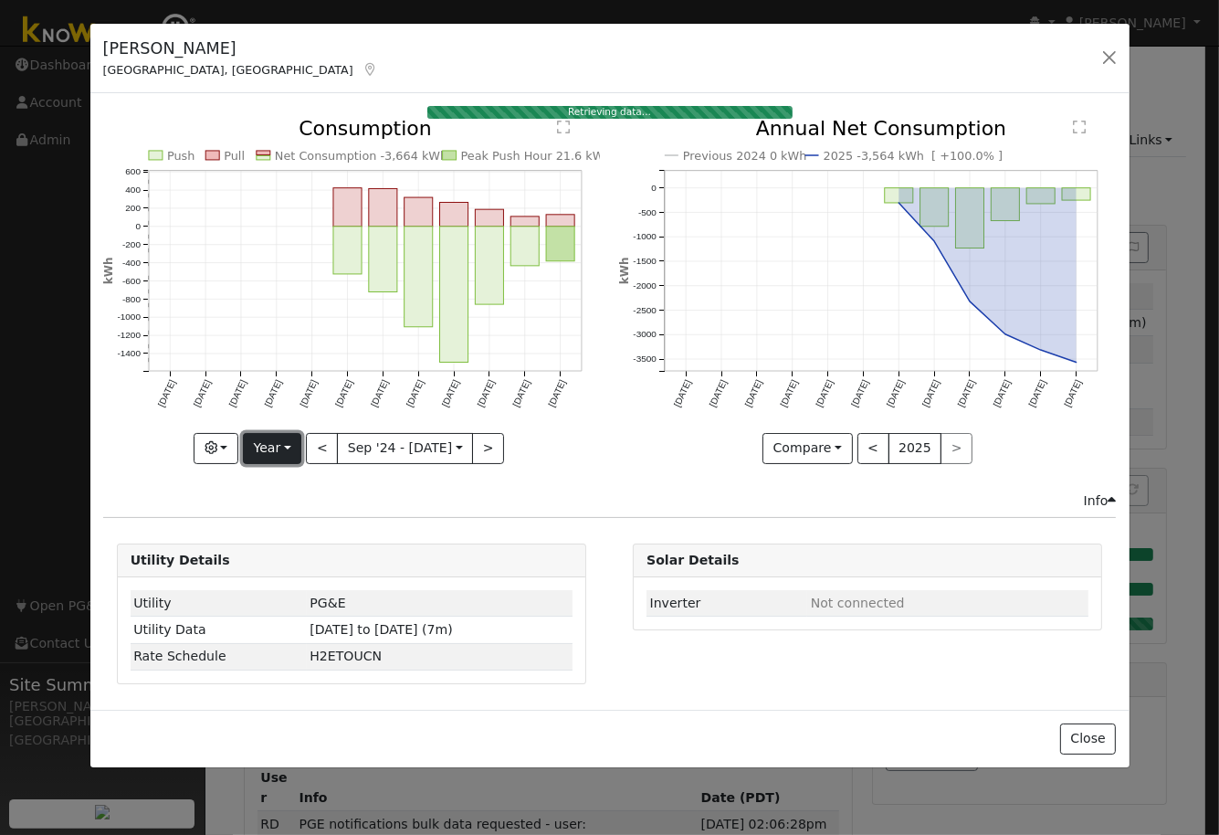
click at [290, 443] on button "Year" at bounding box center [272, 448] width 58 height 31
click at [292, 534] on link "Month" at bounding box center [307, 536] width 127 height 26
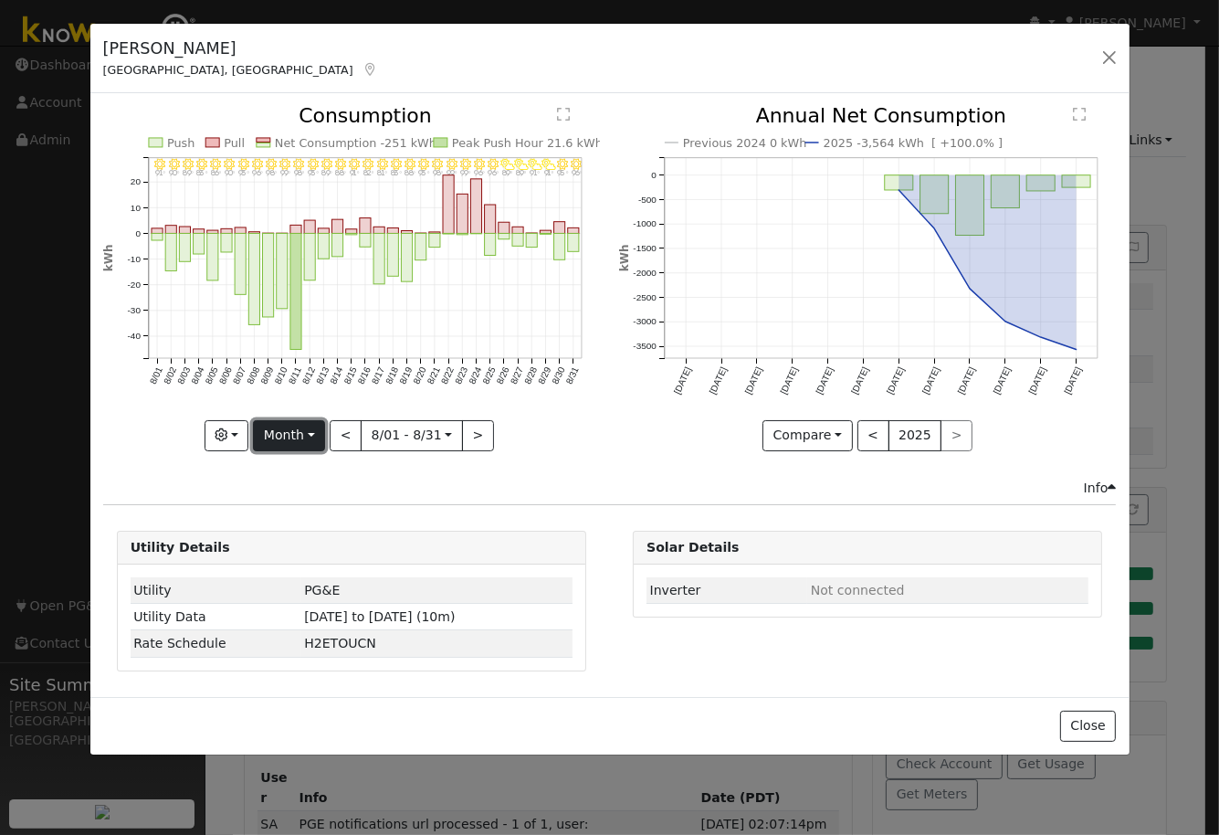
click at [314, 434] on button "Month" at bounding box center [289, 435] width 72 height 31
click at [298, 542] on link "Year" at bounding box center [317, 549] width 127 height 26
type input "[DATE]"
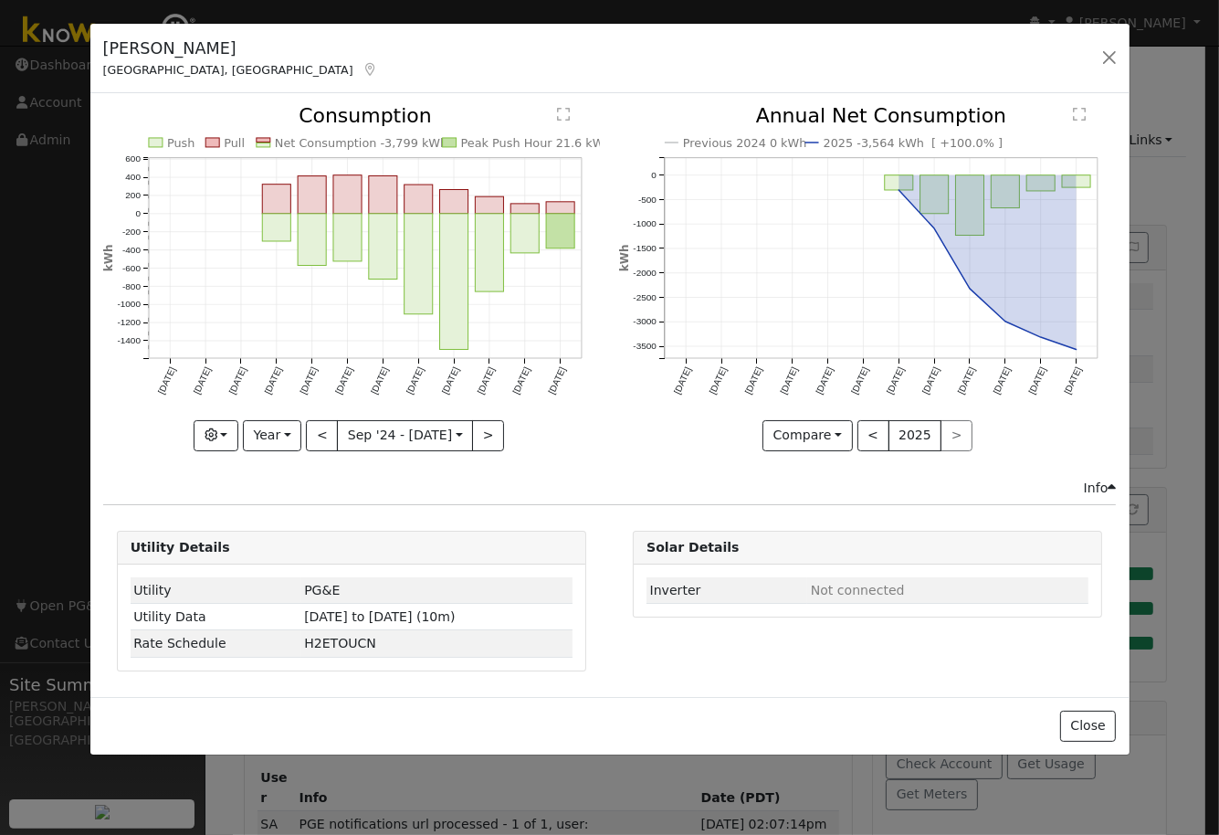
click at [553, 458] on div "Push Pull Net Consumption -3,799 kWh Peak Push Hour 21.6 kWh [DATE] Oct '[DATE]…" at bounding box center [351, 292] width 516 height 372
click at [1109, 58] on button "button" at bounding box center [1110, 58] width 26 height 26
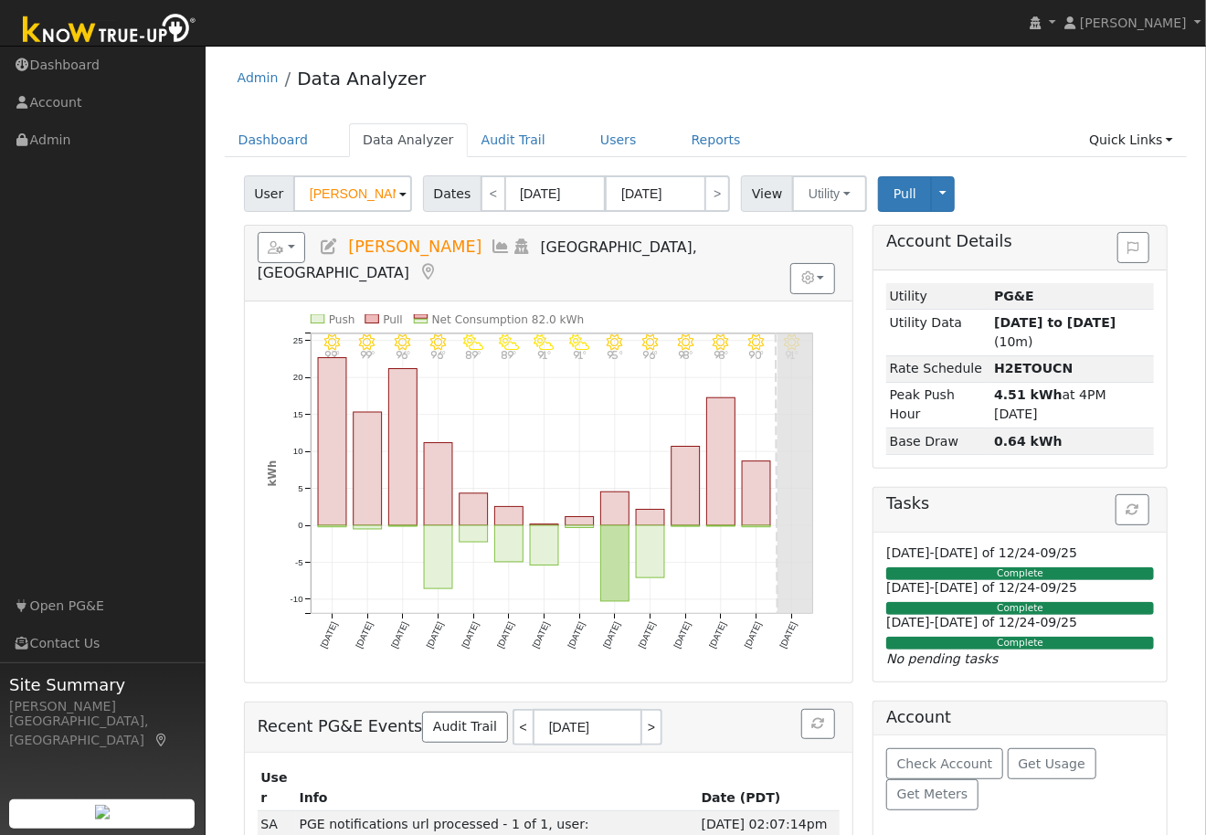
click at [853, 81] on div "Admin Data Analyzer" at bounding box center [706, 83] width 963 height 56
click at [639, 83] on div "Admin Data Analyzer" at bounding box center [706, 83] width 963 height 56
click at [611, 79] on div "Admin Data Analyzer" at bounding box center [706, 83] width 963 height 56
click at [654, 73] on div "Admin Data Analyzer" at bounding box center [706, 83] width 963 height 56
click at [719, 91] on div "Admin Data Analyzer" at bounding box center [706, 83] width 963 height 56
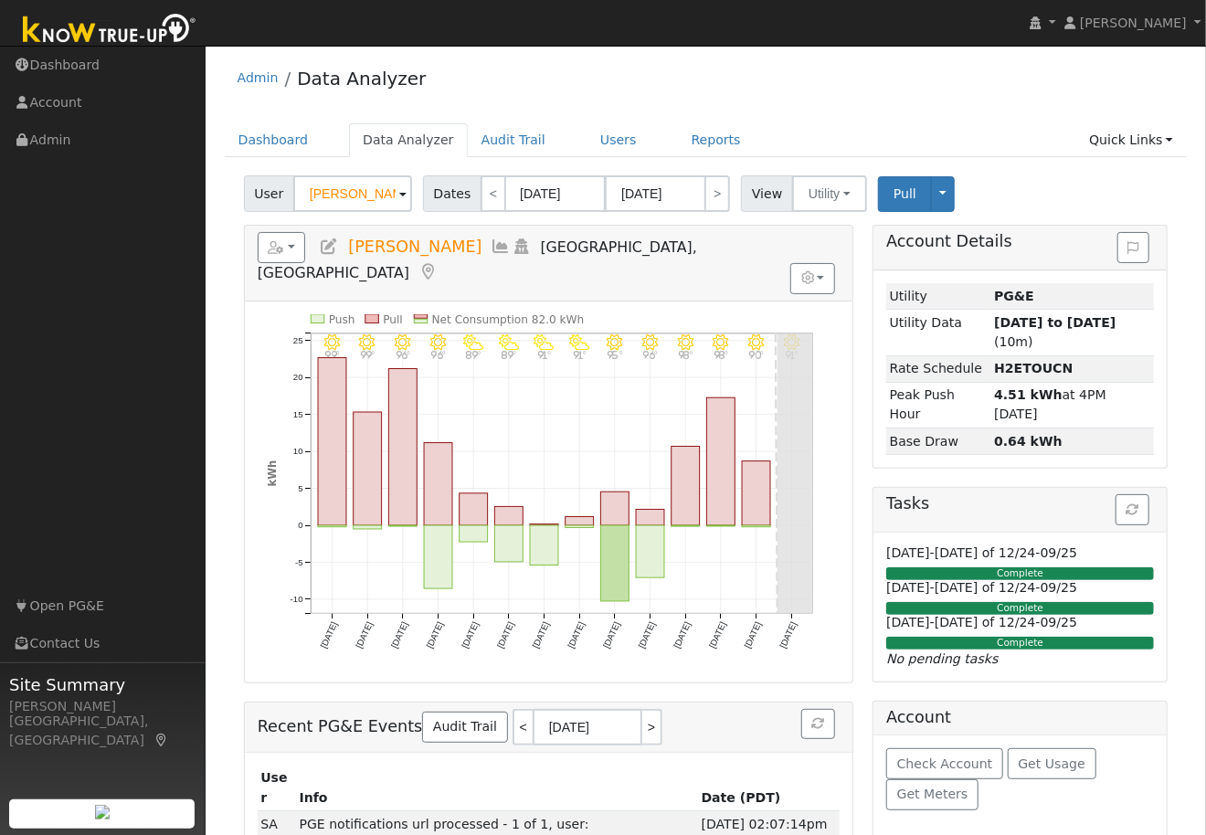
click at [730, 89] on div "Admin Data Analyzer" at bounding box center [706, 83] width 963 height 56
click at [732, 86] on div "Admin Data Analyzer" at bounding box center [706, 83] width 963 height 56
click at [851, 99] on div "Admin Data Analyzer" at bounding box center [706, 83] width 963 height 56
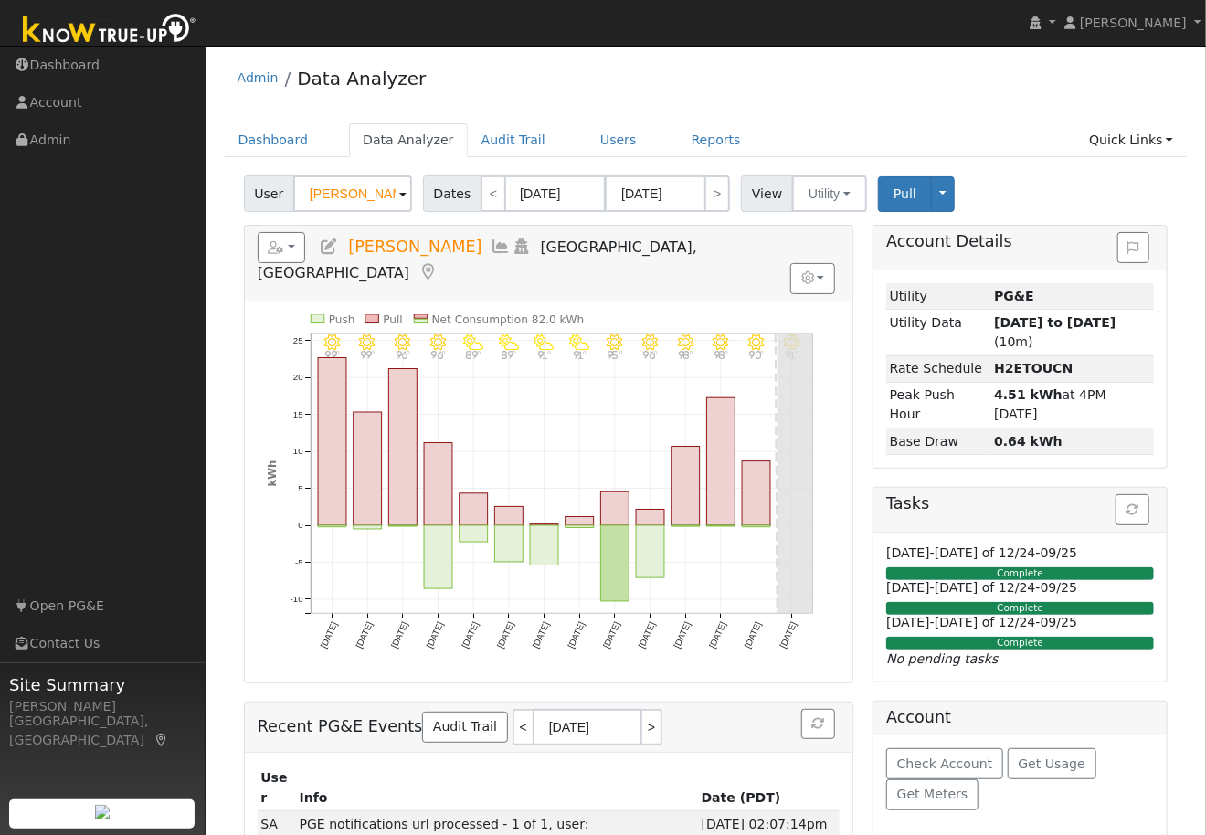
click at [886, 91] on div "Admin Data Analyzer" at bounding box center [706, 83] width 963 height 56
click at [494, 240] on icon at bounding box center [501, 246] width 20 height 16
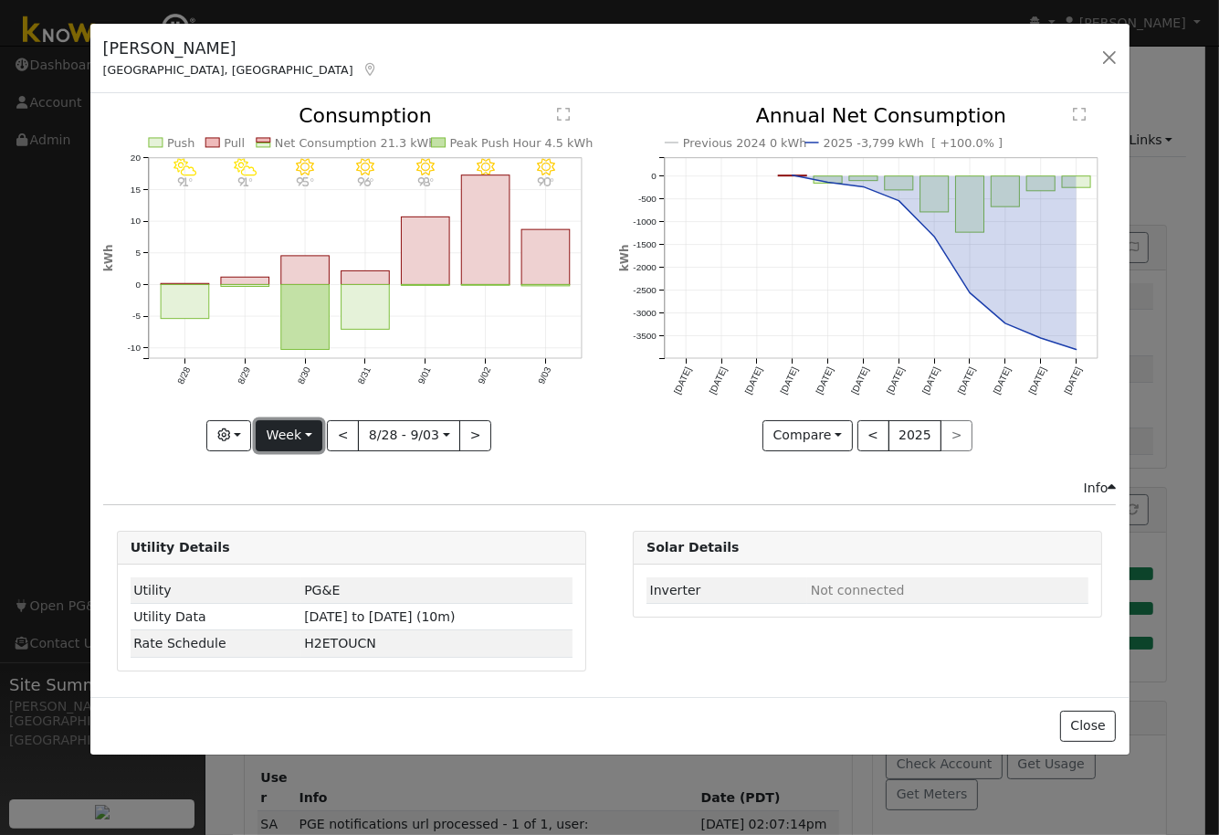
click at [309, 434] on button "Week" at bounding box center [289, 435] width 67 height 31
click at [293, 550] on link "Year" at bounding box center [320, 549] width 127 height 26
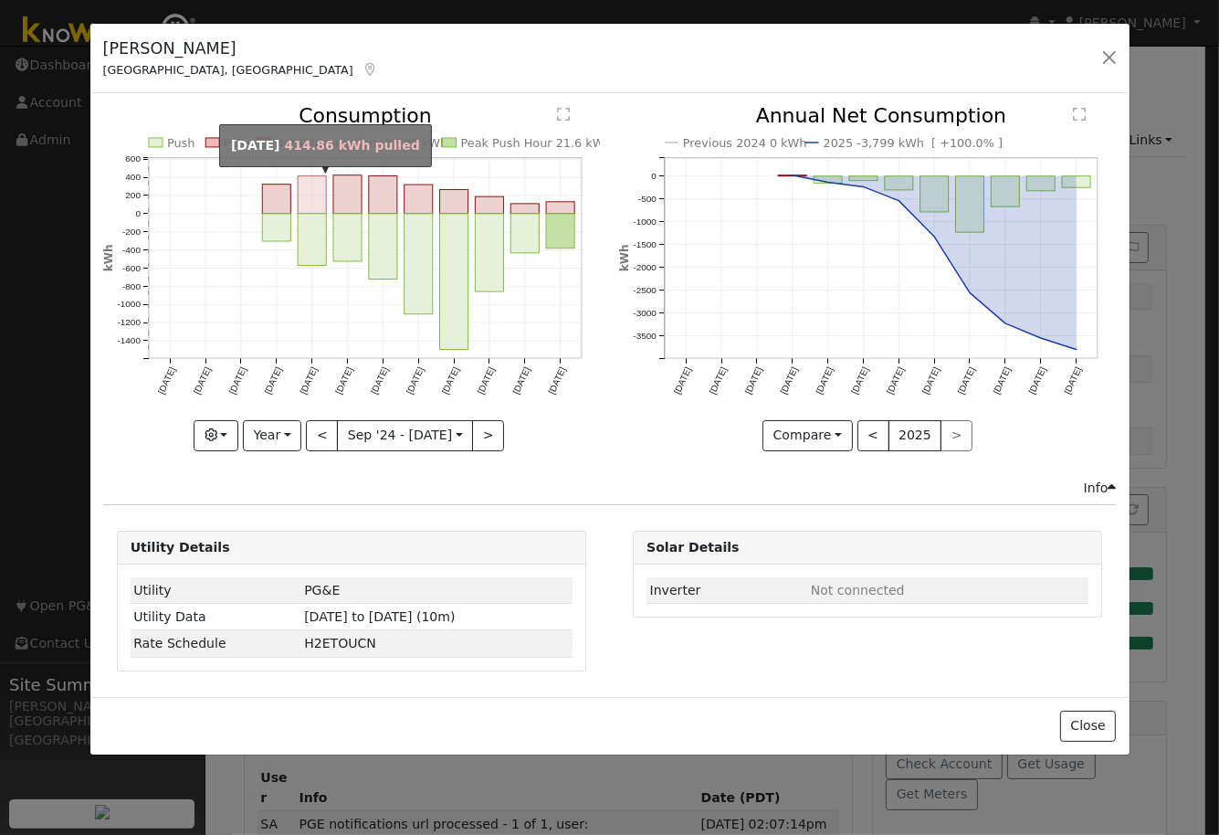
click at [308, 230] on rect "onclick=""" at bounding box center [312, 240] width 28 height 52
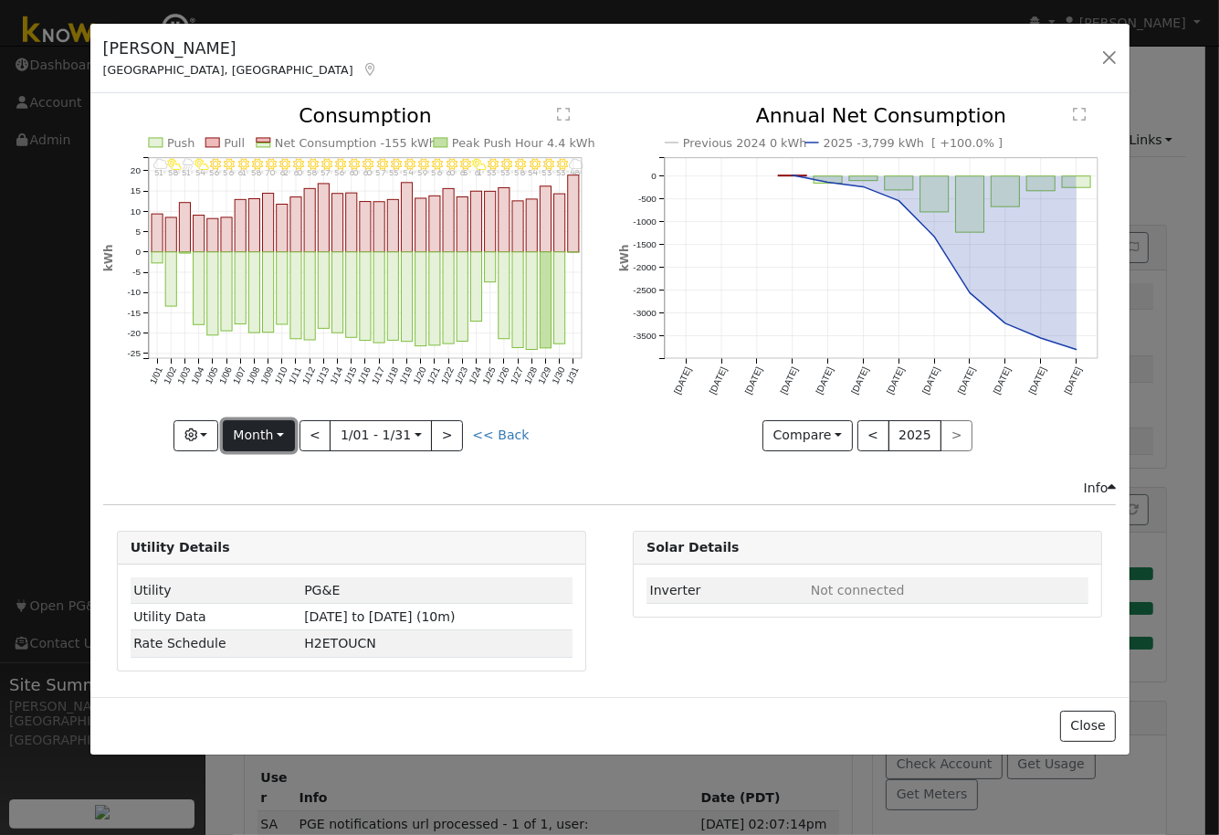
click at [291, 434] on button "Month" at bounding box center [259, 435] width 72 height 31
click at [281, 550] on link "Year" at bounding box center [287, 549] width 127 height 26
type input "[DATE]"
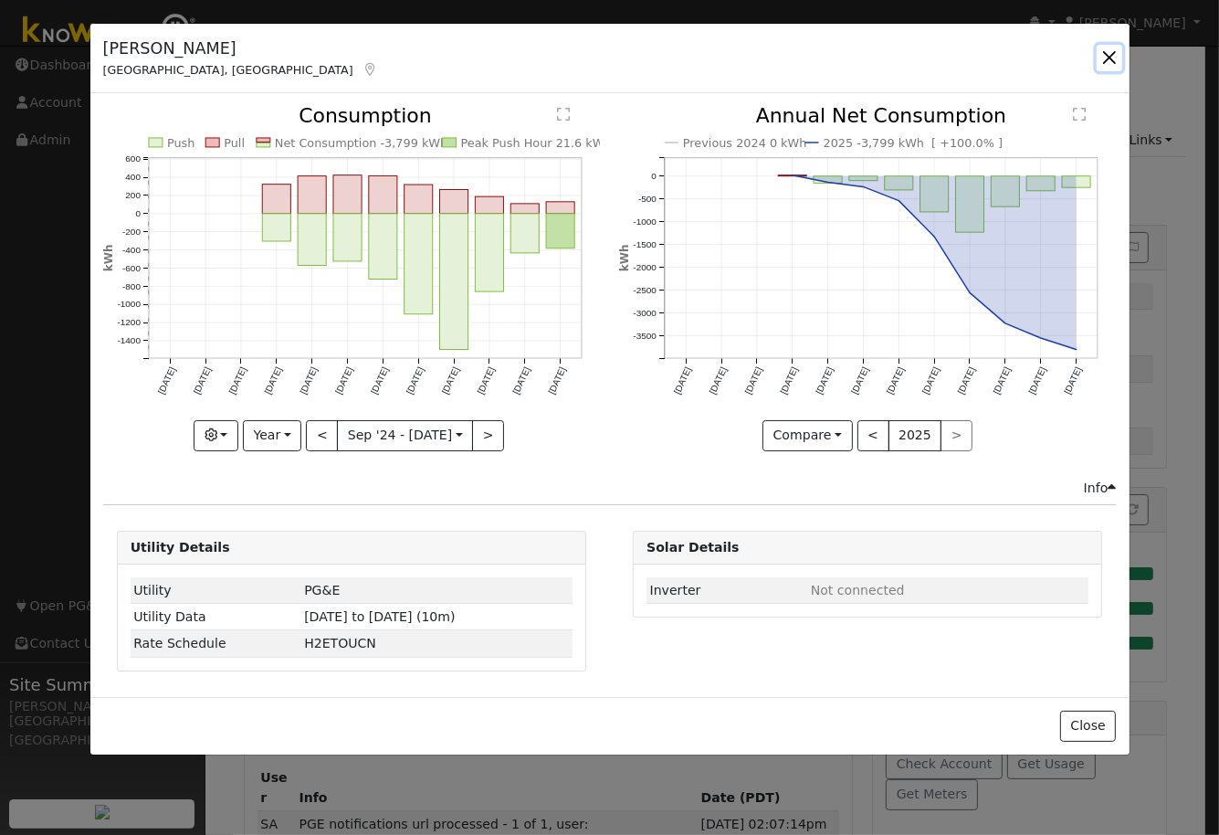
click at [1111, 65] on button "button" at bounding box center [1110, 58] width 26 height 26
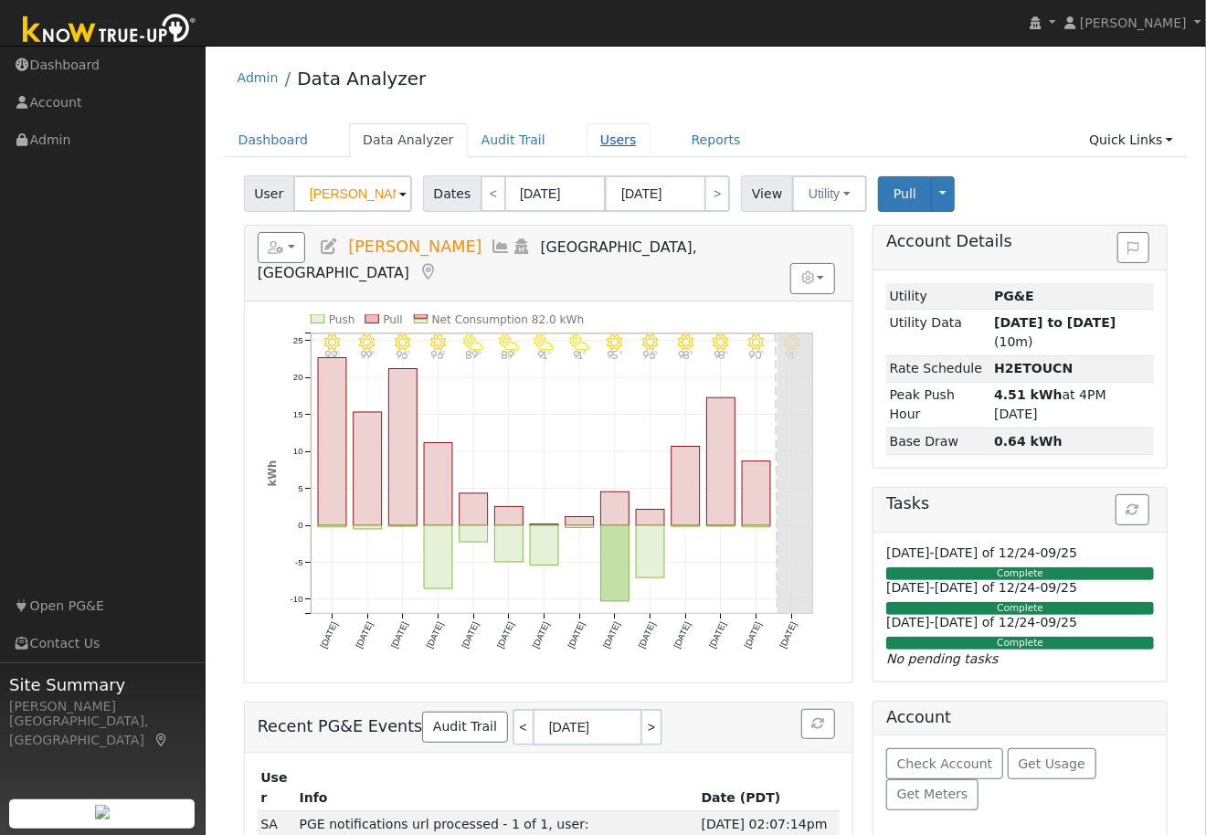
click at [590, 141] on link "Users" at bounding box center [618, 140] width 64 height 34
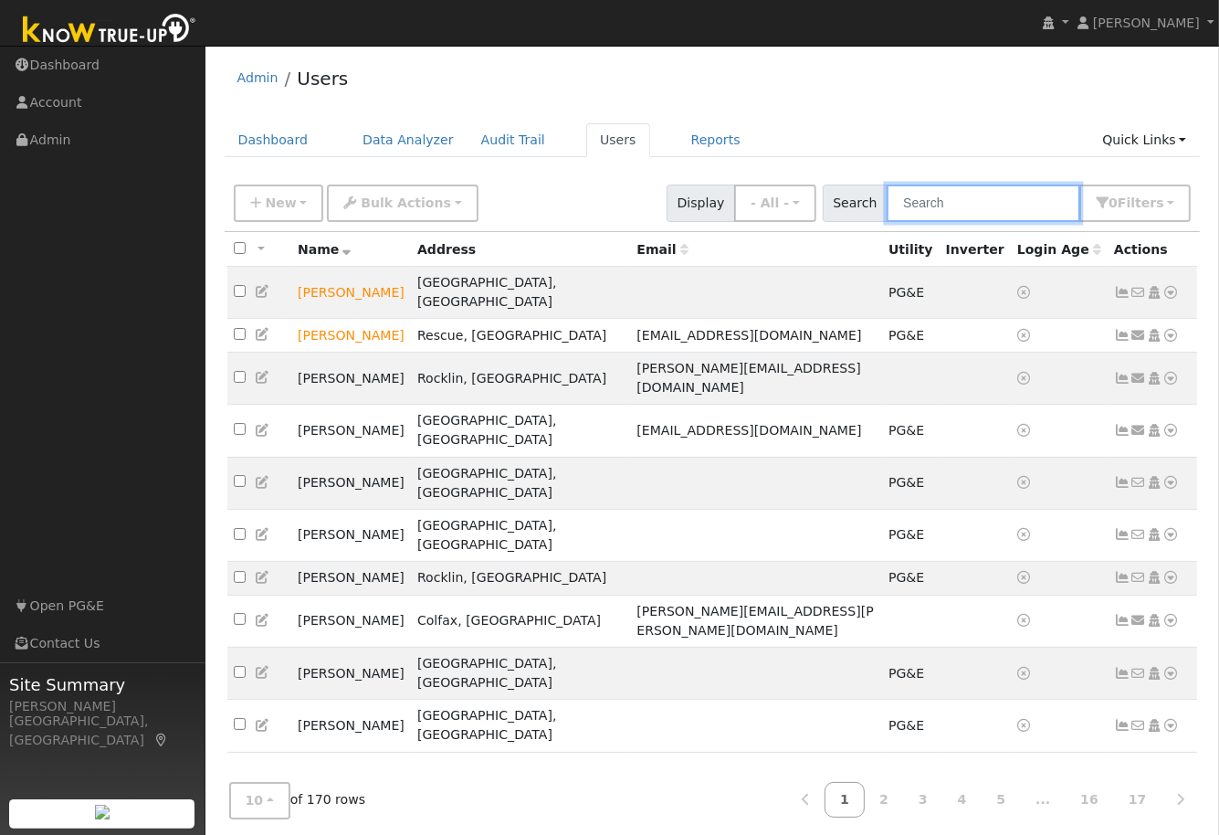
click at [959, 205] on input "text" at bounding box center [984, 202] width 194 height 37
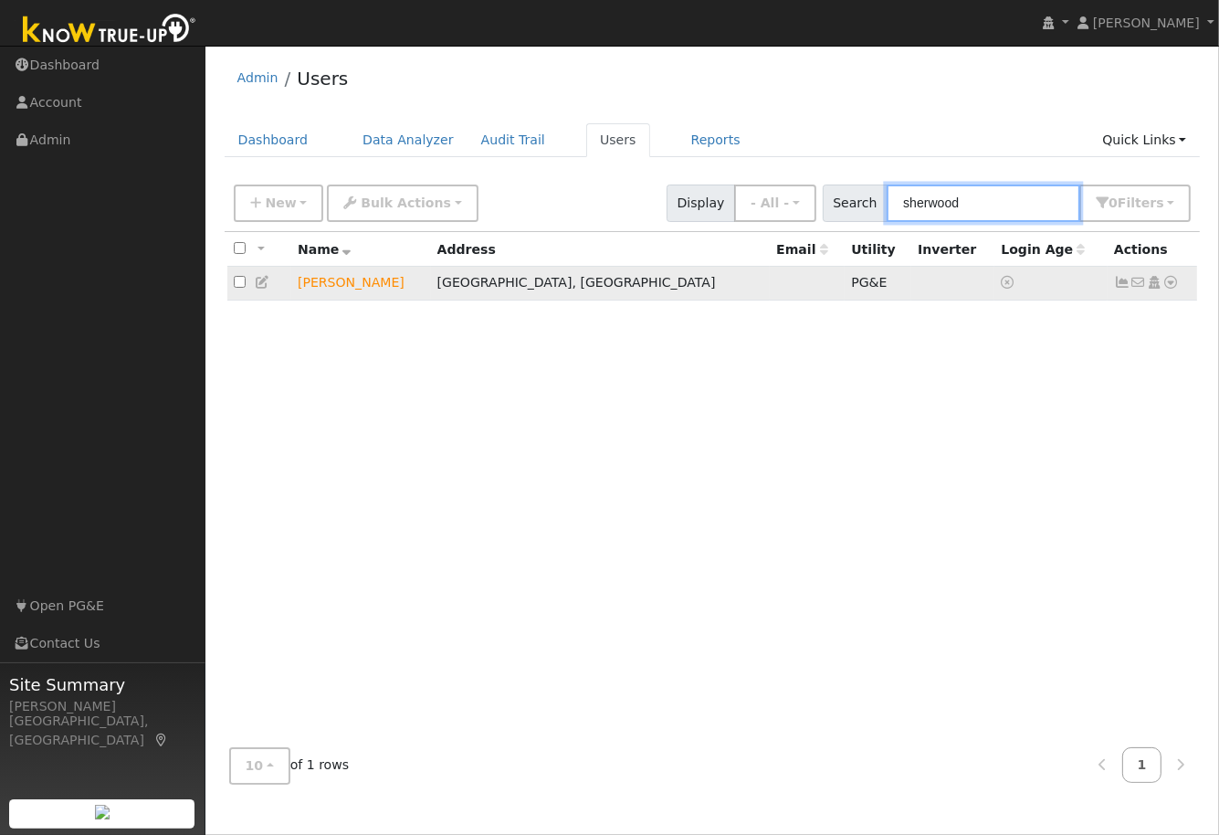
type input "sherwood"
click at [1044, 281] on td at bounding box center [1051, 284] width 113 height 34
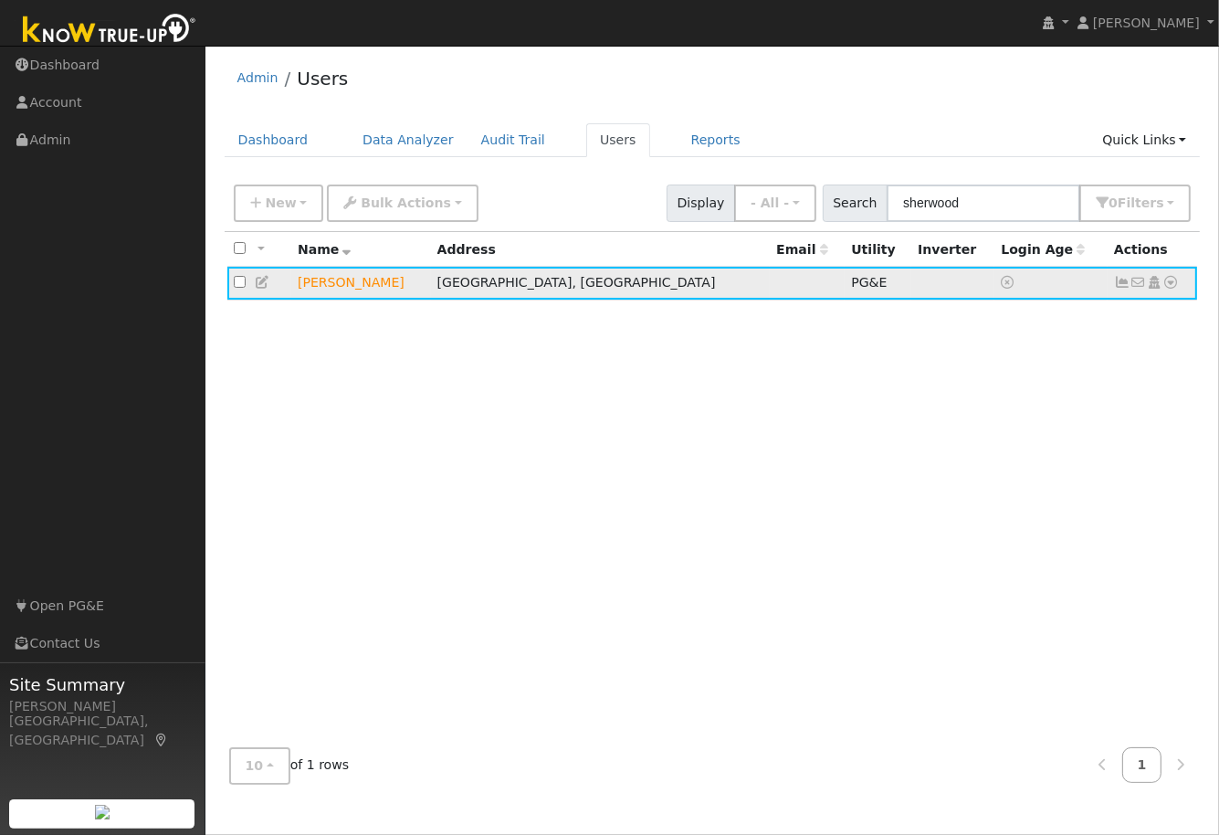
click at [379, 276] on td "[PERSON_NAME]" at bounding box center [361, 284] width 140 height 34
click at [262, 283] on icon at bounding box center [263, 282] width 16 height 13
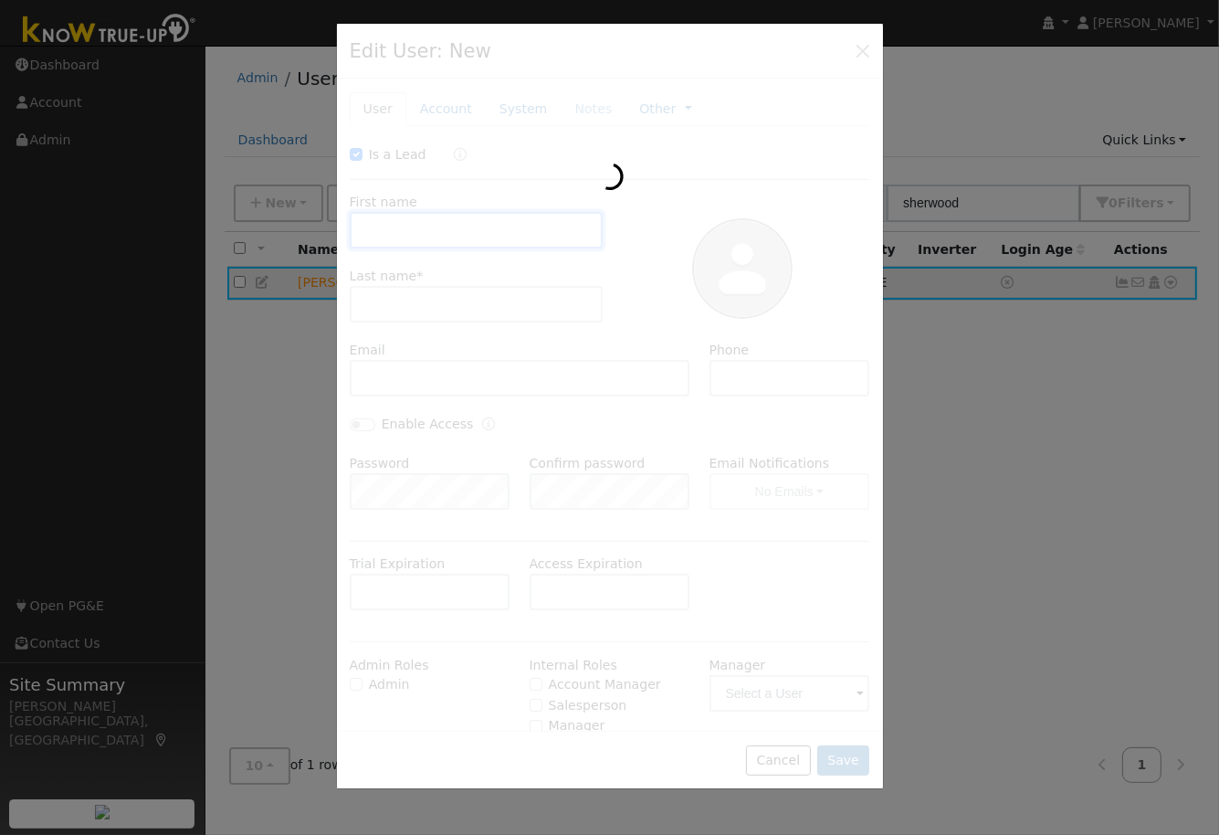
checkbox input "true"
type input "[PERSON_NAME]"
type input "Sherwood"
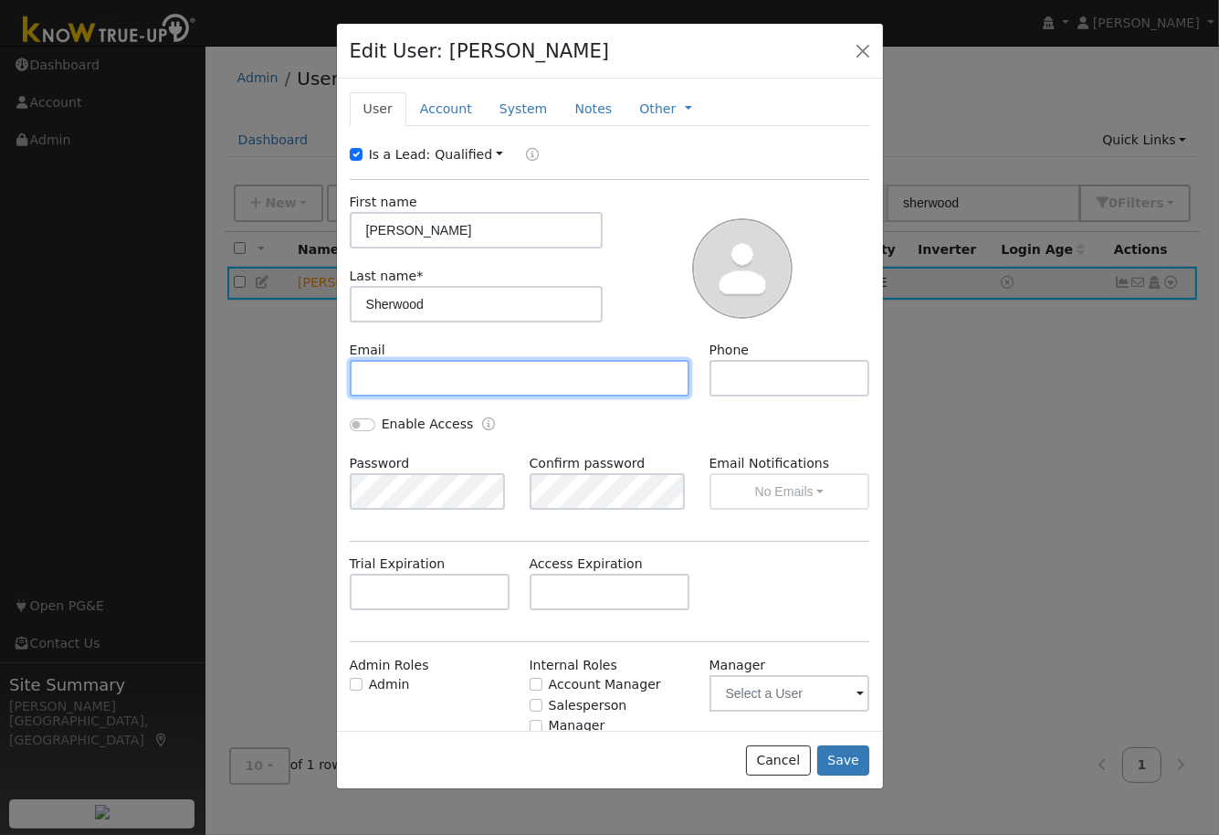
click at [443, 377] on input "text" at bounding box center [520, 378] width 341 height 37
click at [429, 372] on input "text" at bounding box center [520, 378] width 341 height 37
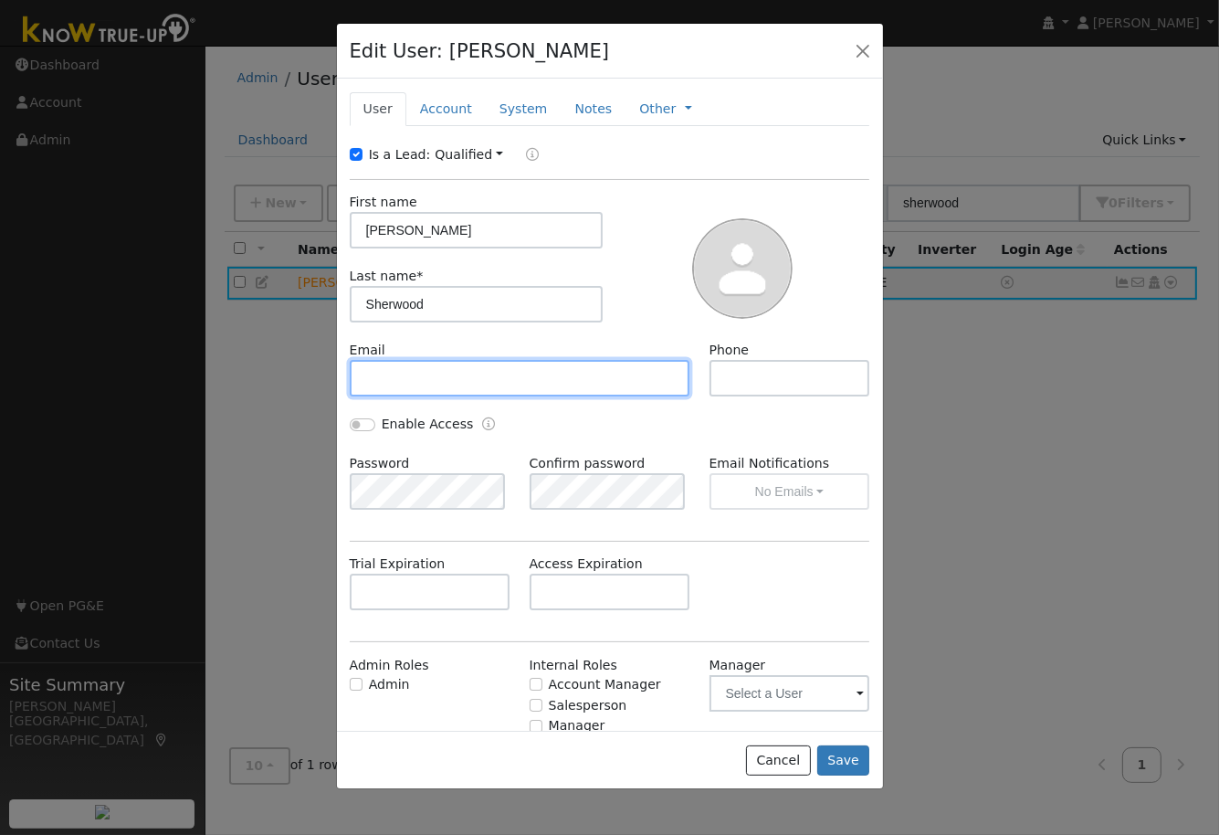
click at [432, 378] on input "text" at bounding box center [520, 378] width 341 height 37
type input "sherwoodpj@comcast.net"
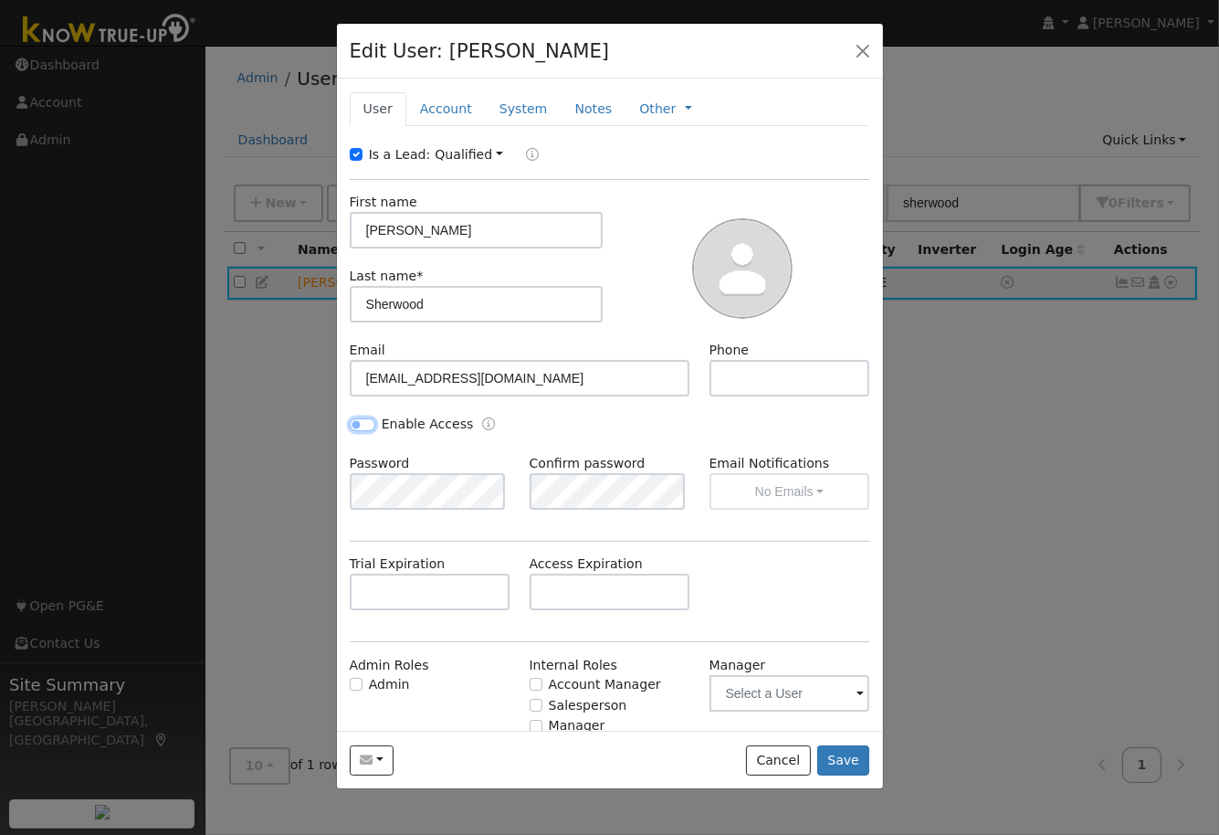
click at [371, 424] on input "Enable Access" at bounding box center [363, 424] width 26 height 13
click at [626, 424] on div "Enable Access" at bounding box center [610, 434] width 540 height 39
click at [630, 424] on div "Enable Access" at bounding box center [610, 434] width 540 height 39
click at [593, 424] on div "Enable Access" at bounding box center [474, 425] width 269 height 21
click at [547, 432] on div "Enable Access" at bounding box center [474, 425] width 269 height 21
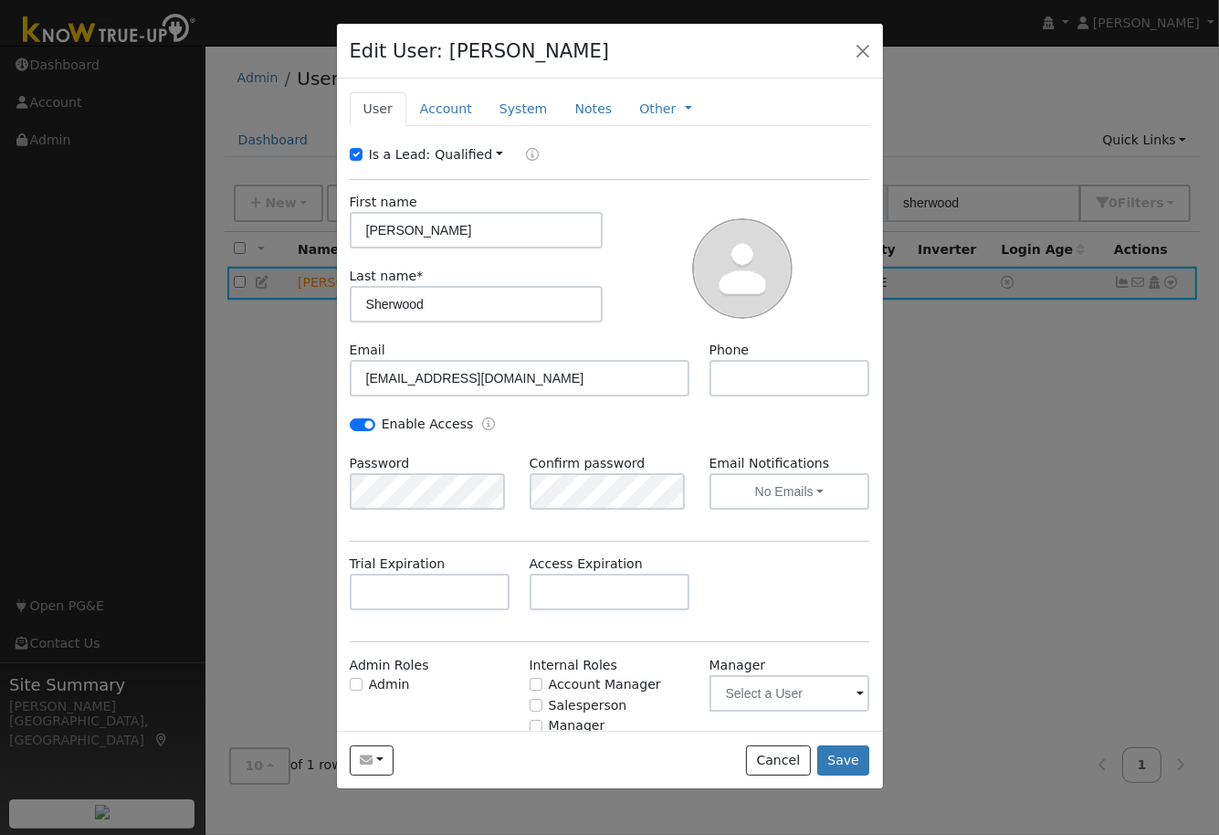
click at [482, 424] on icon "Enable Access" at bounding box center [488, 423] width 13 height 13
click at [785, 431] on div "Enable Access" at bounding box center [610, 434] width 540 height 39
click at [553, 431] on div "Enable Access" at bounding box center [474, 425] width 269 height 21
click at [848, 760] on button "Save" at bounding box center [843, 760] width 53 height 31
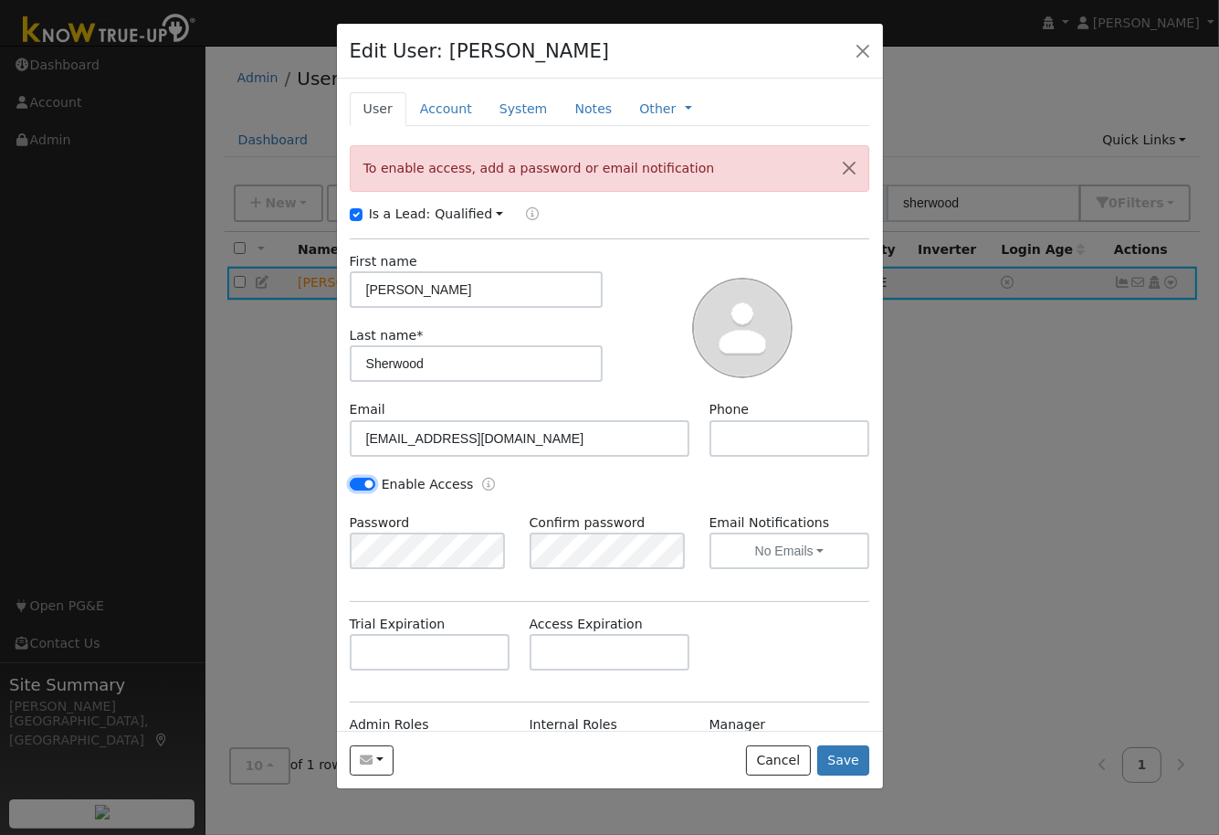
click at [355, 483] on input "Enable Access" at bounding box center [363, 484] width 26 height 13
checkbox input "false"
click at [842, 762] on button "Save" at bounding box center [843, 760] width 53 height 31
